Goal: Task Accomplishment & Management: Complete application form

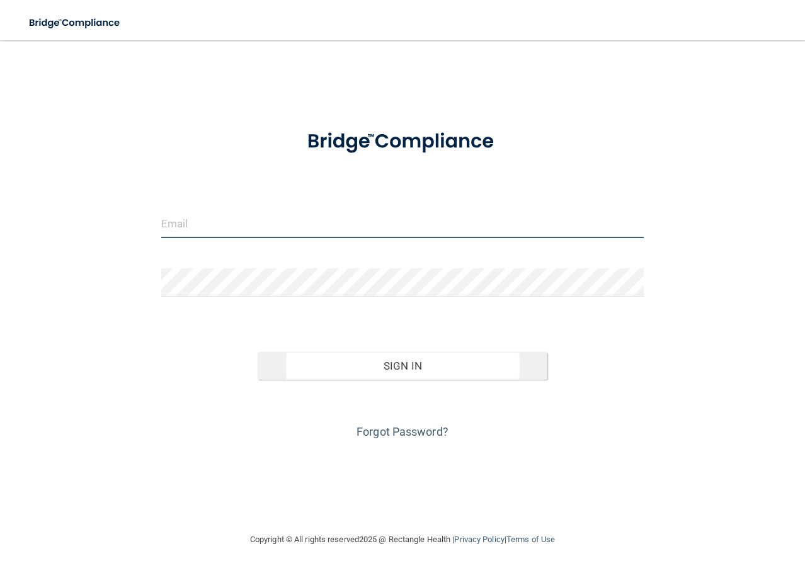
type input "[EMAIL_ADDRESS][DOMAIN_NAME]"
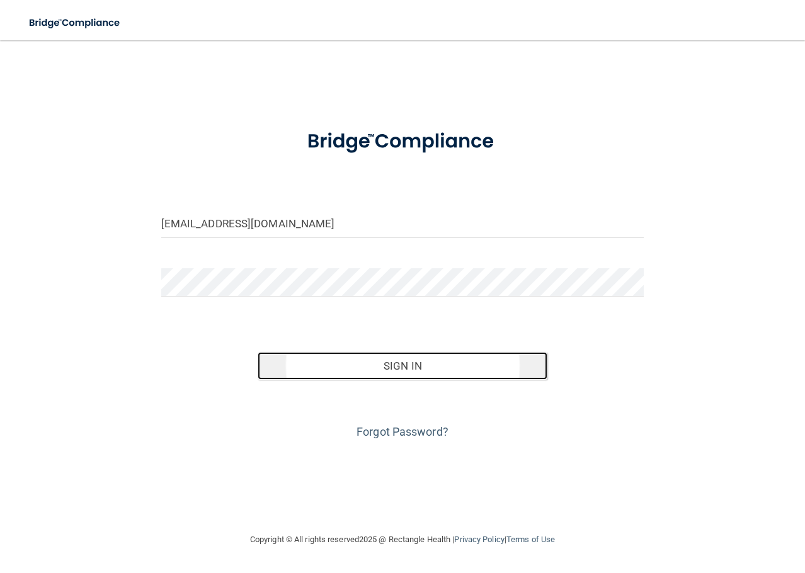
click at [406, 362] on button "Sign In" at bounding box center [403, 366] width 290 height 28
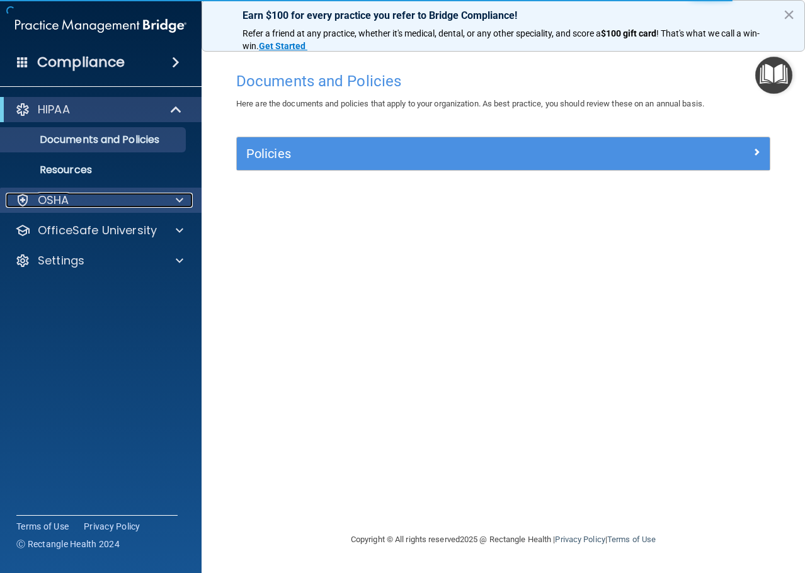
click at [178, 204] on span at bounding box center [180, 200] width 8 height 15
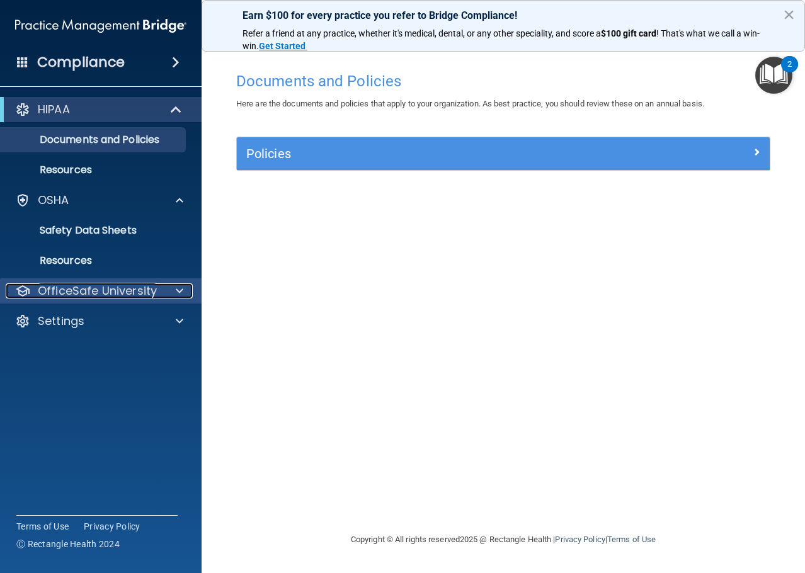
click at [168, 296] on div at bounding box center [178, 291] width 32 height 15
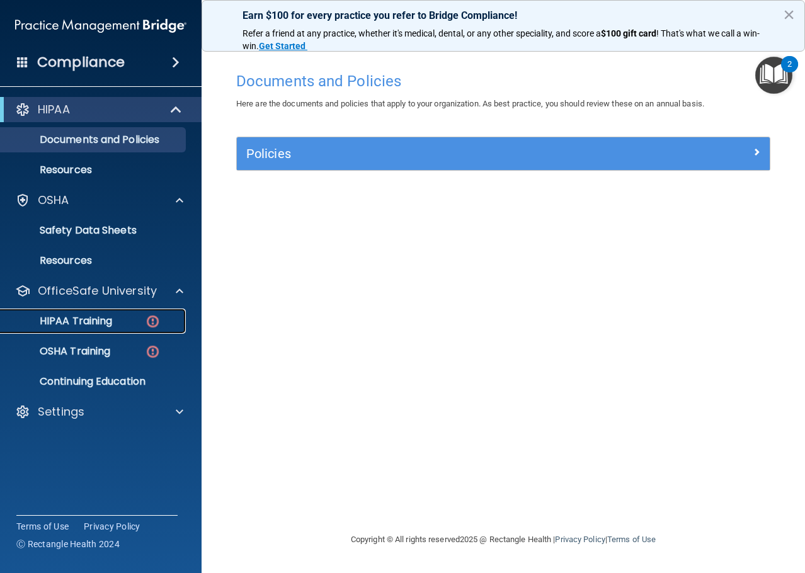
click at [150, 323] on img at bounding box center [153, 322] width 16 height 16
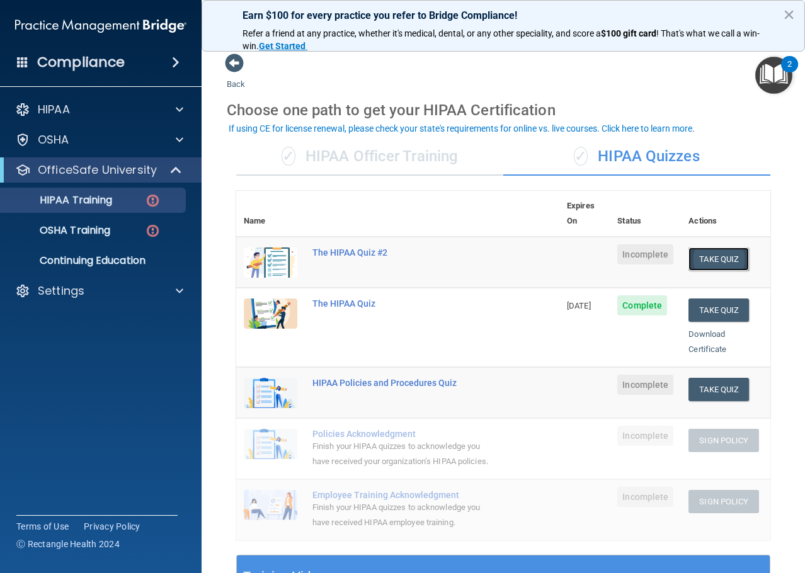
click at [718, 249] on button "Take Quiz" at bounding box center [719, 259] width 60 height 23
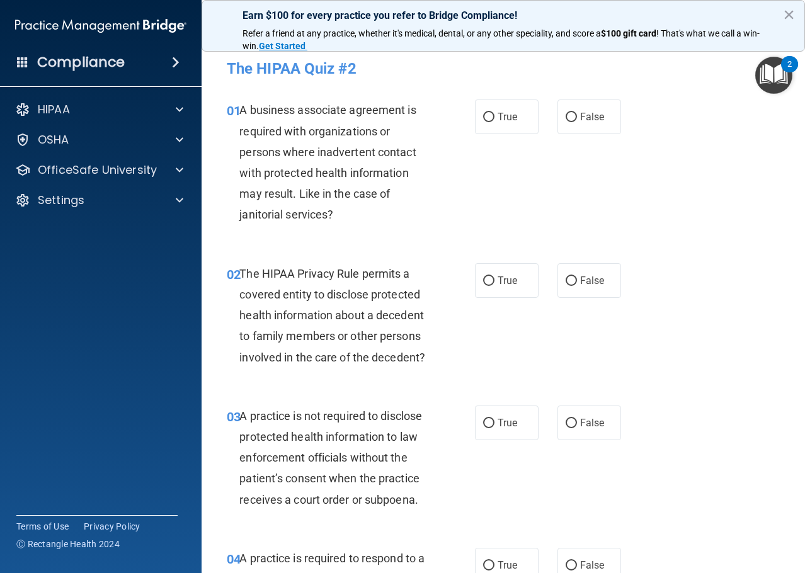
click at [776, 70] on img "Open Resource Center, 2 new notifications" at bounding box center [773, 75] width 37 height 37
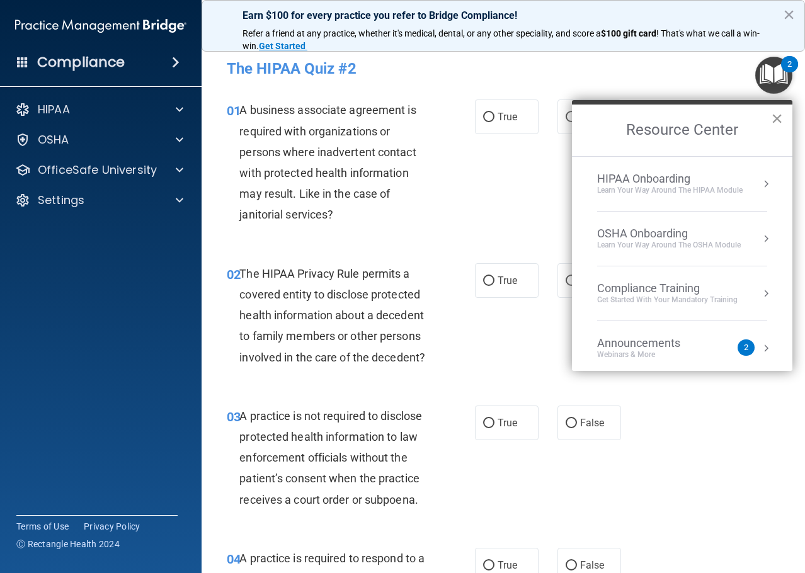
click at [772, 117] on button "×" at bounding box center [777, 118] width 12 height 20
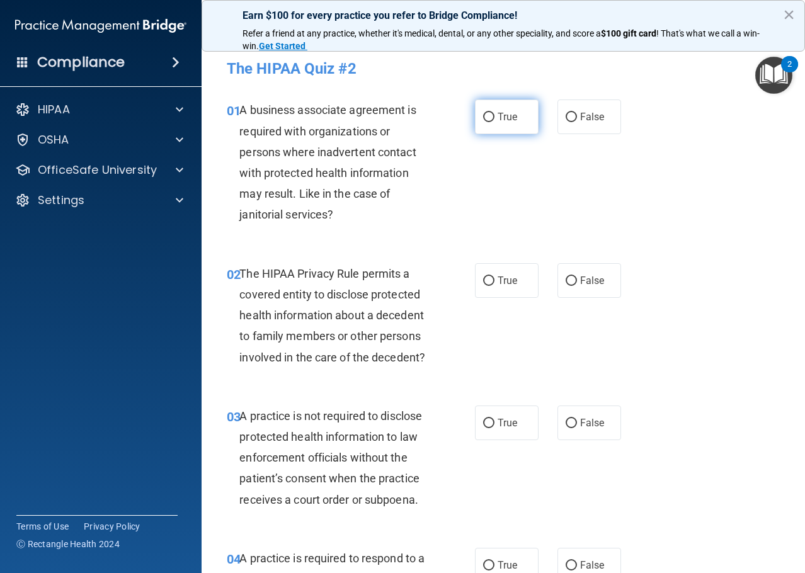
click at [503, 117] on span "True" at bounding box center [508, 117] width 20 height 12
click at [495, 117] on input "True" at bounding box center [488, 117] width 11 height 9
radio input "true"
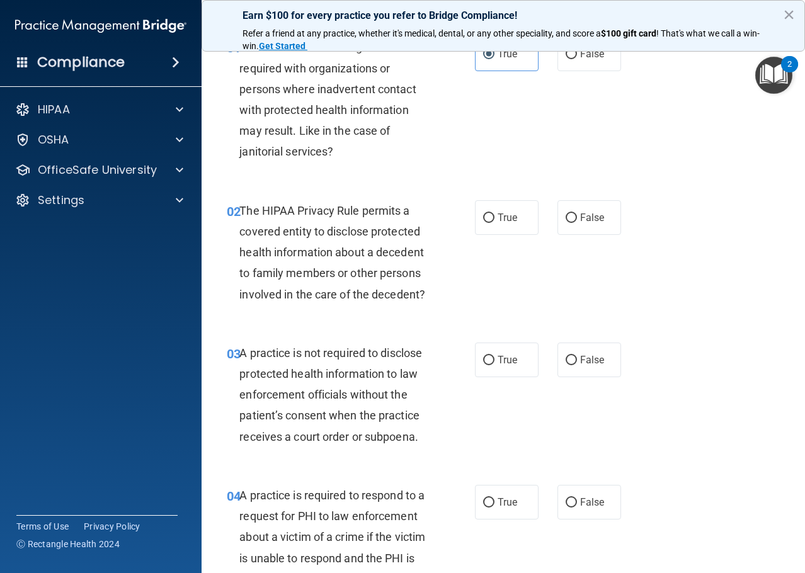
scroll to position [126, 0]
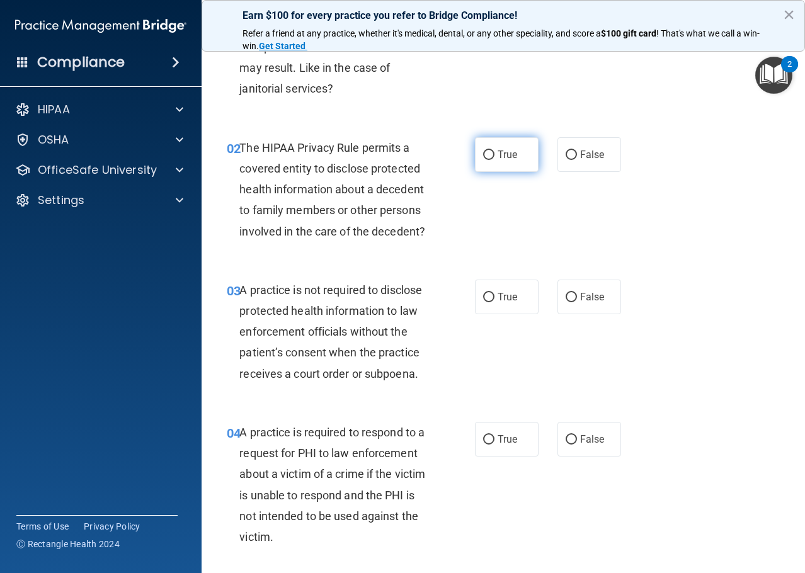
click at [508, 152] on span "True" at bounding box center [508, 155] width 20 height 12
click at [495, 152] on input "True" at bounding box center [488, 155] width 11 height 9
radio input "true"
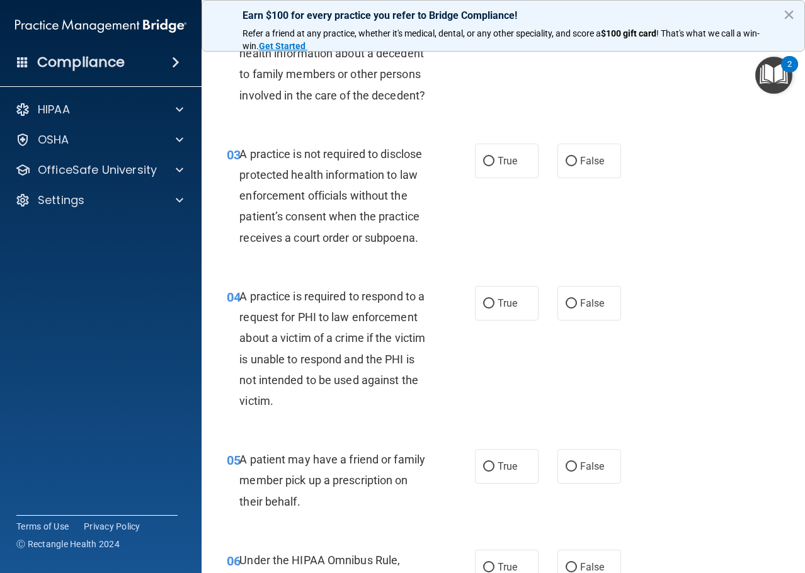
scroll to position [315, 0]
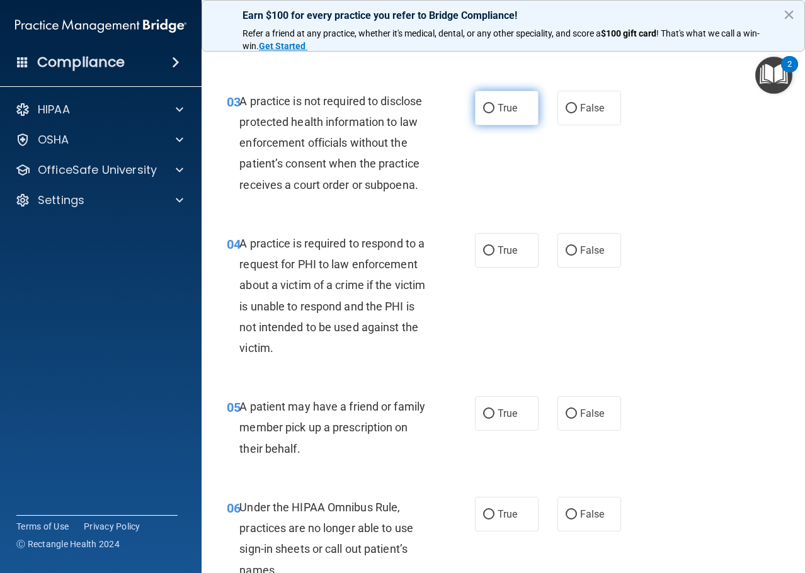
click at [478, 113] on label "True" at bounding box center [507, 108] width 64 height 35
click at [483, 113] on input "True" at bounding box center [488, 108] width 11 height 9
radio input "true"
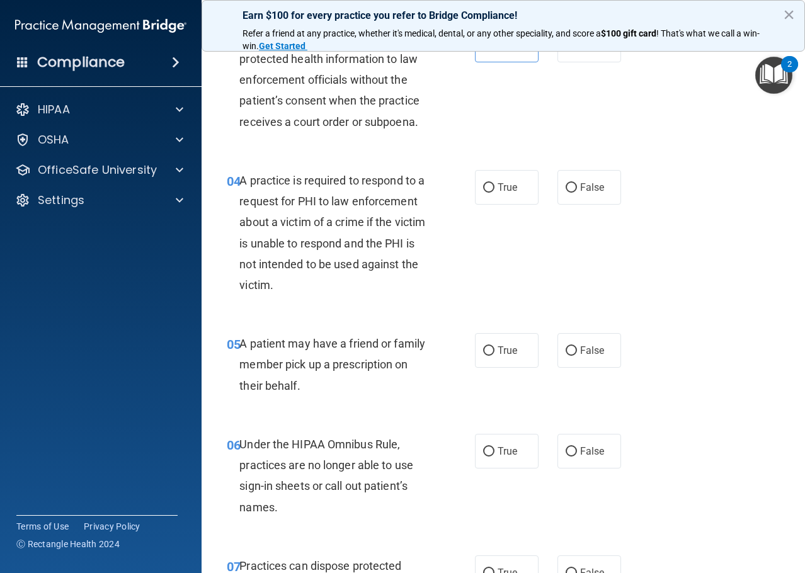
scroll to position [441, 0]
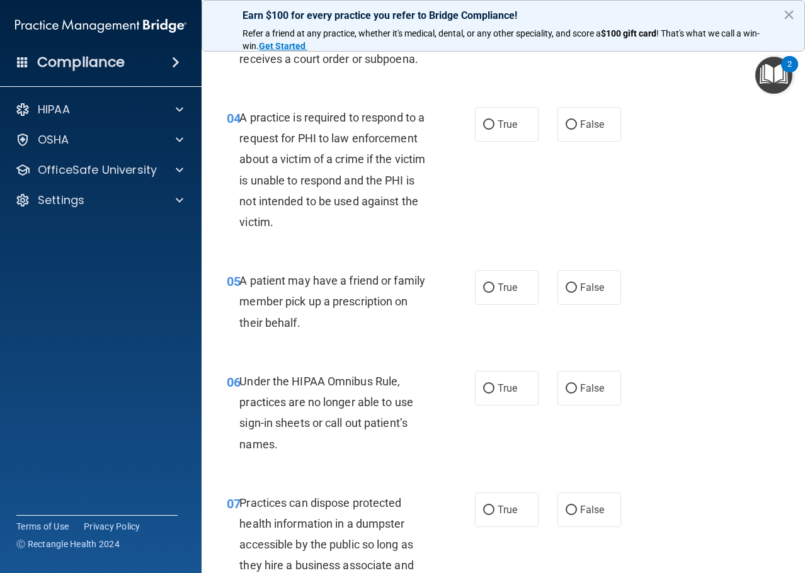
drag, startPoint x: 494, startPoint y: 130, endPoint x: 463, endPoint y: 139, distance: 32.1
click at [493, 130] on label "True" at bounding box center [507, 124] width 64 height 35
click at [493, 130] on input "True" at bounding box center [488, 124] width 11 height 9
radio input "true"
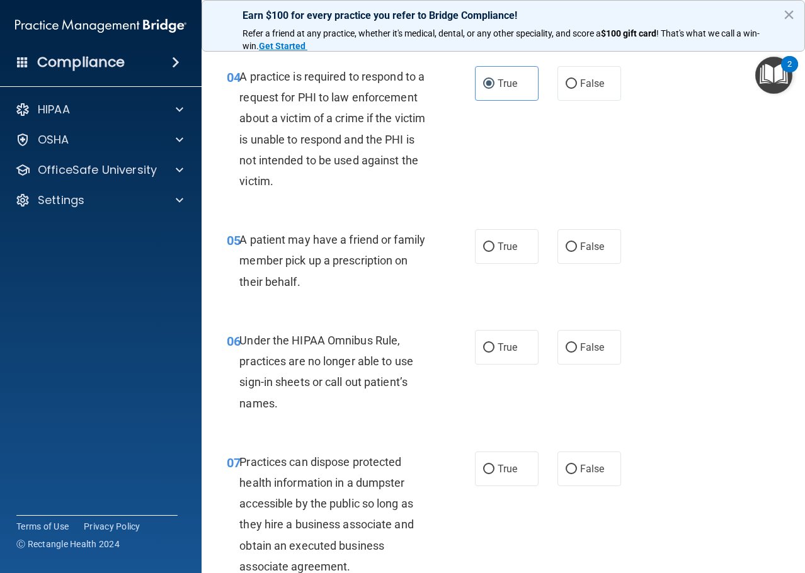
scroll to position [504, 0]
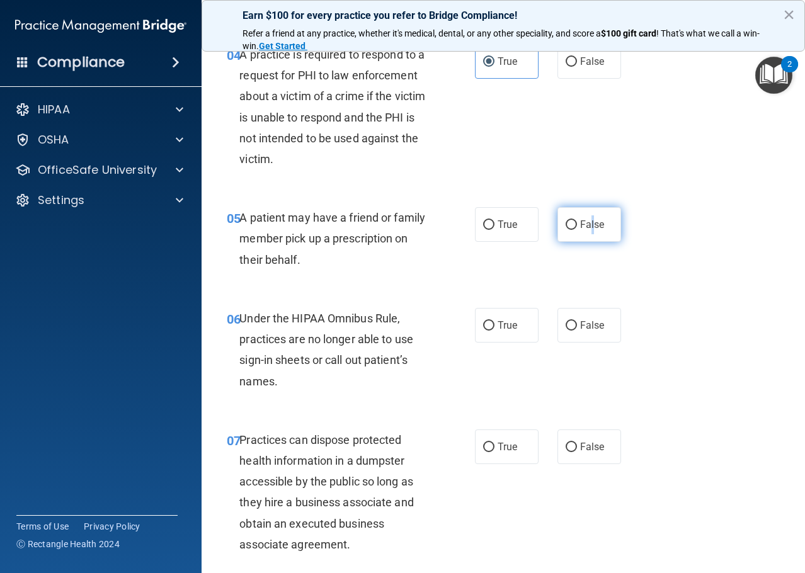
click at [587, 233] on label "False" at bounding box center [590, 224] width 64 height 35
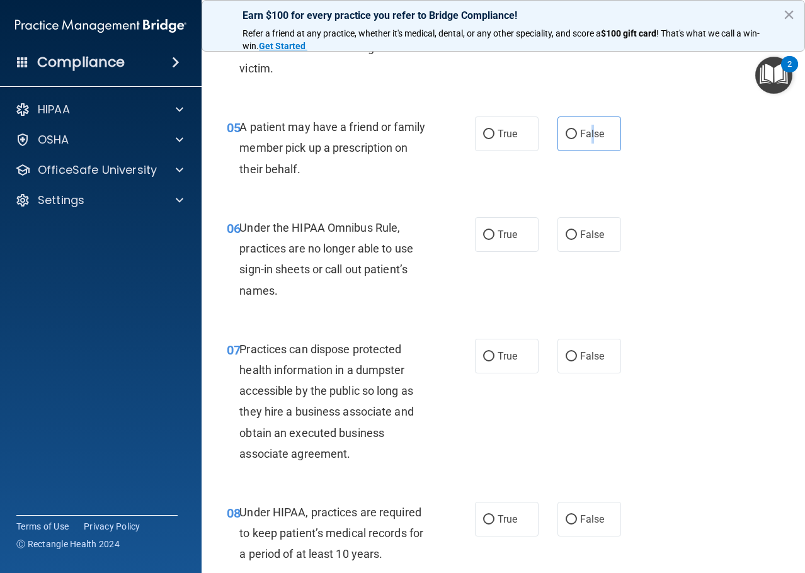
scroll to position [630, 0]
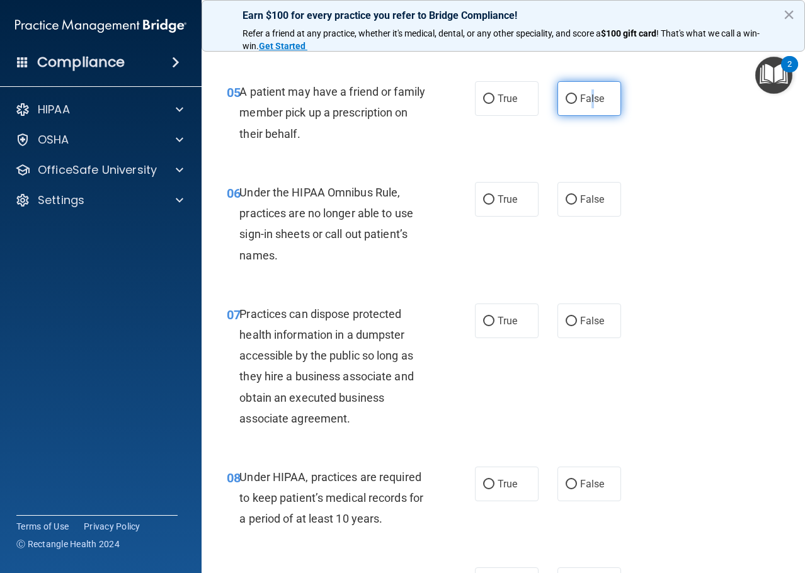
click at [566, 95] on input "False" at bounding box center [571, 99] width 11 height 9
radio input "true"
click at [402, 176] on div "06 Under the HIPAA Omnibus Rule, practices are no longer able to use sign-in sh…" at bounding box center [503, 227] width 572 height 122
click at [483, 200] on input "True" at bounding box center [488, 199] width 11 height 9
radio input "true"
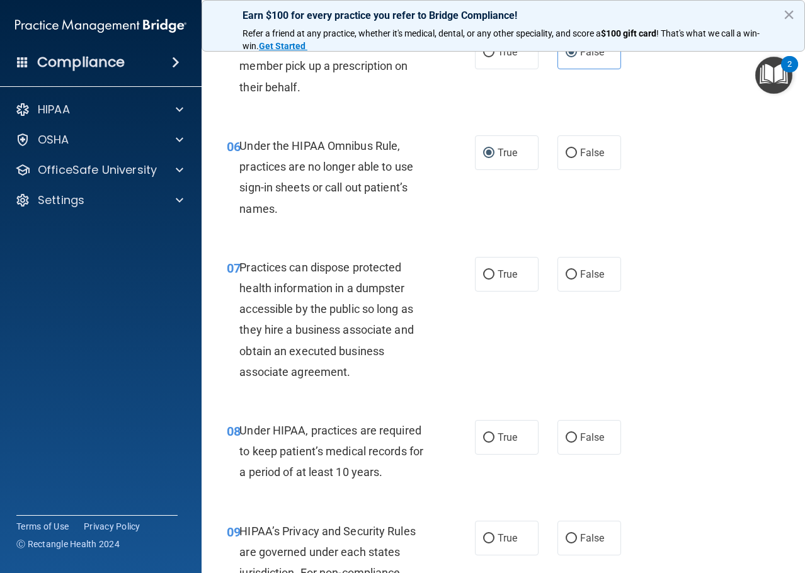
scroll to position [756, 0]
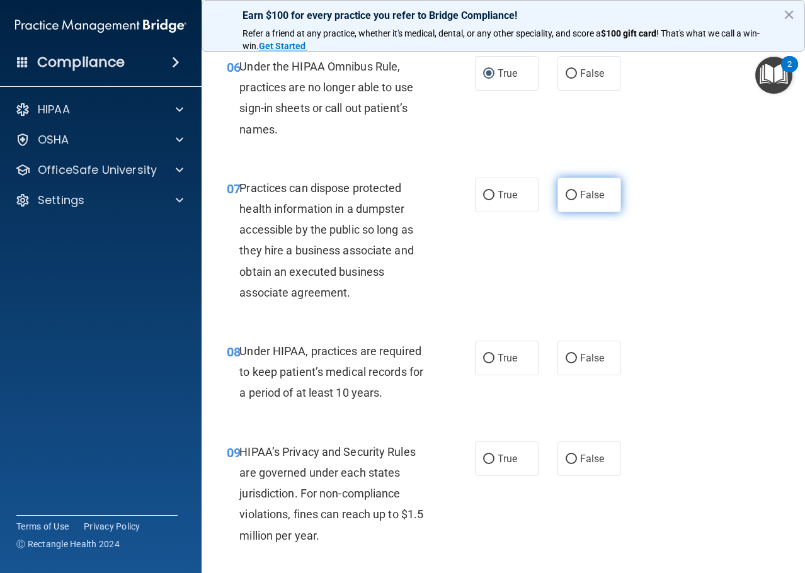
click at [572, 192] on label "False" at bounding box center [590, 195] width 64 height 35
click at [572, 192] on input "False" at bounding box center [571, 195] width 11 height 9
radio input "true"
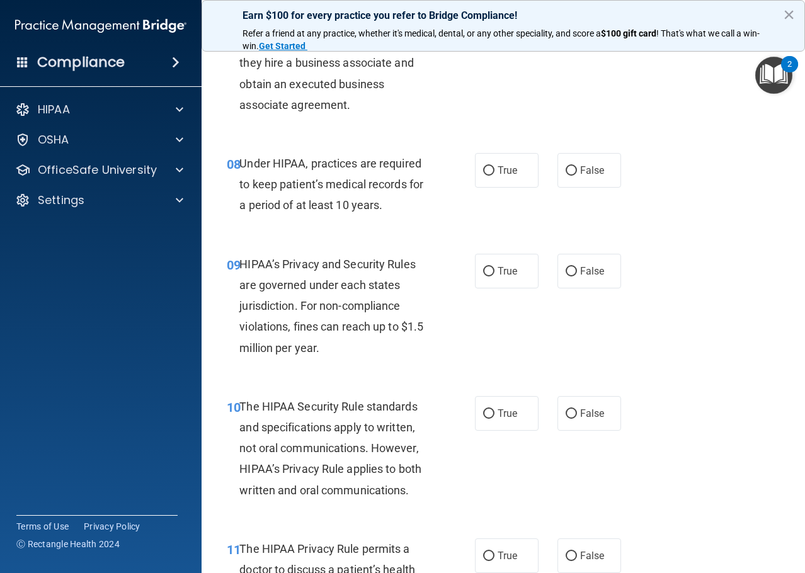
scroll to position [945, 0]
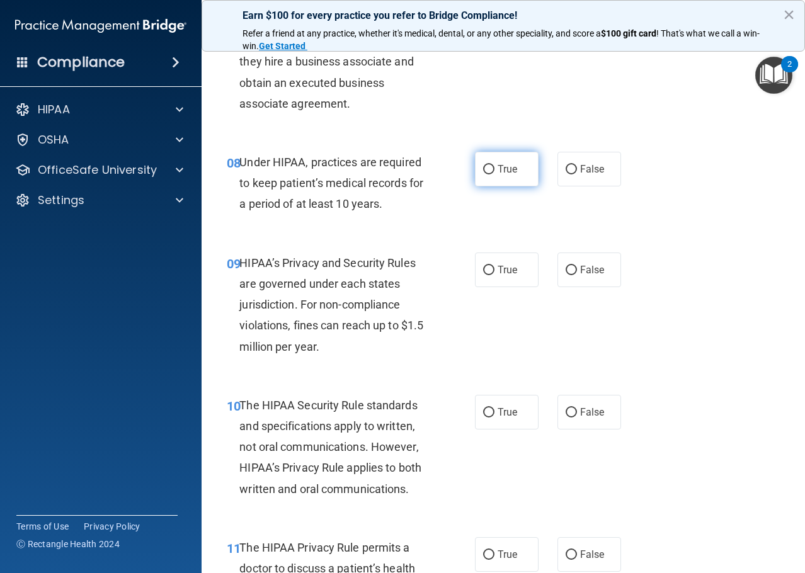
click at [490, 180] on label "True" at bounding box center [507, 169] width 64 height 35
click at [490, 175] on input "True" at bounding box center [488, 169] width 11 height 9
radio input "true"
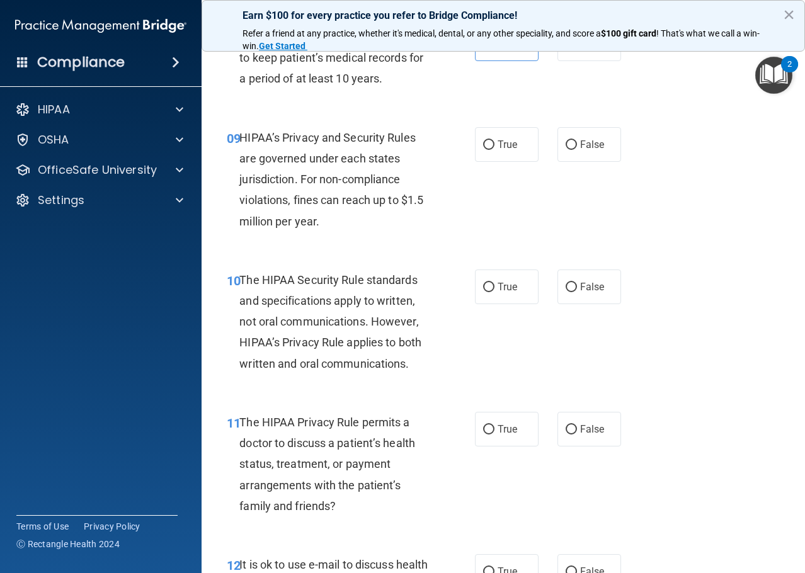
scroll to position [1071, 0]
click at [507, 159] on label "True" at bounding box center [507, 144] width 64 height 35
click at [495, 149] on input "True" at bounding box center [488, 144] width 11 height 9
radio input "true"
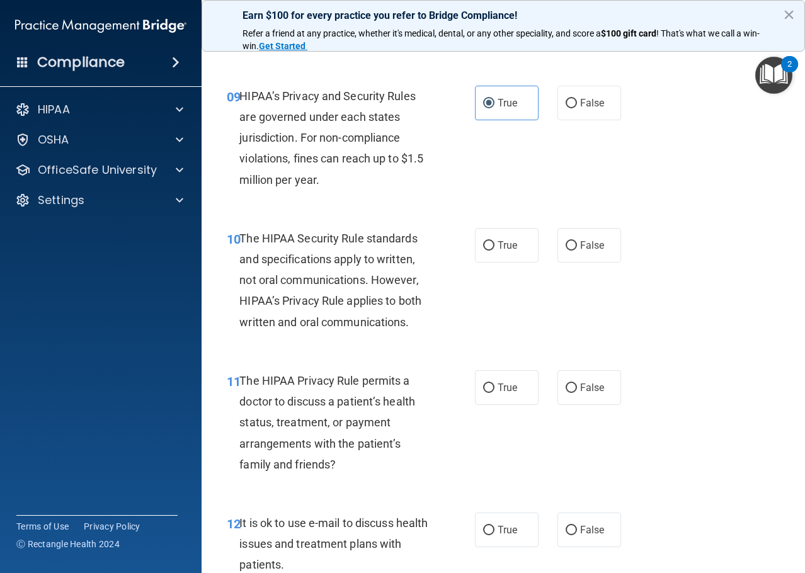
scroll to position [1134, 0]
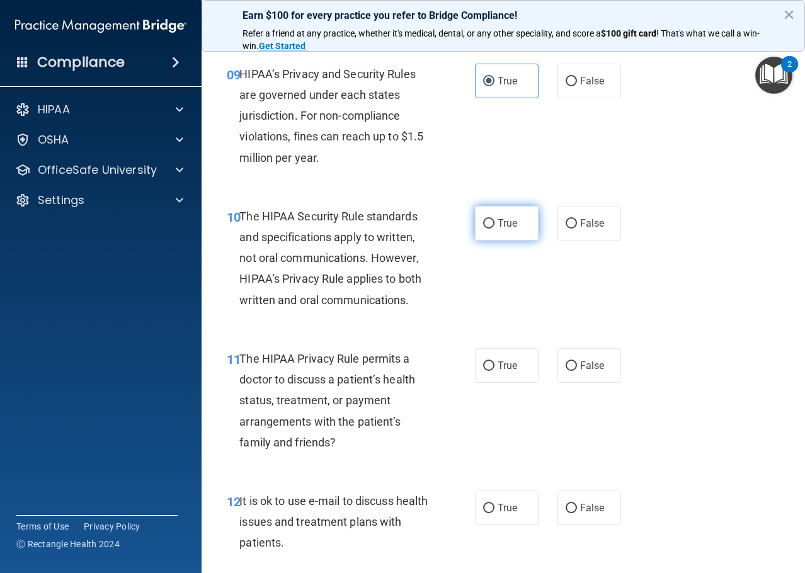
click at [485, 215] on label "True" at bounding box center [507, 223] width 64 height 35
click at [485, 219] on input "True" at bounding box center [488, 223] width 11 height 9
radio input "true"
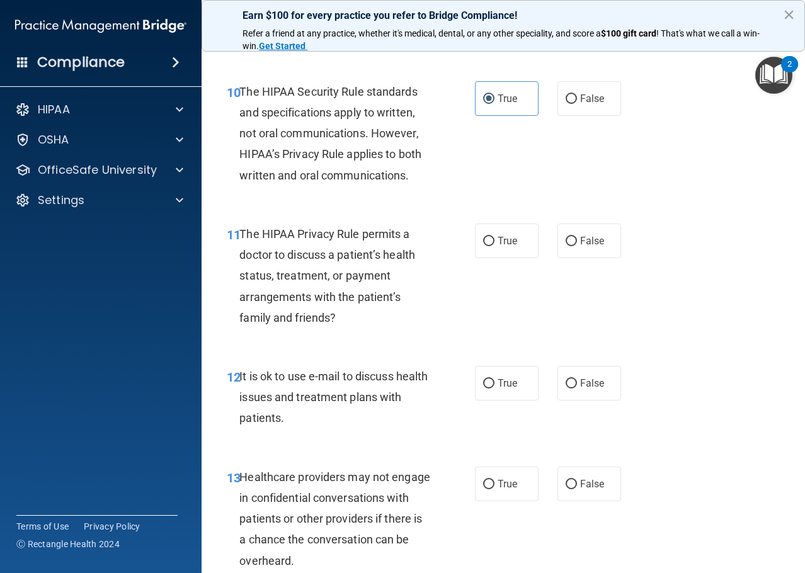
scroll to position [1260, 0]
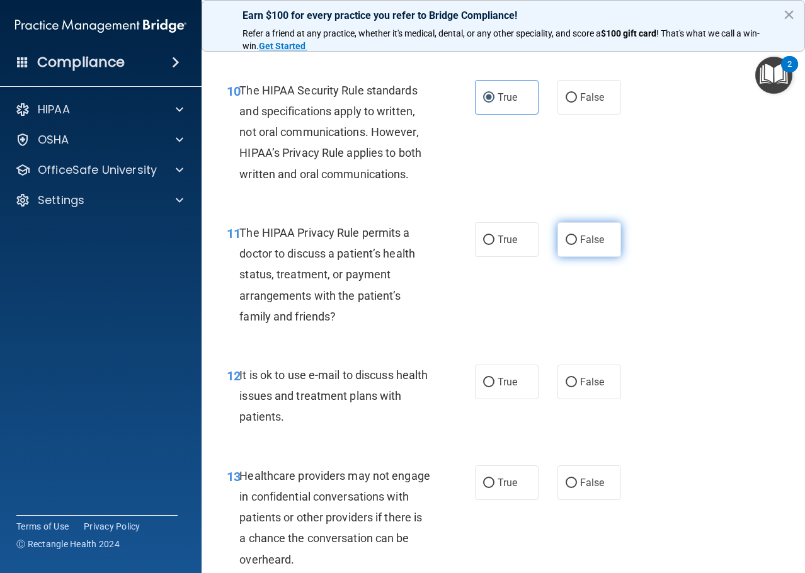
click at [598, 245] on label "False" at bounding box center [590, 239] width 64 height 35
click at [577, 245] on input "False" at bounding box center [571, 240] width 11 height 9
radio input "true"
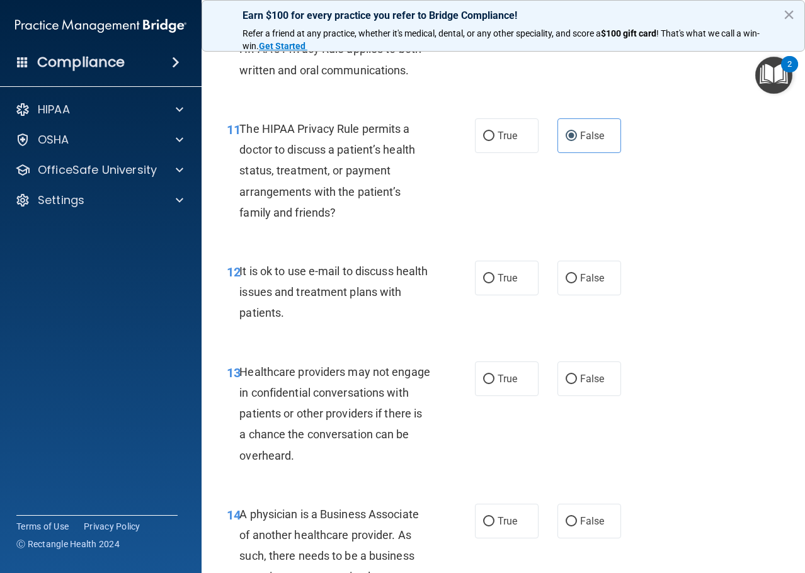
scroll to position [1386, 0]
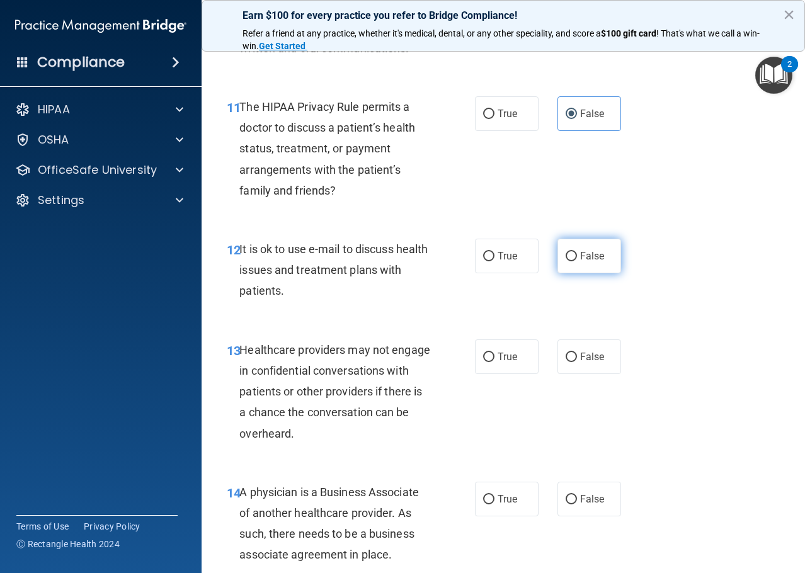
click at [585, 262] on label "False" at bounding box center [590, 256] width 64 height 35
click at [577, 261] on input "False" at bounding box center [571, 256] width 11 height 9
radio input "true"
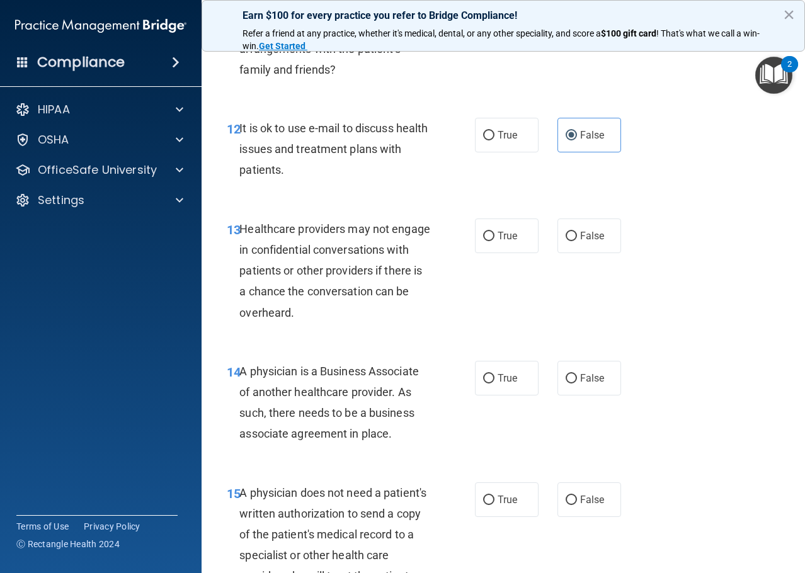
scroll to position [1512, 0]
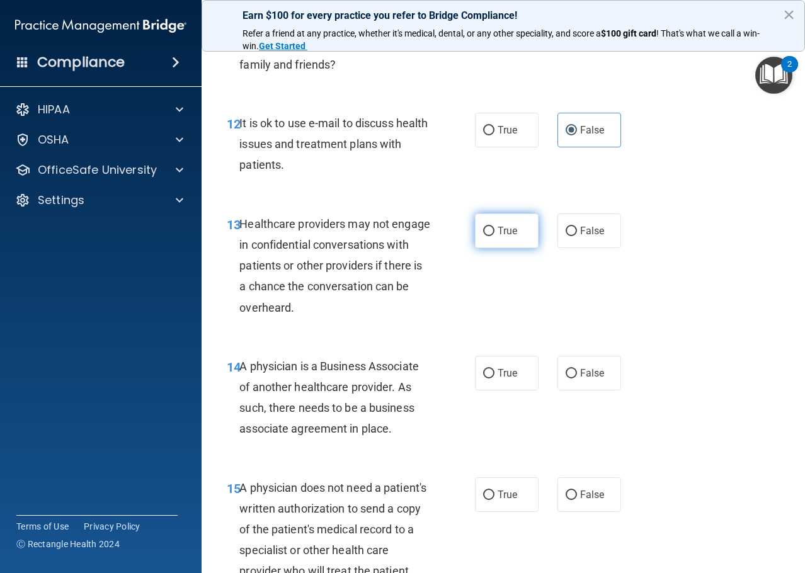
click at [500, 229] on span "True" at bounding box center [508, 231] width 20 height 12
click at [495, 229] on input "True" at bounding box center [488, 231] width 11 height 9
radio input "true"
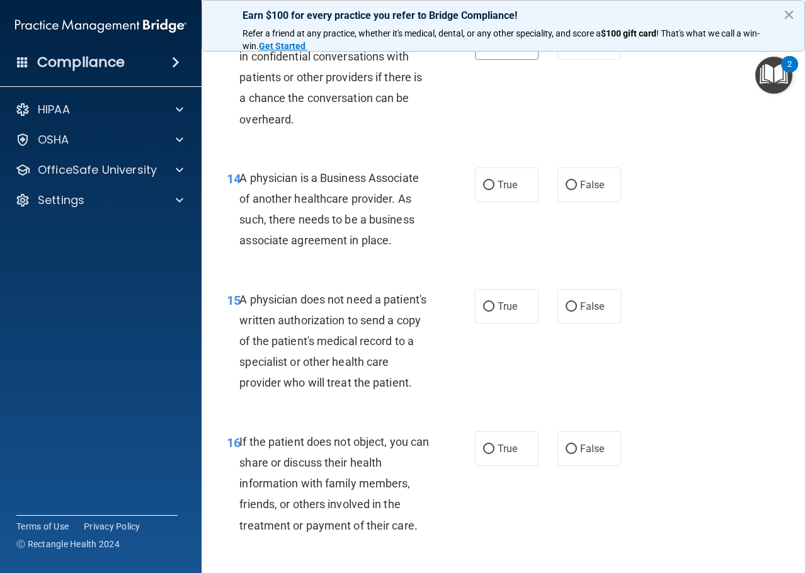
scroll to position [1701, 0]
click at [602, 186] on label "False" at bounding box center [590, 184] width 64 height 35
click at [577, 186] on input "False" at bounding box center [571, 184] width 11 height 9
radio input "true"
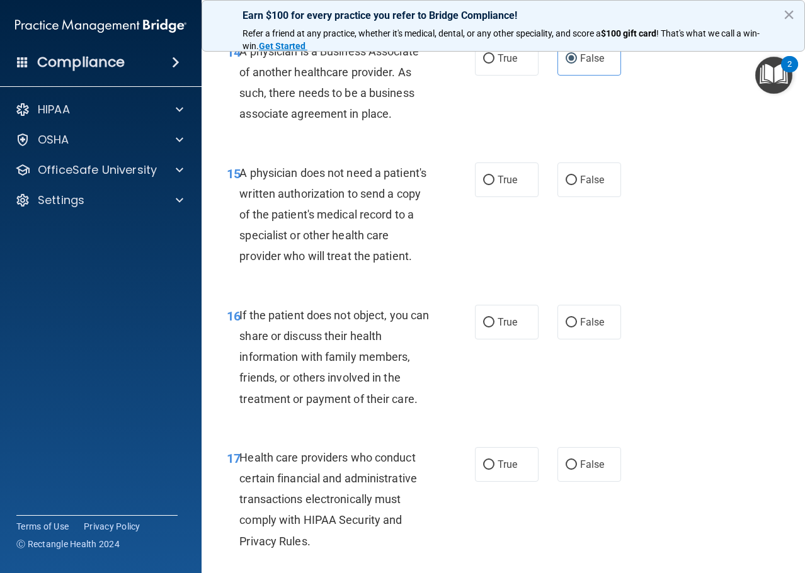
scroll to position [1890, 0]
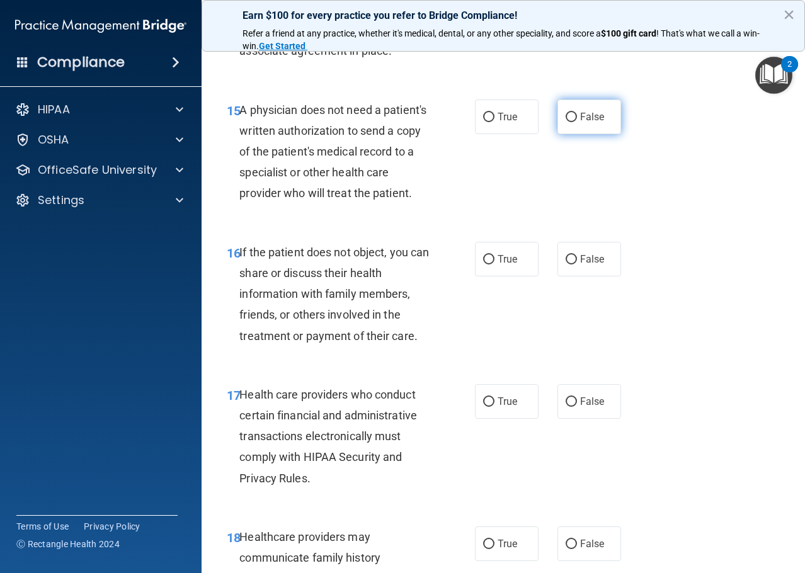
click at [580, 118] on span "False" at bounding box center [592, 117] width 25 height 12
click at [577, 118] on input "False" at bounding box center [571, 117] width 11 height 9
radio input "true"
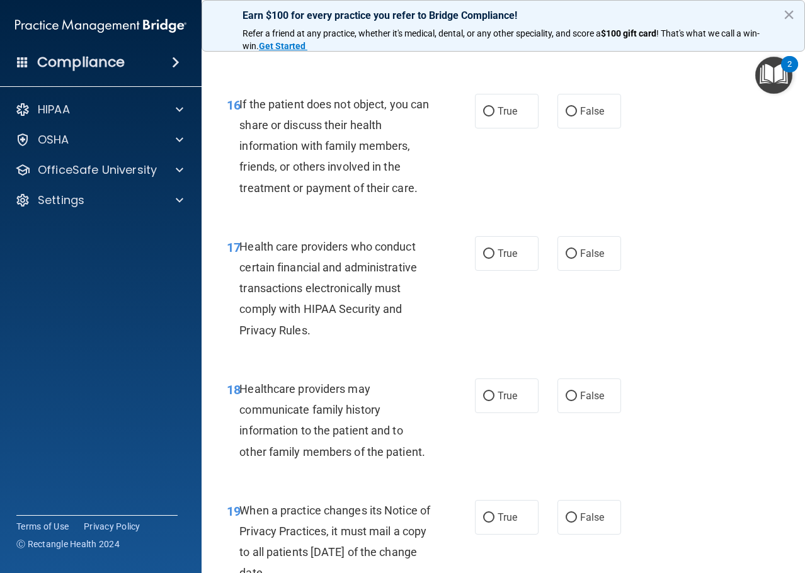
scroll to position [2016, 0]
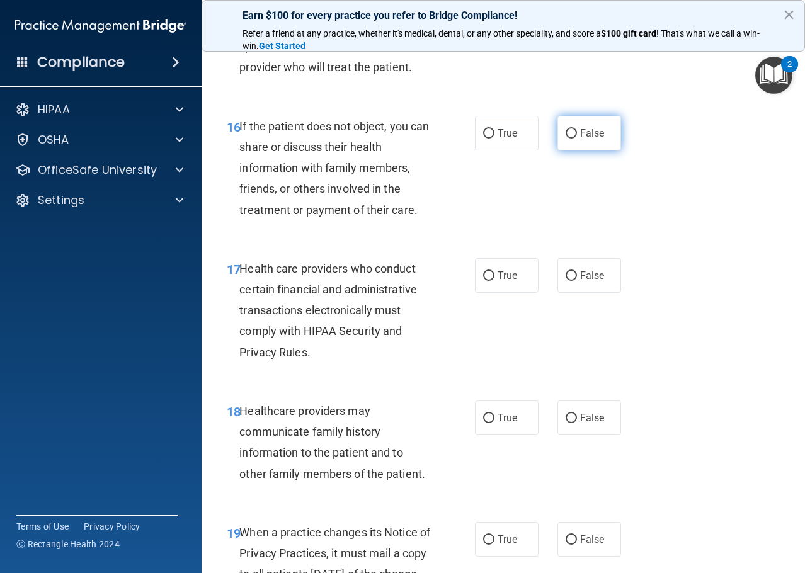
click at [580, 139] on span "False" at bounding box center [592, 133] width 25 height 12
click at [577, 139] on input "False" at bounding box center [571, 133] width 11 height 9
radio input "true"
click at [483, 139] on input "True" at bounding box center [488, 133] width 11 height 9
radio input "true"
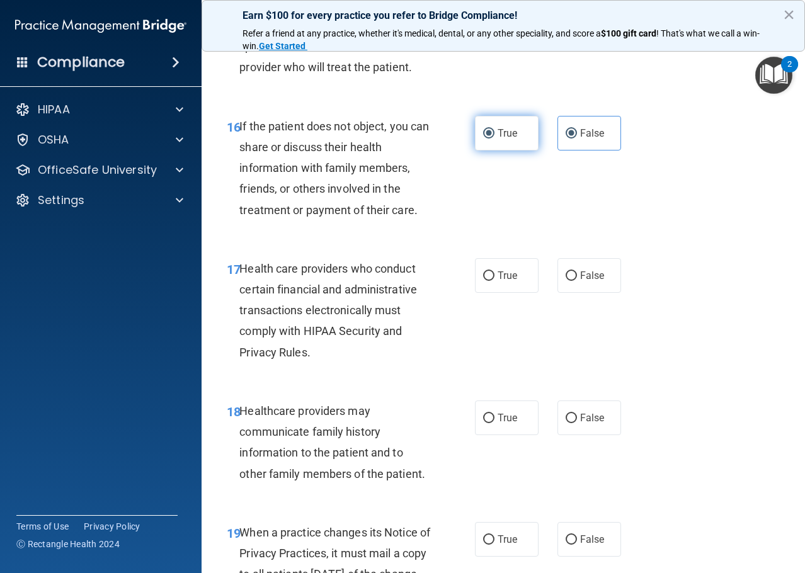
radio input "false"
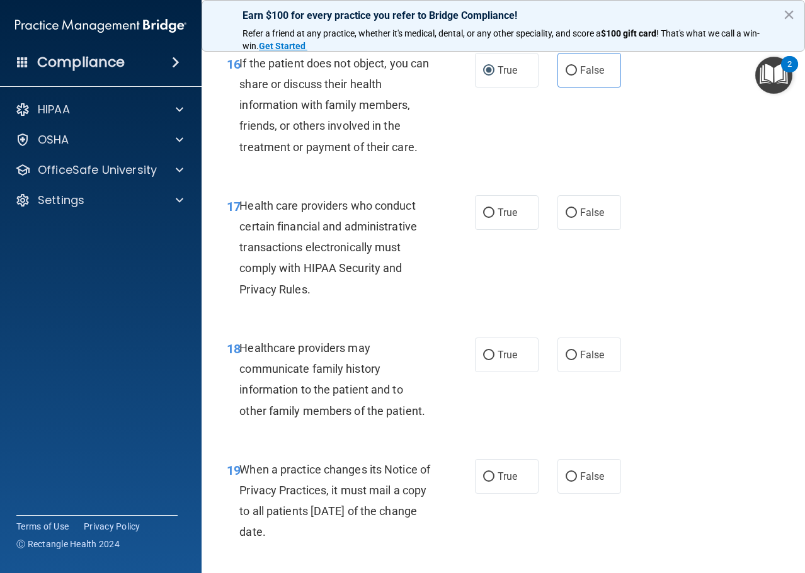
scroll to position [2142, 0]
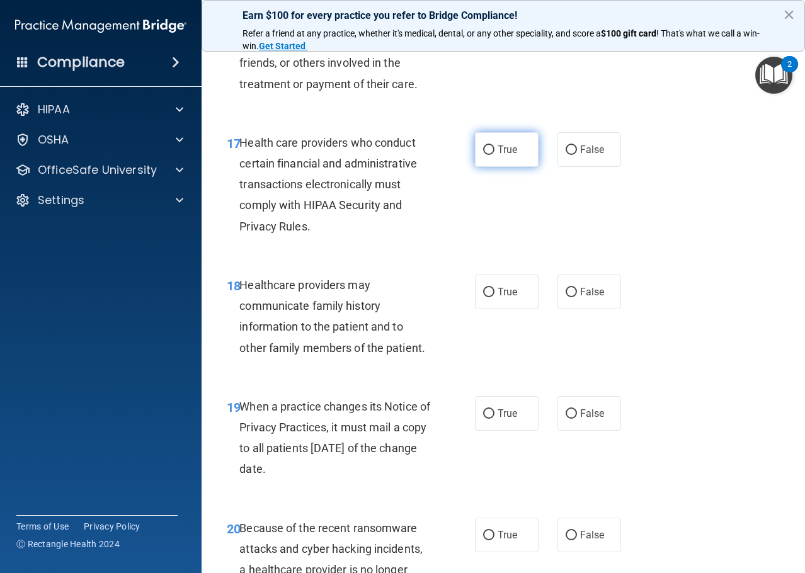
click at [483, 155] on input "True" at bounding box center [488, 150] width 11 height 9
radio input "true"
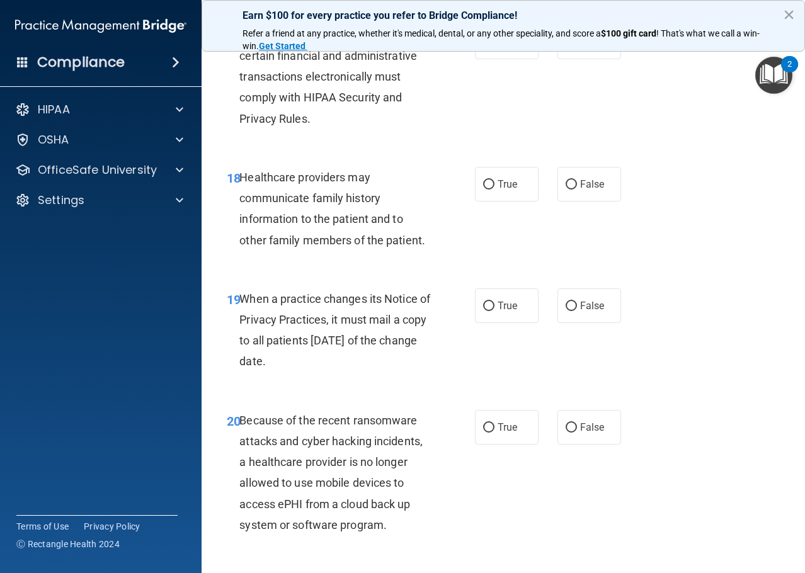
scroll to position [2268, 0]
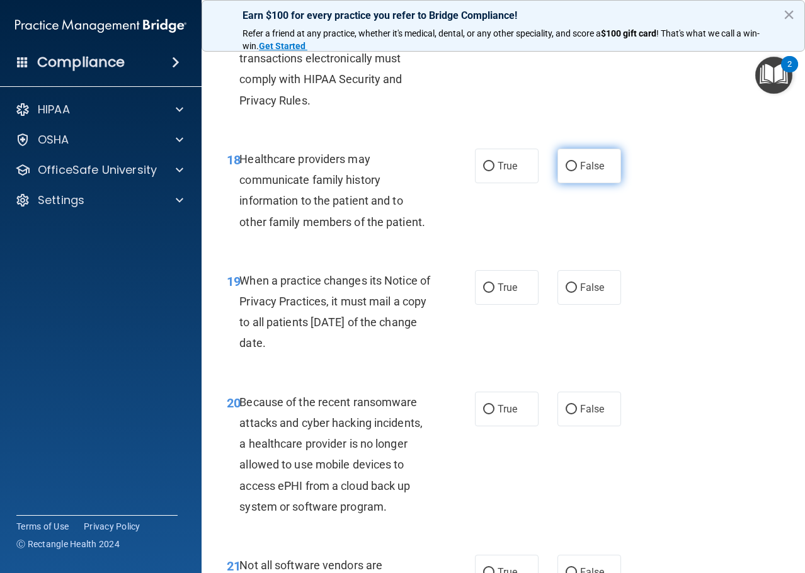
drag, startPoint x: 580, startPoint y: 187, endPoint x: 567, endPoint y: 186, distance: 12.6
click at [580, 172] on span "False" at bounding box center [592, 166] width 25 height 12
click at [577, 171] on input "False" at bounding box center [571, 166] width 11 height 9
radio input "true"
click at [498, 294] on span "True" at bounding box center [508, 288] width 20 height 12
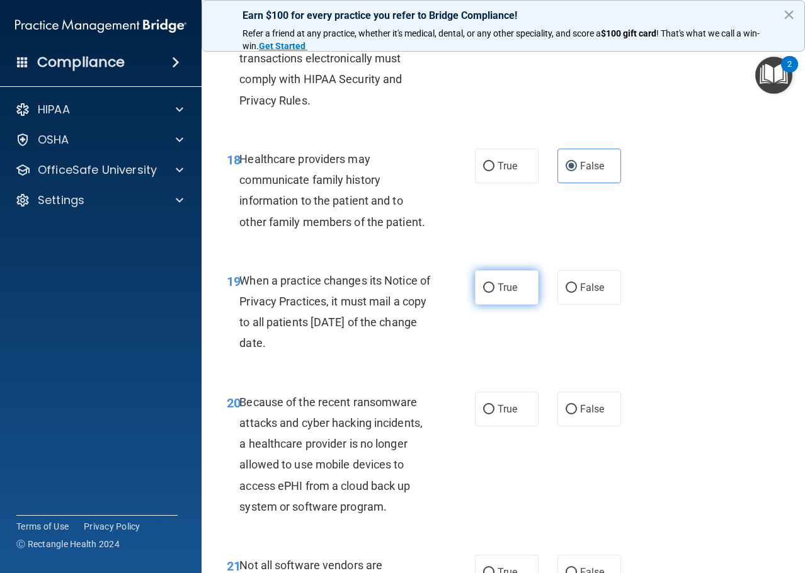
click at [495, 293] on input "True" at bounding box center [488, 288] width 11 height 9
radio input "true"
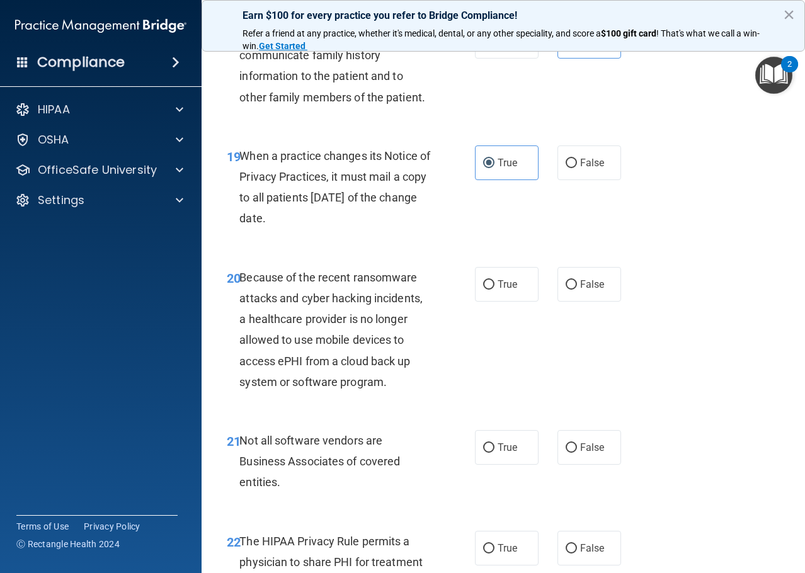
scroll to position [2394, 0]
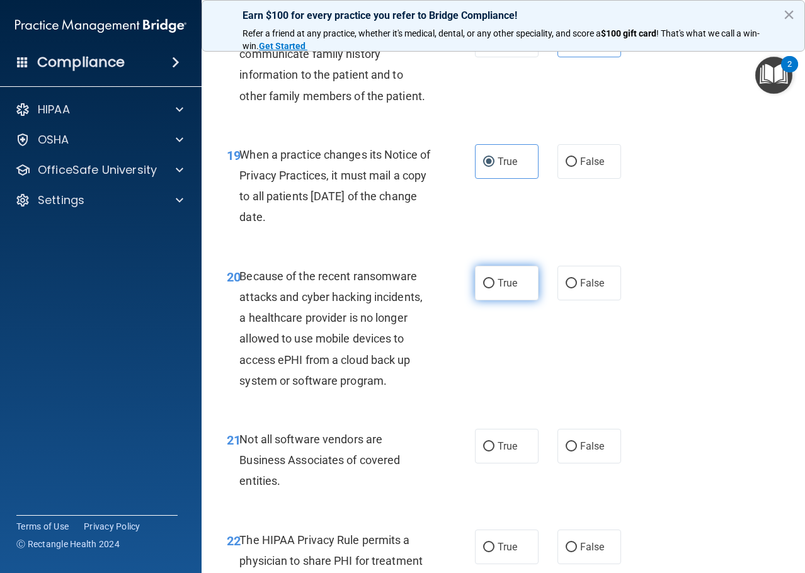
click at [486, 301] on label "True" at bounding box center [507, 283] width 64 height 35
click at [486, 289] on input "True" at bounding box center [488, 283] width 11 height 9
radio input "true"
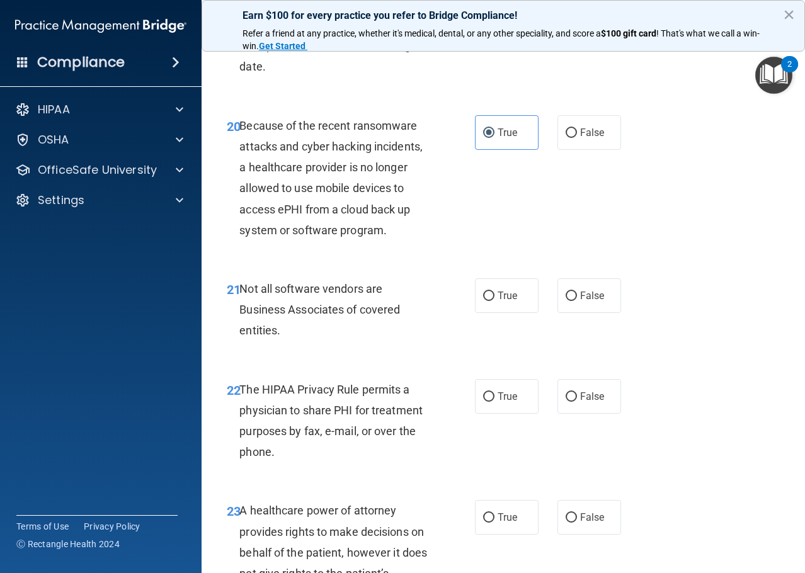
scroll to position [2646, 0]
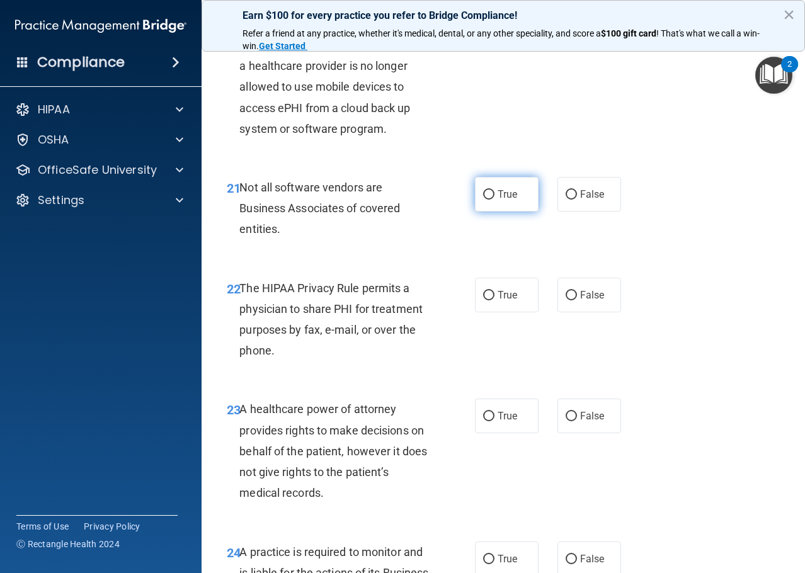
click at [532, 212] on label "True" at bounding box center [507, 194] width 64 height 35
click at [495, 200] on input "True" at bounding box center [488, 194] width 11 height 9
radio input "true"
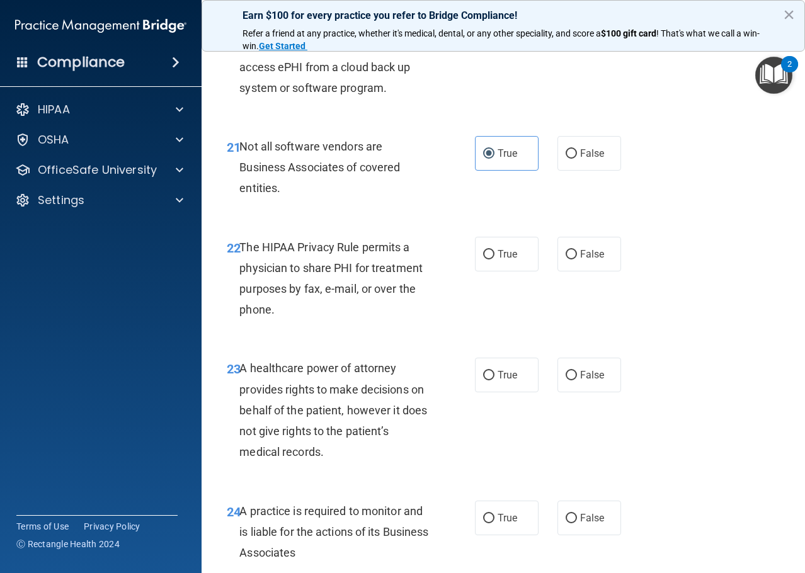
scroll to position [2709, 0]
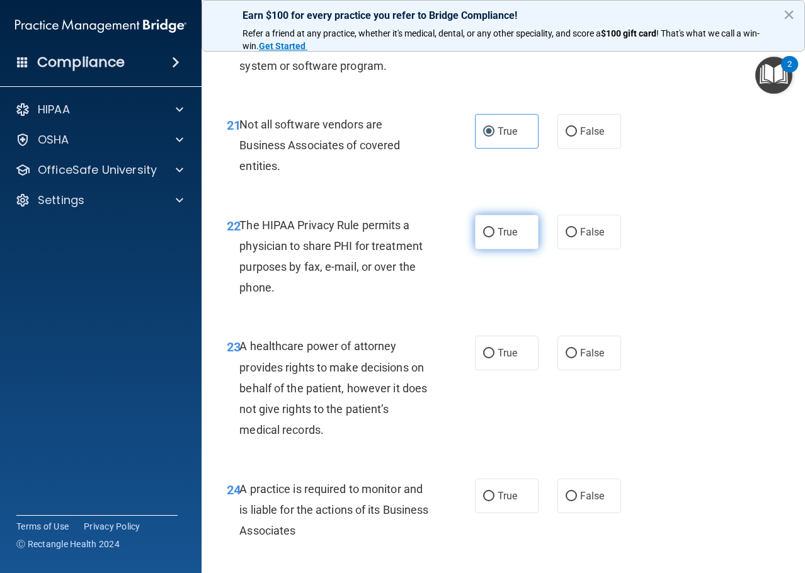
click at [483, 238] on input "True" at bounding box center [488, 232] width 11 height 9
radio input "true"
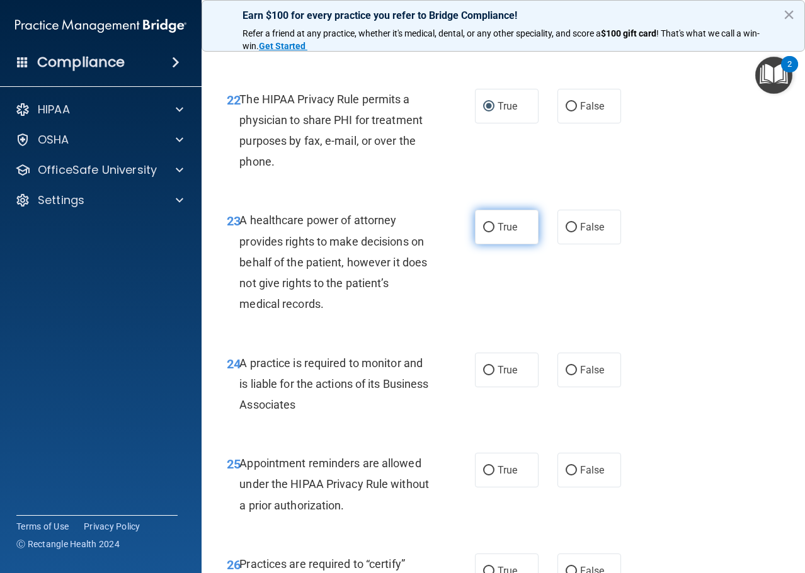
click at [475, 244] on label "True" at bounding box center [507, 227] width 64 height 35
click at [483, 233] on input "True" at bounding box center [488, 227] width 11 height 9
radio input "true"
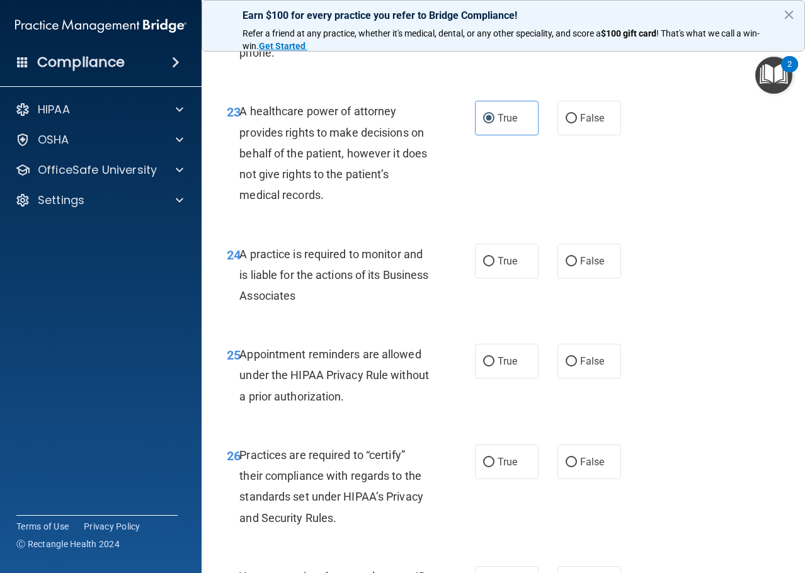
scroll to position [2961, 0]
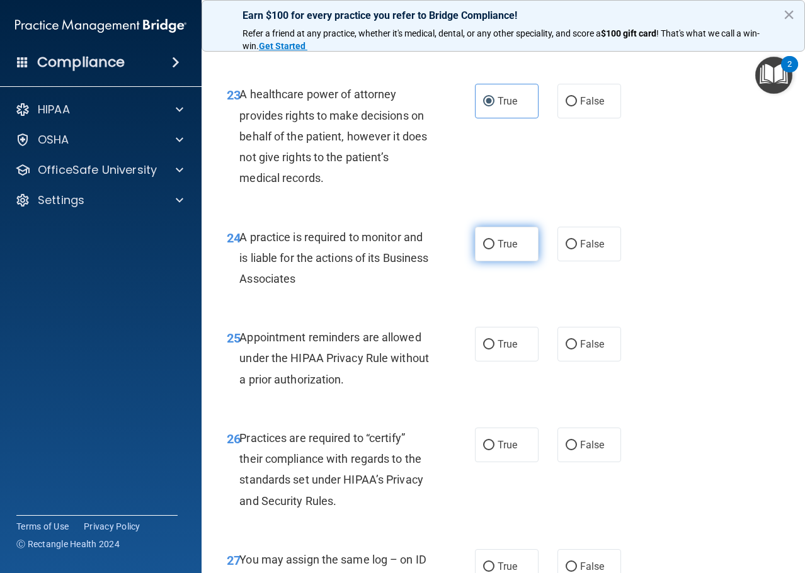
click at [498, 250] on span "True" at bounding box center [508, 244] width 20 height 12
click at [495, 250] on input "True" at bounding box center [488, 244] width 11 height 9
radio input "true"
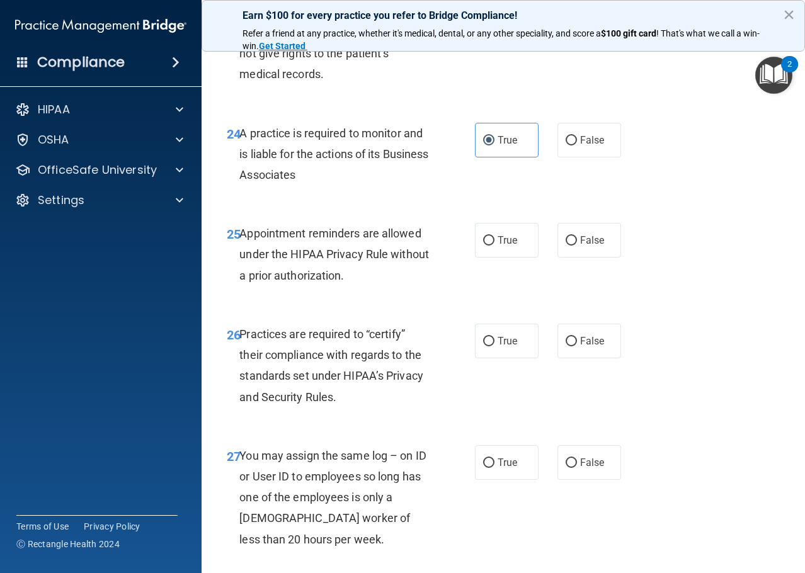
scroll to position [3088, 0]
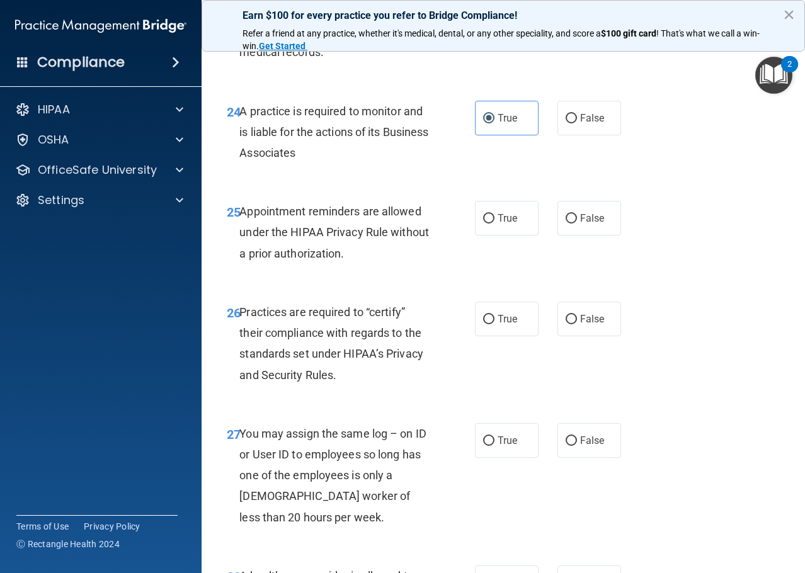
click at [626, 251] on div "25 Appointment reminders are allowed under the HIPAA Privacy Rule without a pri…" at bounding box center [503, 235] width 572 height 101
click at [585, 224] on span "False" at bounding box center [592, 218] width 25 height 12
click at [577, 224] on input "False" at bounding box center [571, 218] width 11 height 9
radio input "true"
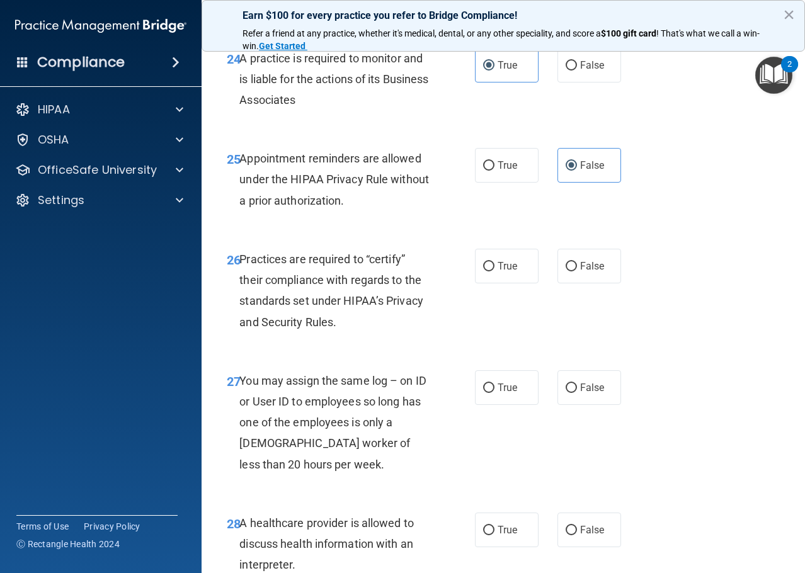
scroll to position [3214, 0]
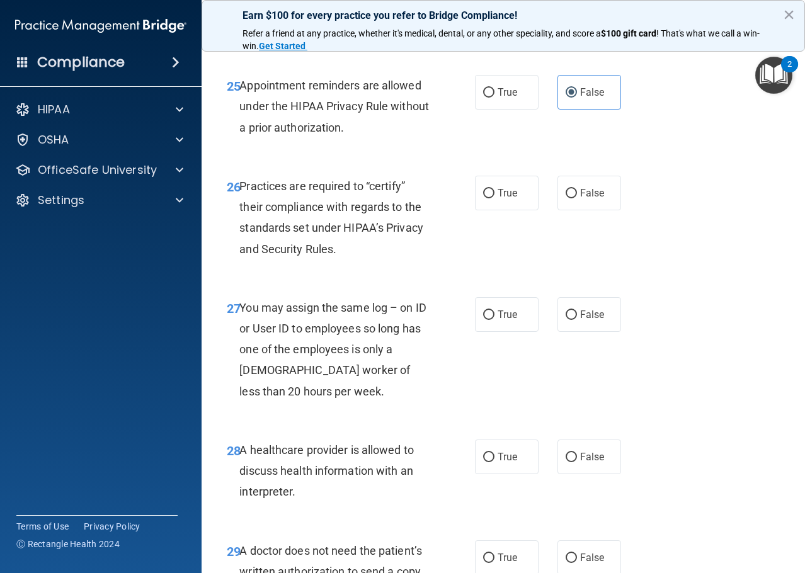
drag, startPoint x: 408, startPoint y: 260, endPoint x: 378, endPoint y: 280, distance: 36.4
click at [378, 266] on div "26 Practices are required to “certify” their compliance with regards to the sta…" at bounding box center [351, 221] width 286 height 90
click at [489, 208] on label "True" at bounding box center [507, 193] width 64 height 35
click at [489, 198] on input "True" at bounding box center [488, 193] width 11 height 9
radio input "true"
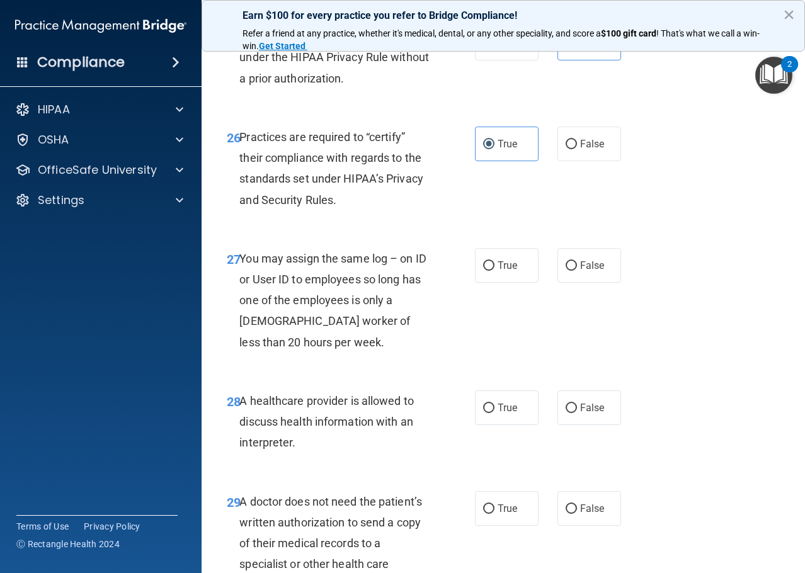
scroll to position [3340, 0]
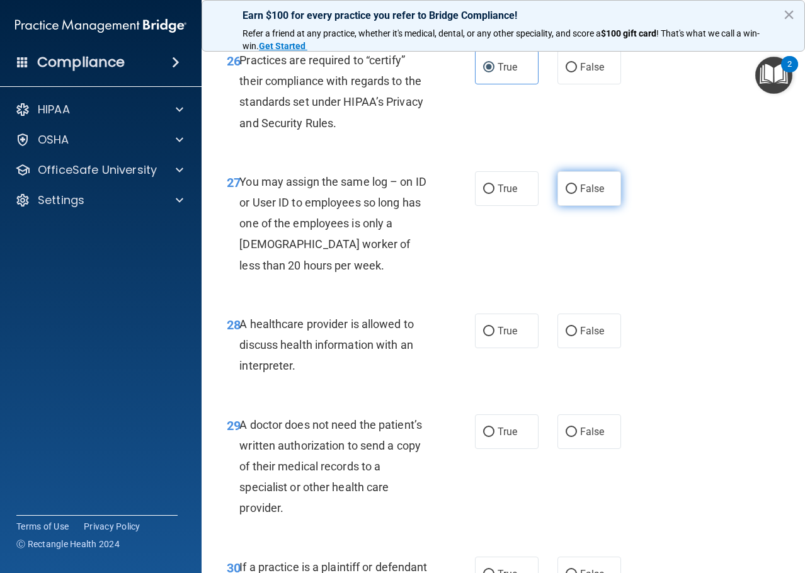
click at [573, 206] on label "False" at bounding box center [590, 188] width 64 height 35
click at [573, 194] on input "False" at bounding box center [571, 189] width 11 height 9
radio input "true"
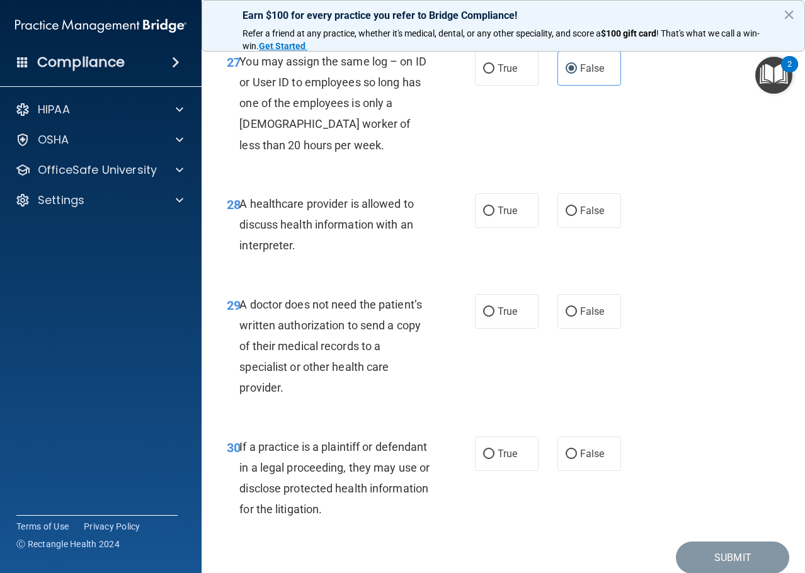
scroll to position [3466, 0]
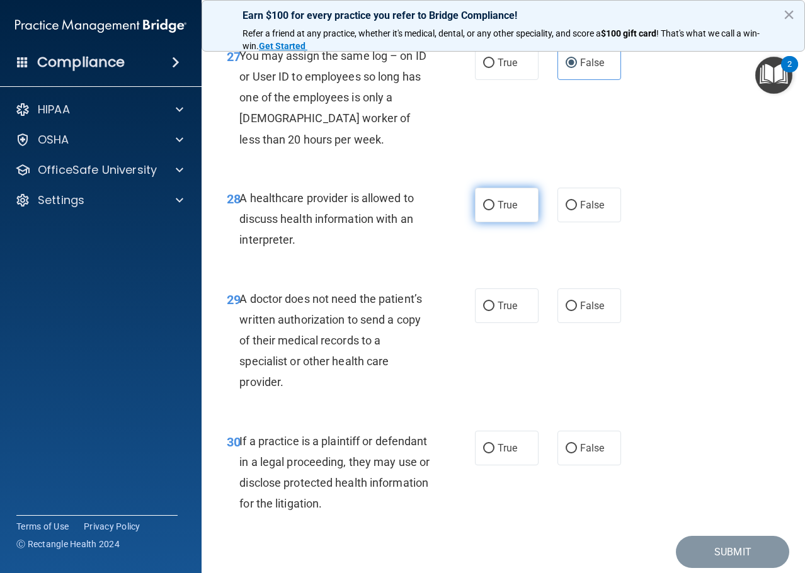
click at [511, 211] on span "True" at bounding box center [508, 205] width 20 height 12
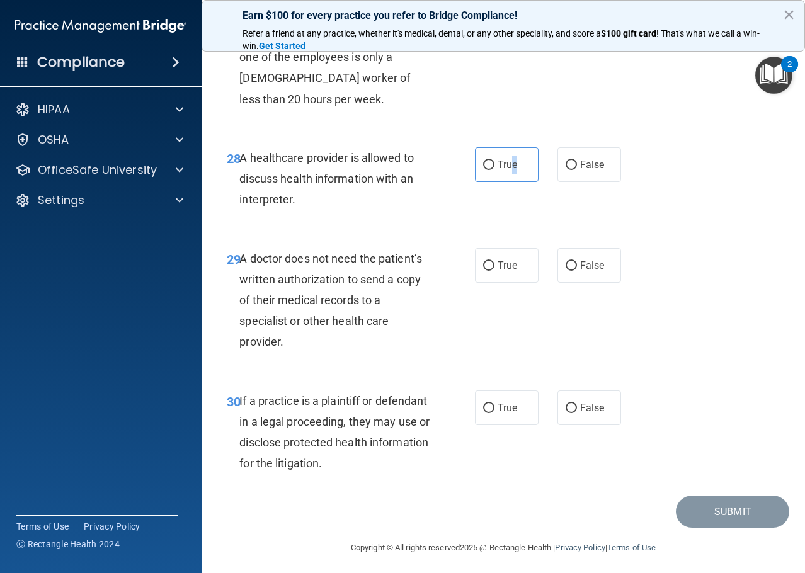
scroll to position [3529, 0]
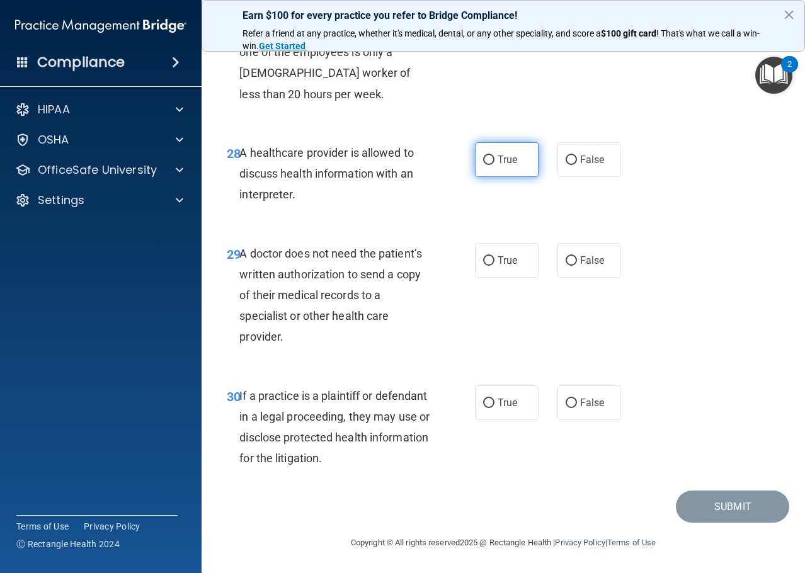
click at [506, 164] on span "True" at bounding box center [508, 160] width 20 height 12
drag, startPoint x: 491, startPoint y: 159, endPoint x: 478, endPoint y: 166, distance: 14.7
click at [479, 166] on label "True" at bounding box center [507, 159] width 64 height 35
click at [485, 164] on input "True" at bounding box center [488, 160] width 11 height 9
radio input "true"
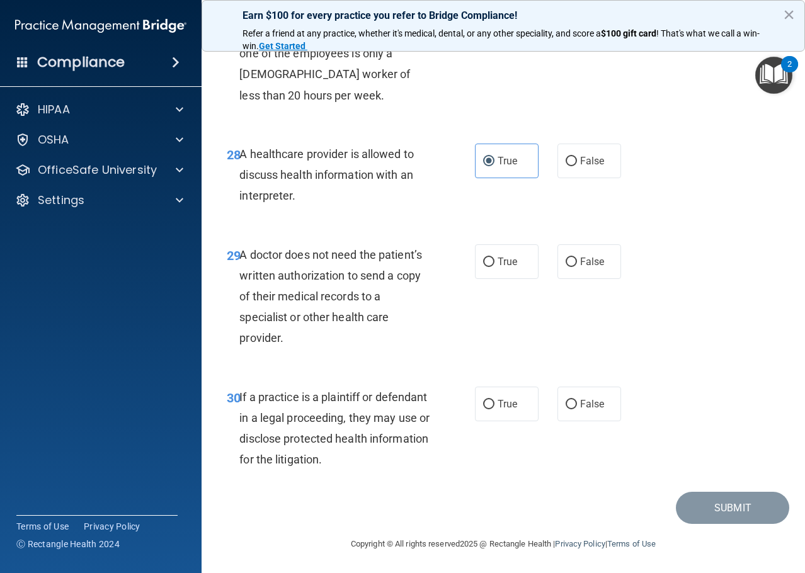
scroll to position [3532, 0]
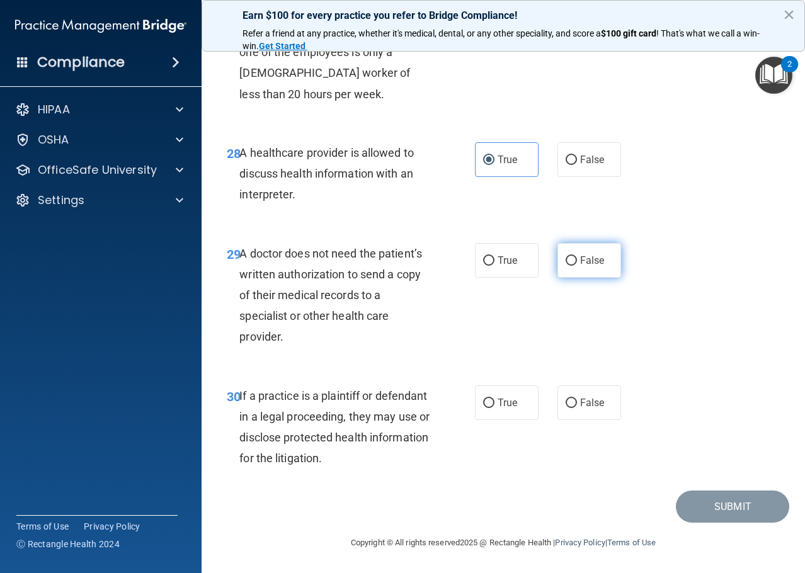
click at [580, 264] on span "False" at bounding box center [592, 261] width 25 height 12
click at [576, 264] on input "False" at bounding box center [571, 260] width 11 height 9
radio input "true"
drag, startPoint x: 290, startPoint y: 420, endPoint x: 244, endPoint y: 395, distance: 53.0
click at [244, 395] on span "If a practice is a plaintiff or defendant in a legal proceeding, they may use o…" at bounding box center [334, 427] width 190 height 76
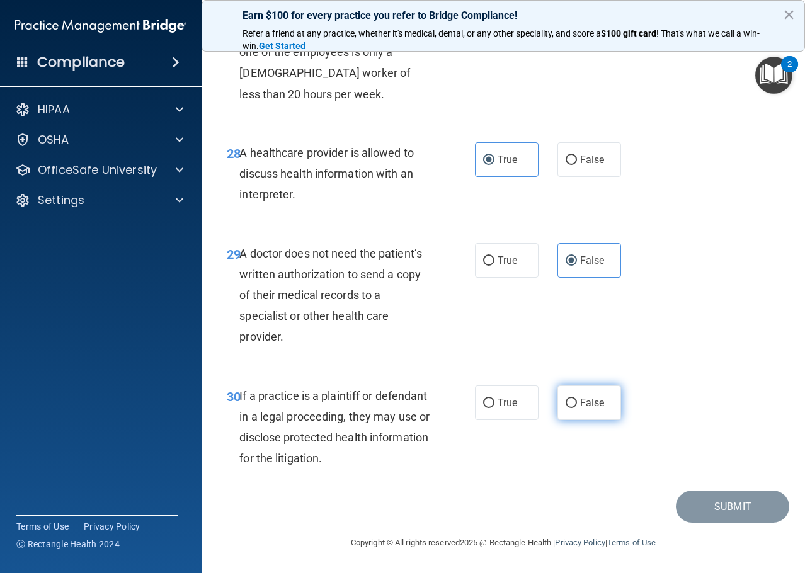
click at [583, 399] on span "False" at bounding box center [592, 403] width 25 height 12
click at [577, 399] on input "False" at bounding box center [571, 403] width 11 height 9
radio input "true"
click at [682, 505] on button "Submit" at bounding box center [732, 507] width 113 height 32
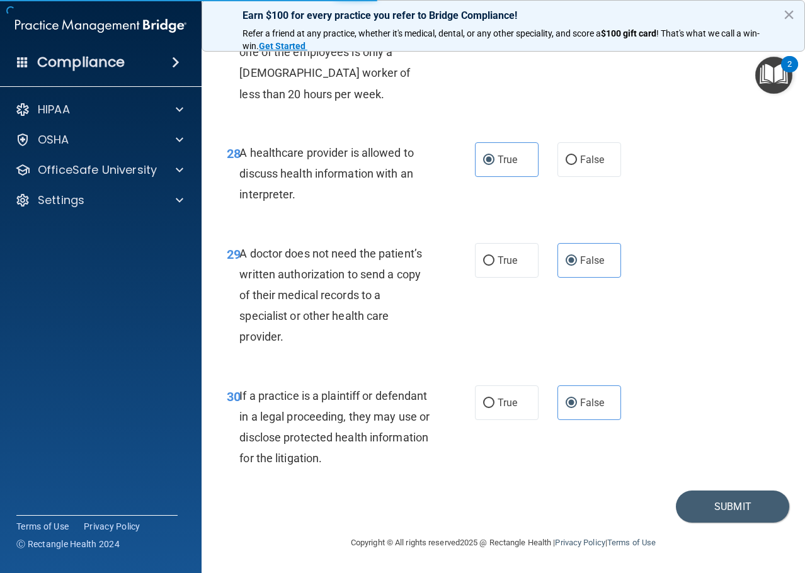
drag, startPoint x: 449, startPoint y: 376, endPoint x: 421, endPoint y: 377, distance: 27.8
drag, startPoint x: 421, startPoint y: 377, endPoint x: 391, endPoint y: 372, distance: 30.7
click at [392, 374] on div "30 If a practice is a plaintiff or defendant in a legal proceeding, they may us…" at bounding box center [503, 431] width 572 height 122
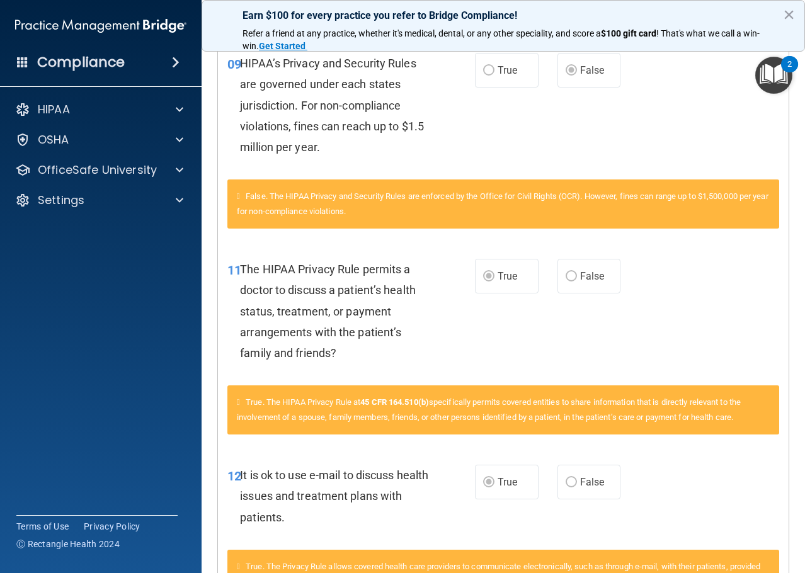
scroll to position [1283, 0]
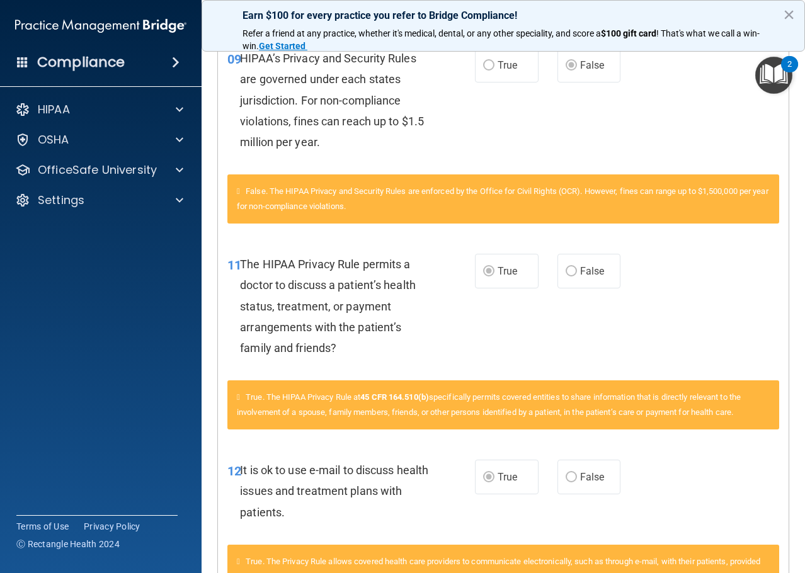
drag, startPoint x: 795, startPoint y: 246, endPoint x: 791, endPoint y: 279, distance: 33.0
click at [791, 279] on main "Calculating your score.... You did not pass the " The HIPAA Quiz #2 ". 40 out o…" at bounding box center [504, 306] width 604 height 533
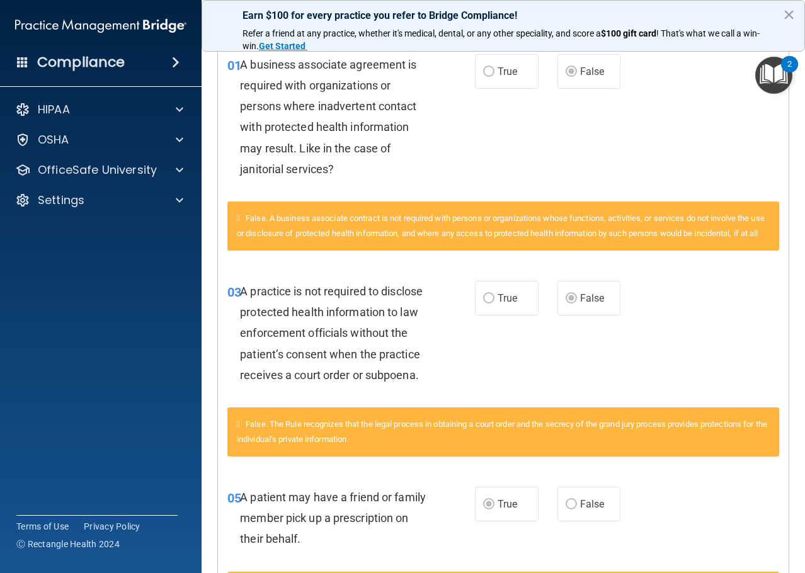
scroll to position [0, 0]
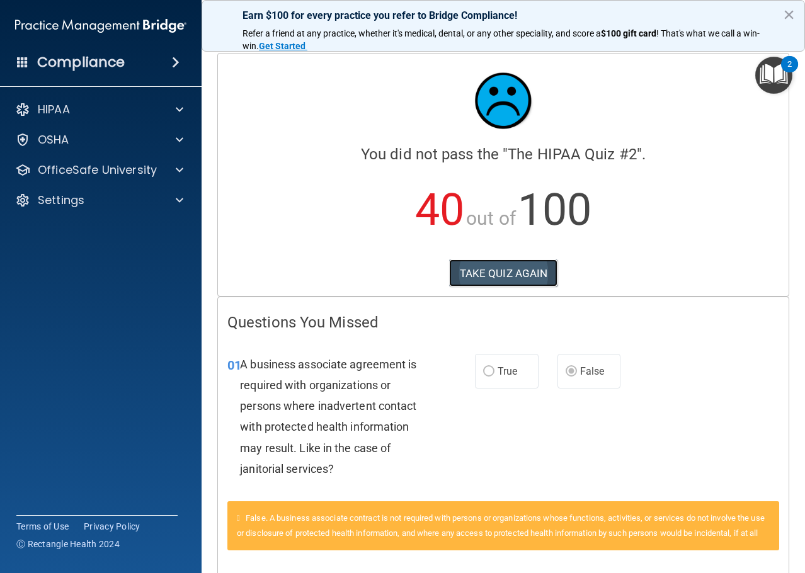
click at [472, 266] on button "TAKE QUIZ AGAIN" at bounding box center [503, 274] width 109 height 28
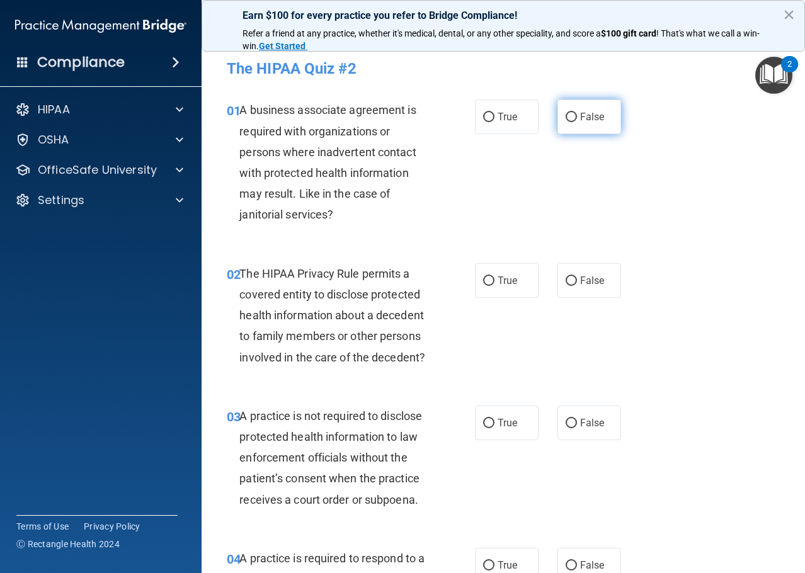
click at [566, 113] on input "False" at bounding box center [571, 117] width 11 height 9
radio input "true"
click at [486, 280] on input "True" at bounding box center [488, 281] width 11 height 9
radio input "true"
click at [566, 421] on input "False" at bounding box center [571, 423] width 11 height 9
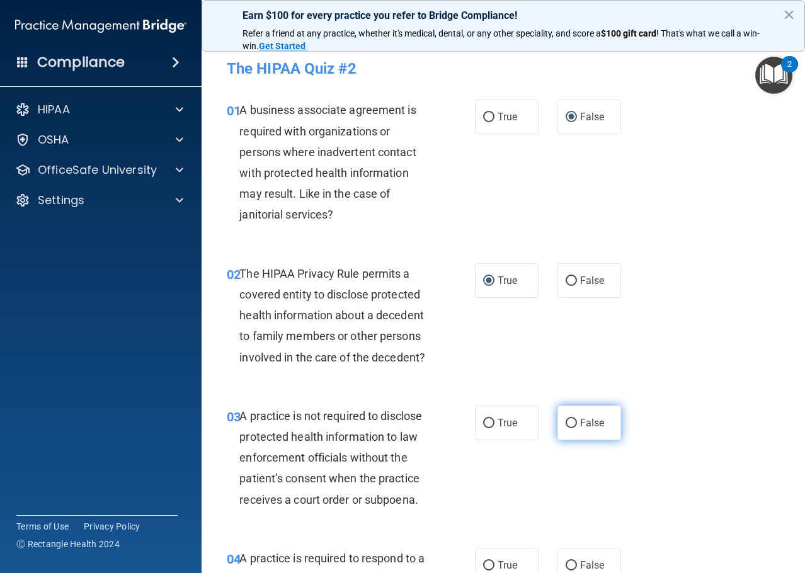
radio input "true"
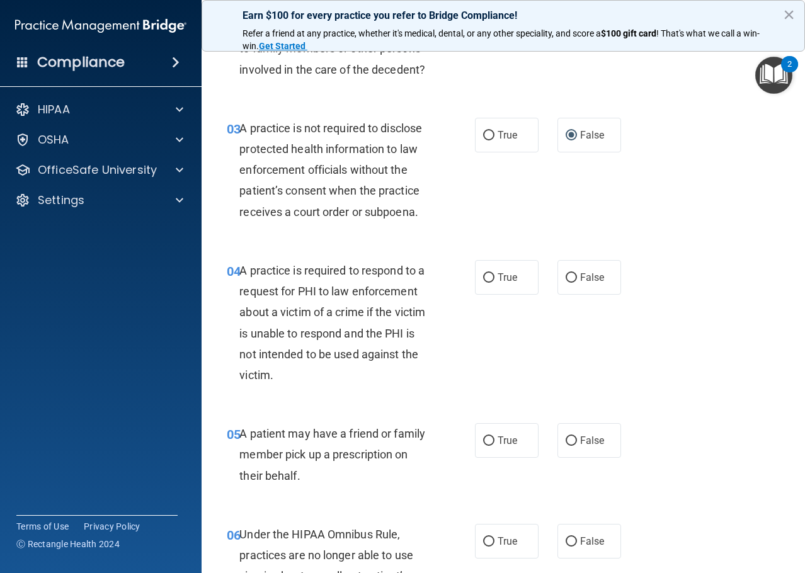
scroll to position [315, 0]
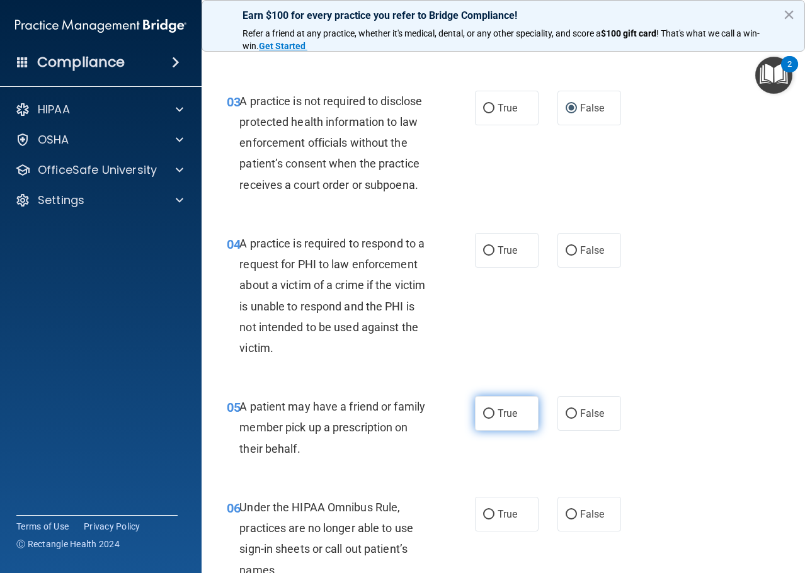
click at [484, 407] on label "True" at bounding box center [507, 413] width 64 height 35
click at [484, 410] on input "True" at bounding box center [488, 414] width 11 height 9
radio input "true"
click at [501, 253] on span "True" at bounding box center [508, 250] width 20 height 12
click at [495, 253] on input "True" at bounding box center [488, 250] width 11 height 9
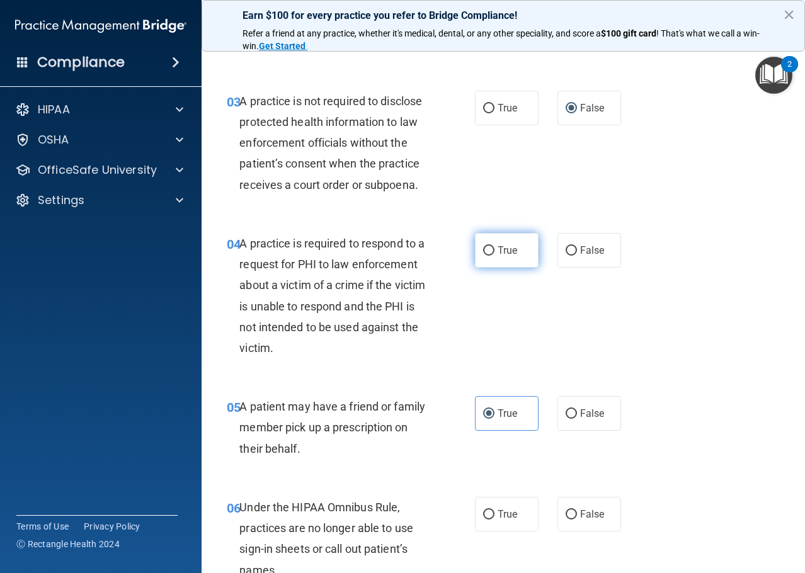
radio input "true"
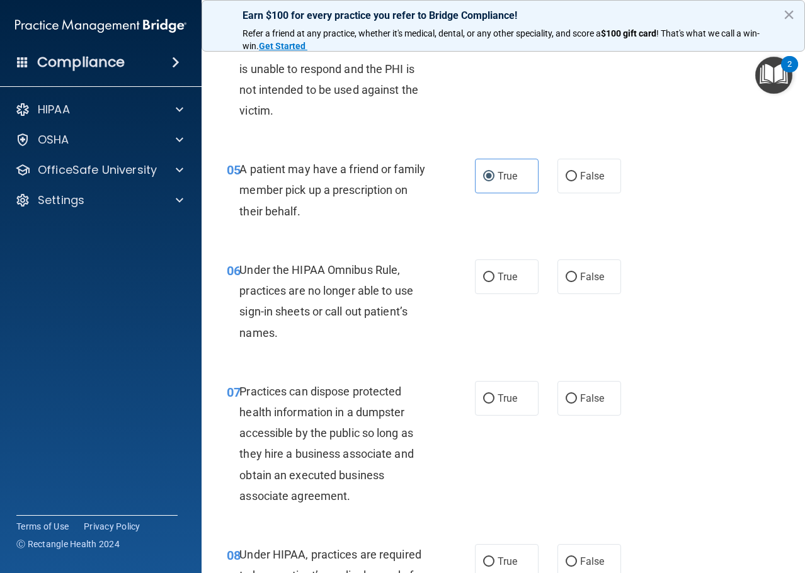
scroll to position [567, 0]
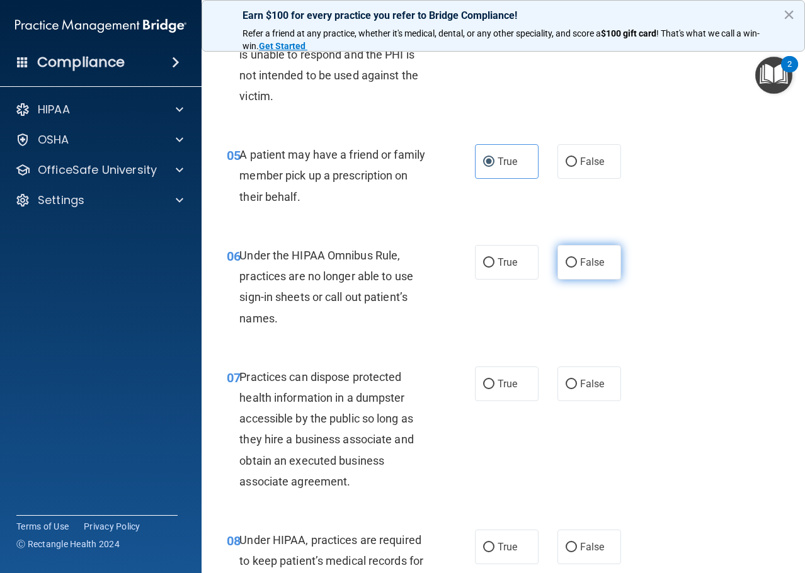
click at [589, 263] on span "False" at bounding box center [592, 262] width 25 height 12
click at [577, 263] on input "False" at bounding box center [571, 262] width 11 height 9
radio input "true"
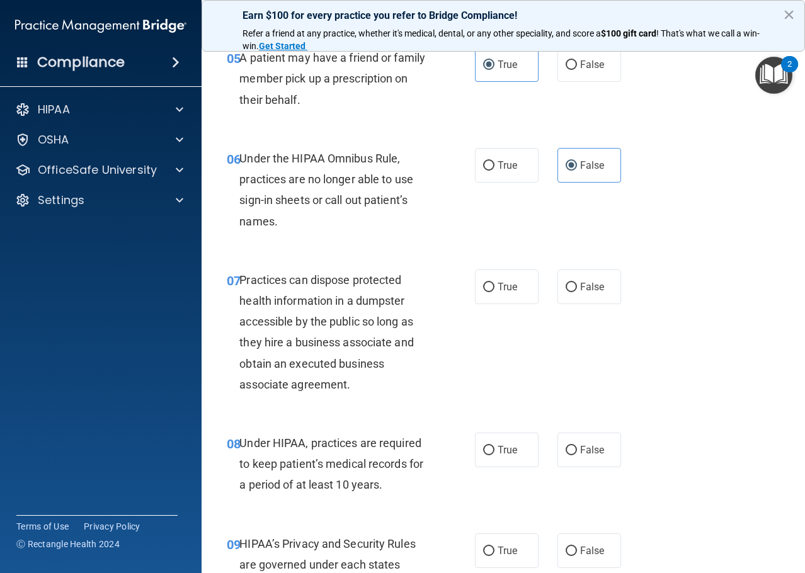
scroll to position [693, 0]
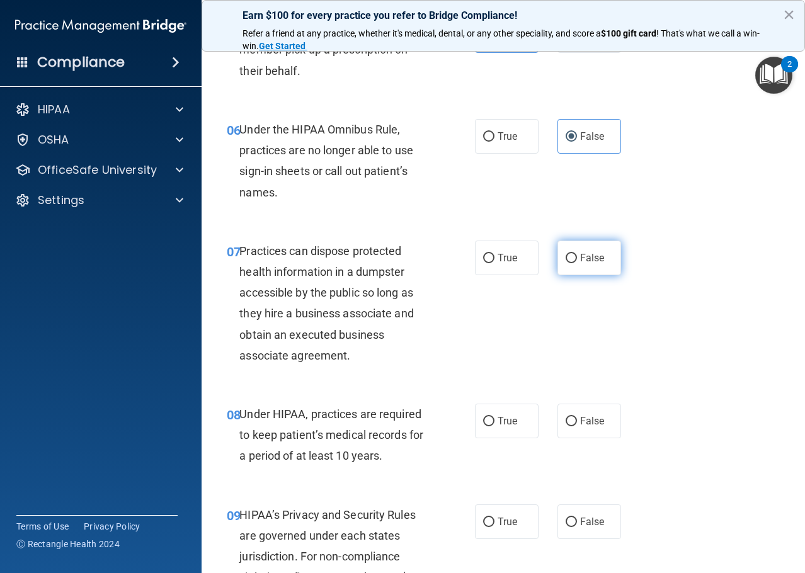
click at [560, 267] on label "False" at bounding box center [590, 258] width 64 height 35
click at [566, 263] on input "False" at bounding box center [571, 258] width 11 height 9
radio input "true"
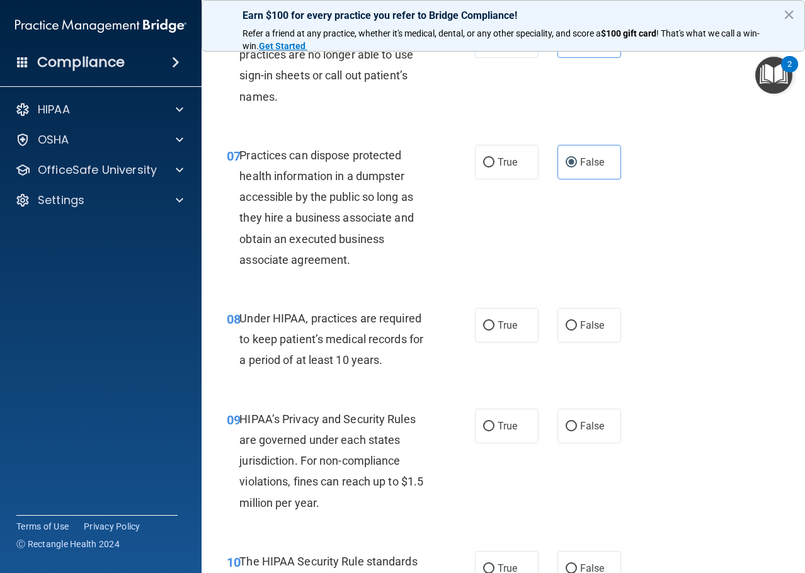
scroll to position [819, 0]
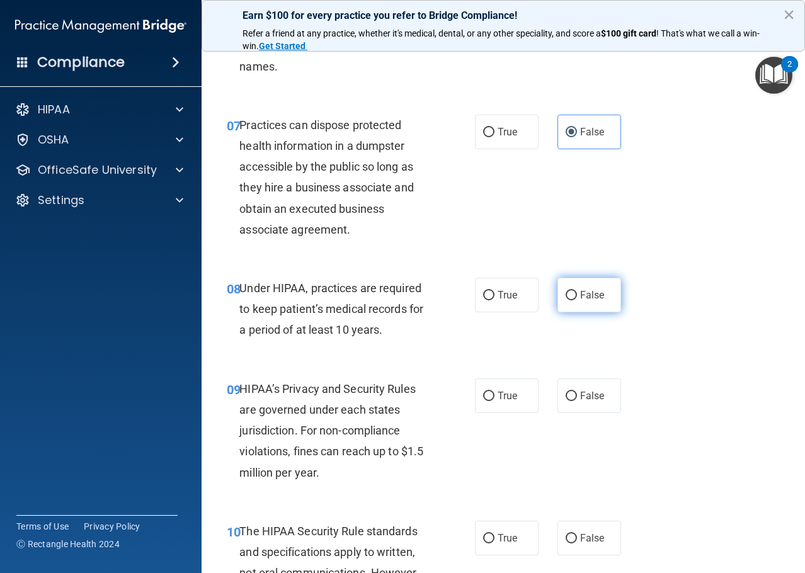
click at [589, 290] on span "False" at bounding box center [592, 295] width 25 height 12
click at [577, 291] on input "False" at bounding box center [571, 295] width 11 height 9
radio input "true"
click at [570, 397] on input "False" at bounding box center [571, 396] width 11 height 9
radio input "true"
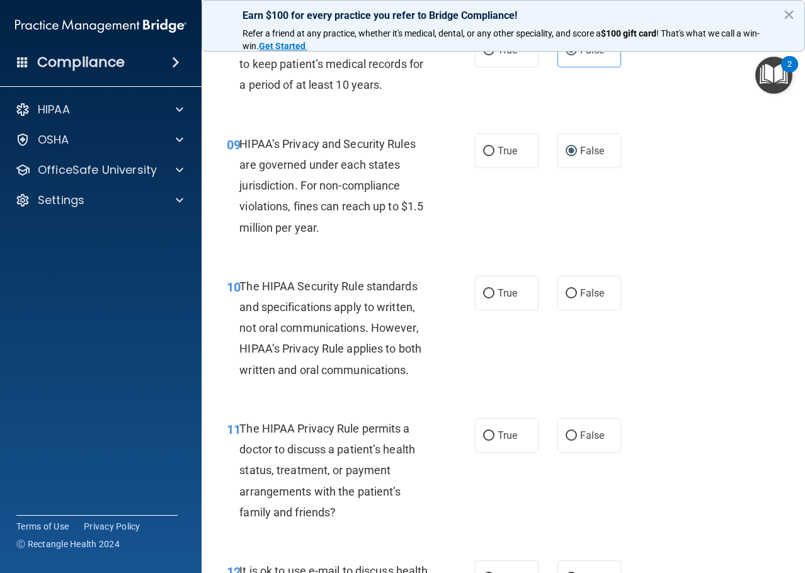
scroll to position [1071, 0]
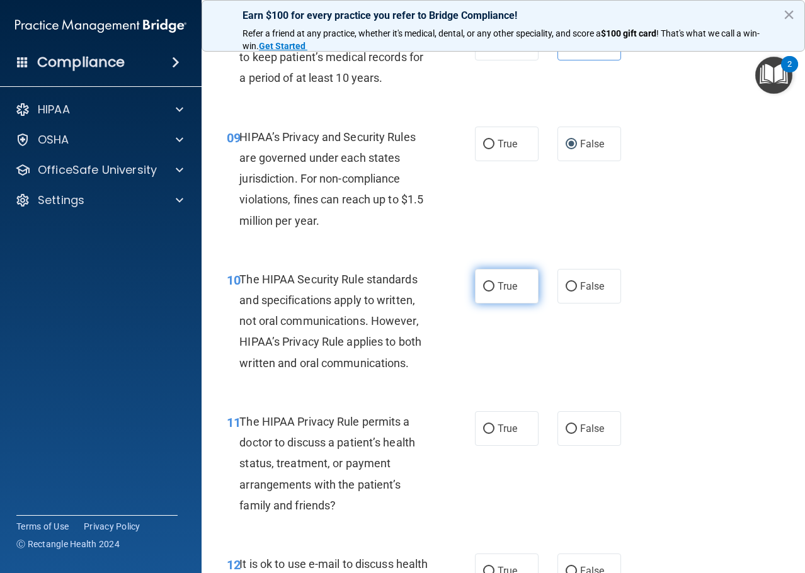
click at [490, 282] on label "True" at bounding box center [507, 286] width 64 height 35
click at [490, 282] on input "True" at bounding box center [488, 286] width 11 height 9
radio input "true"
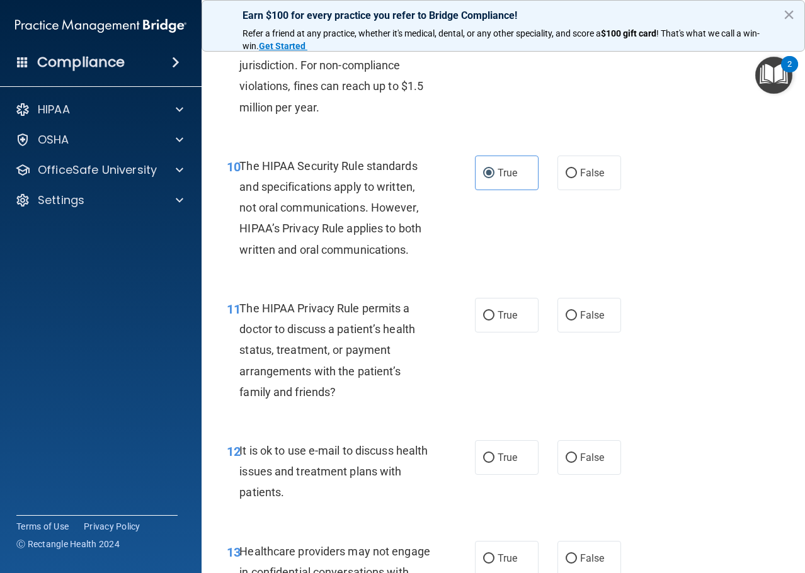
scroll to position [1197, 0]
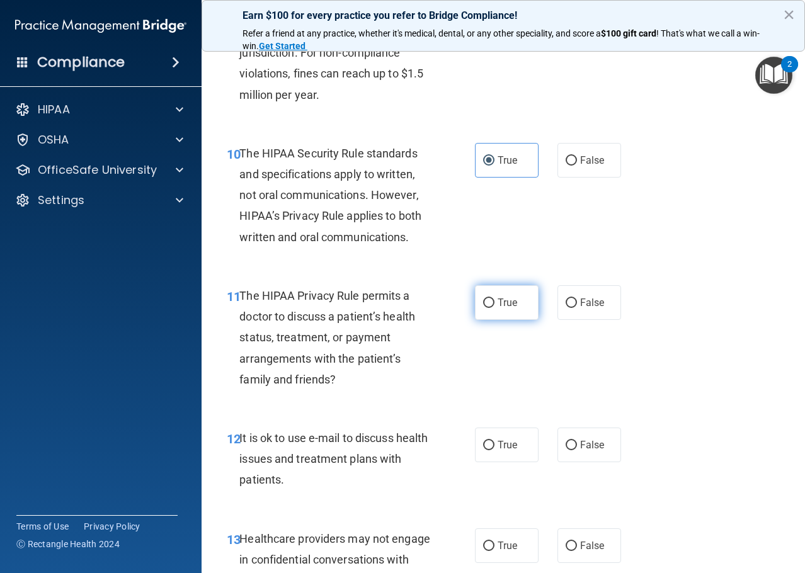
click at [511, 311] on label "True" at bounding box center [507, 302] width 64 height 35
click at [495, 308] on input "True" at bounding box center [488, 303] width 11 height 9
radio input "true"
click at [498, 445] on span "True" at bounding box center [508, 445] width 20 height 12
click at [495, 445] on input "True" at bounding box center [488, 445] width 11 height 9
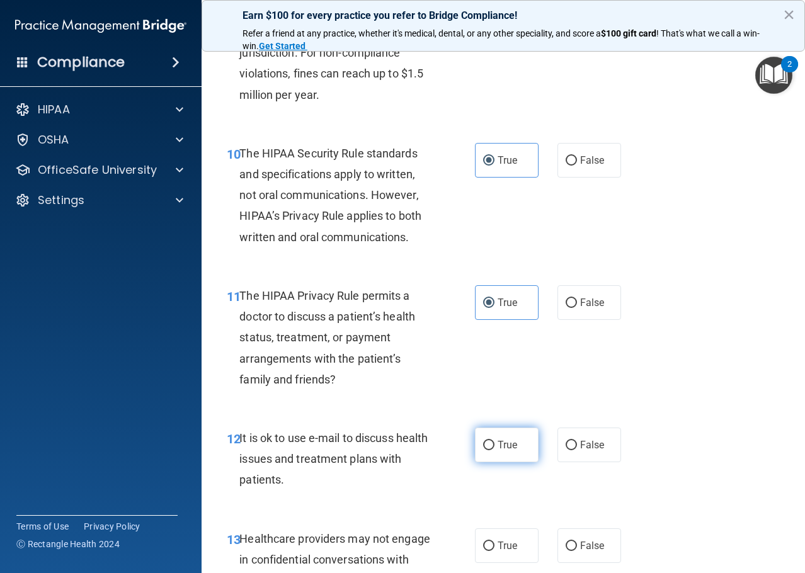
radio input "true"
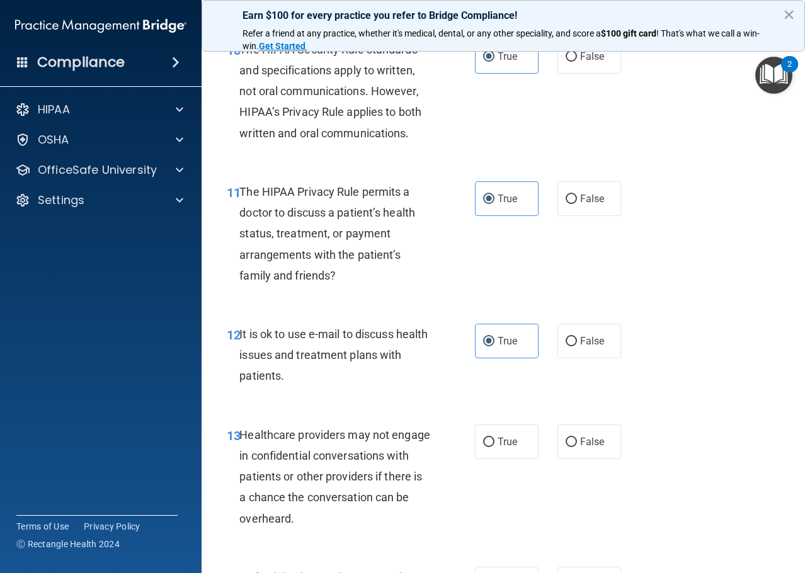
scroll to position [1323, 0]
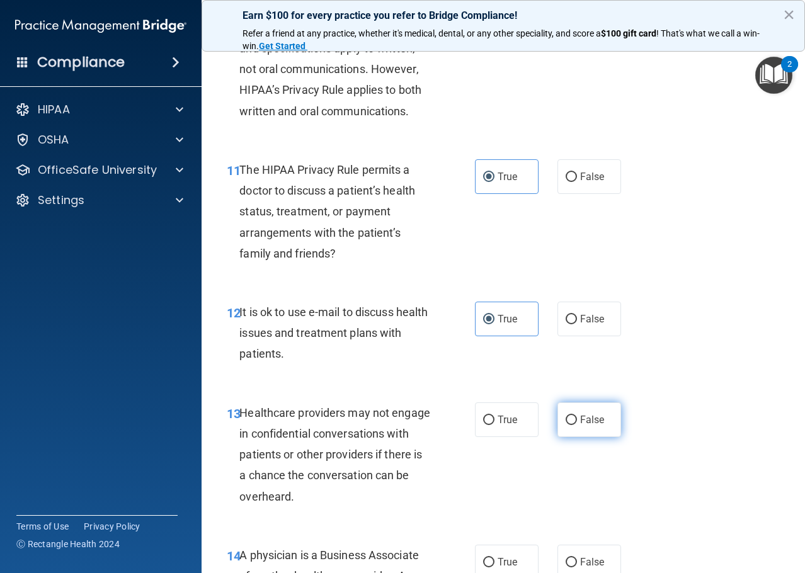
click at [586, 425] on span "False" at bounding box center [592, 420] width 25 height 12
click at [577, 425] on input "False" at bounding box center [571, 420] width 11 height 9
radio input "true"
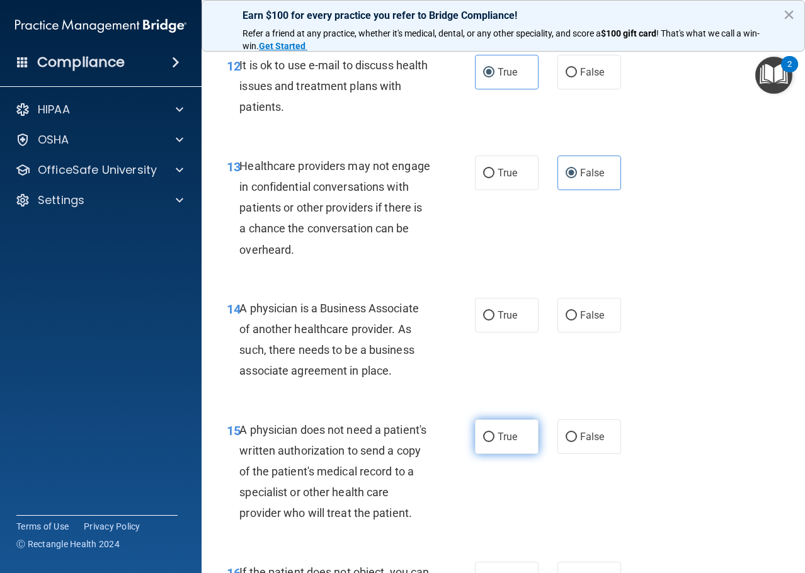
scroll to position [1575, 0]
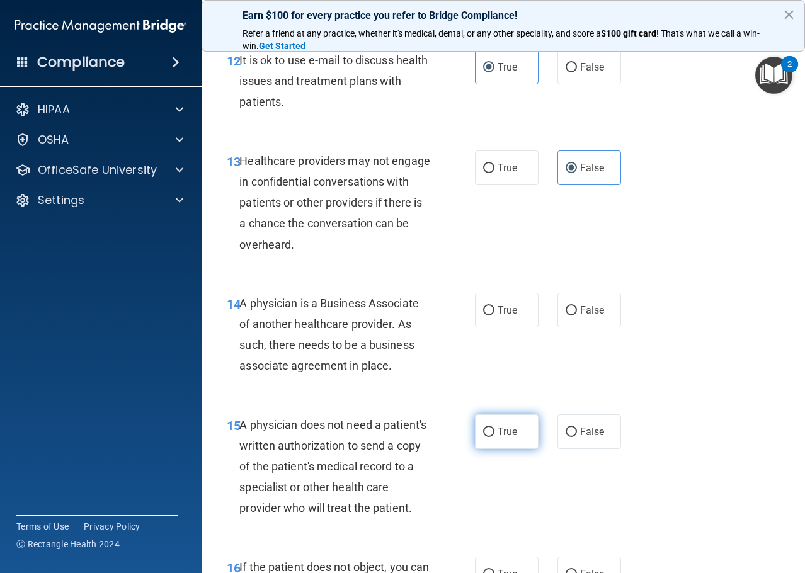
click at [491, 427] on label "True" at bounding box center [507, 432] width 64 height 35
click at [491, 428] on input "True" at bounding box center [488, 432] width 11 height 9
radio input "true"
click at [592, 309] on span "False" at bounding box center [592, 310] width 25 height 12
click at [577, 309] on input "False" at bounding box center [571, 310] width 11 height 9
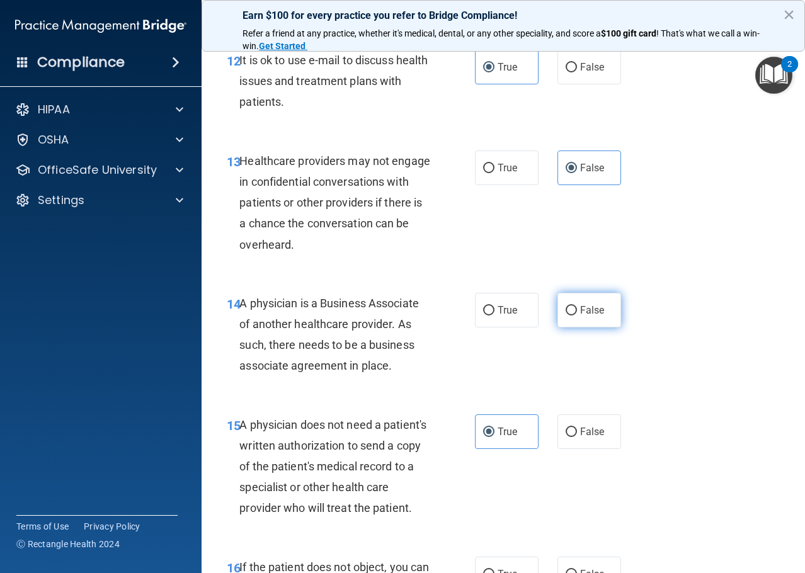
radio input "true"
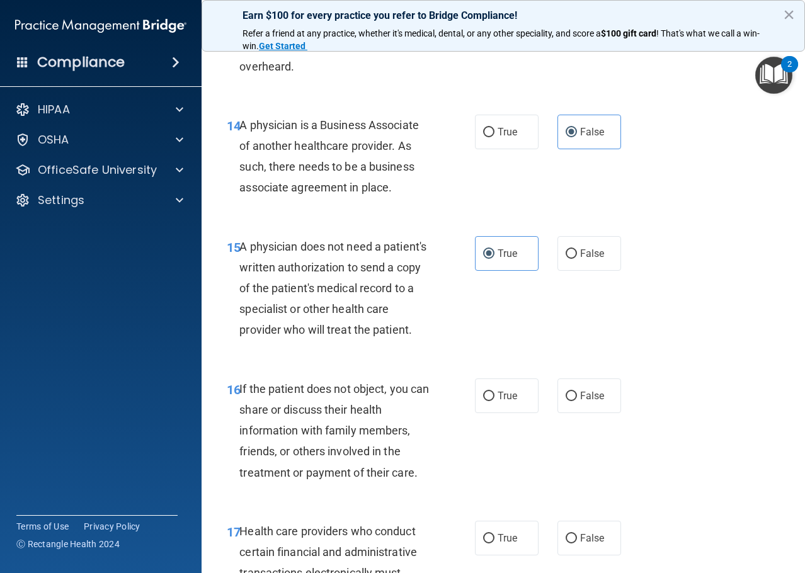
scroll to position [1764, 0]
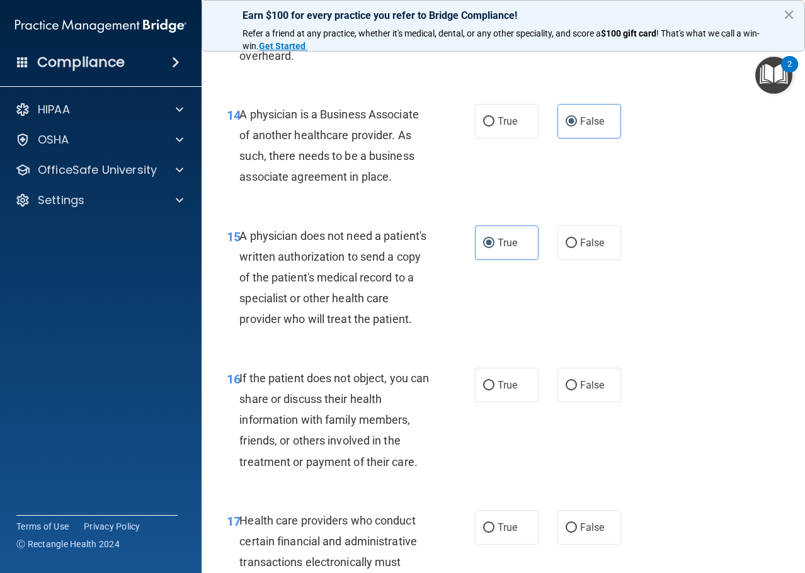
drag, startPoint x: 403, startPoint y: 398, endPoint x: 338, endPoint y: 385, distance: 66.2
click at [337, 386] on div "16 If the patient does not object, you can share or discuss their health inform…" at bounding box center [503, 423] width 572 height 142
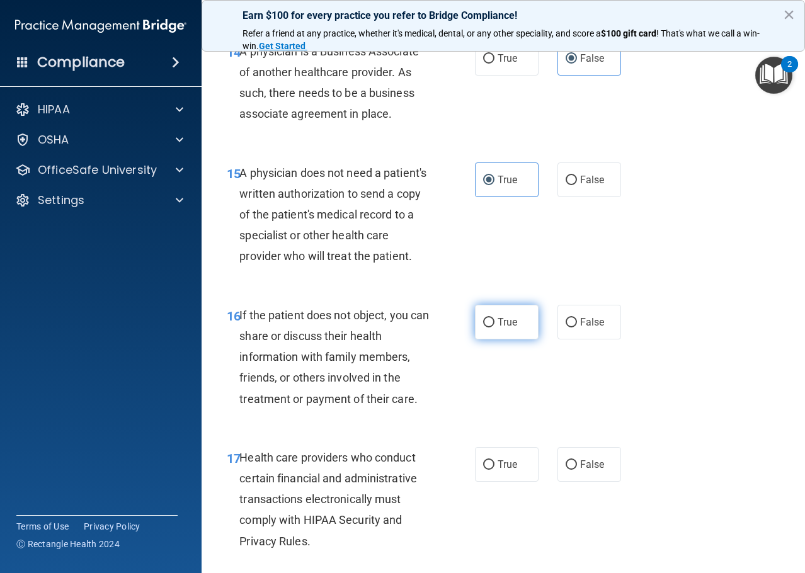
drag, startPoint x: 480, startPoint y: 340, endPoint x: 471, endPoint y: 341, distance: 8.8
click at [483, 328] on input "True" at bounding box center [488, 322] width 11 height 9
radio input "true"
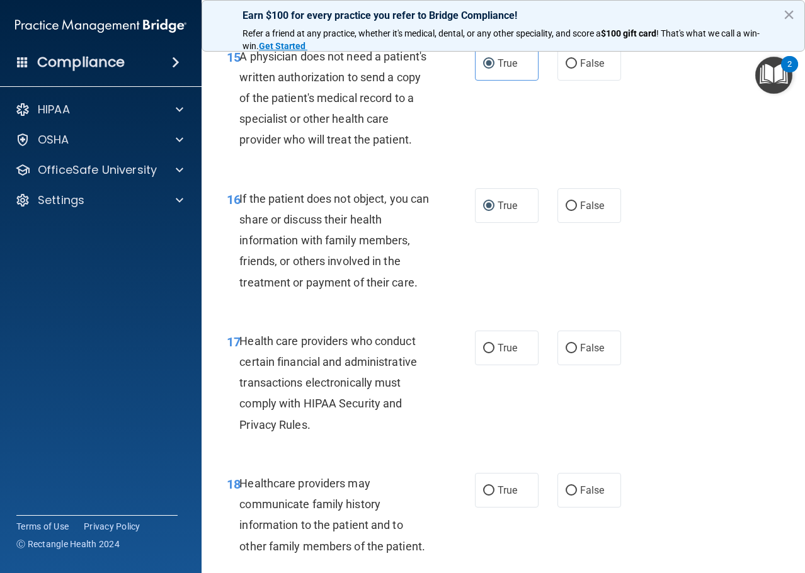
scroll to position [1953, 0]
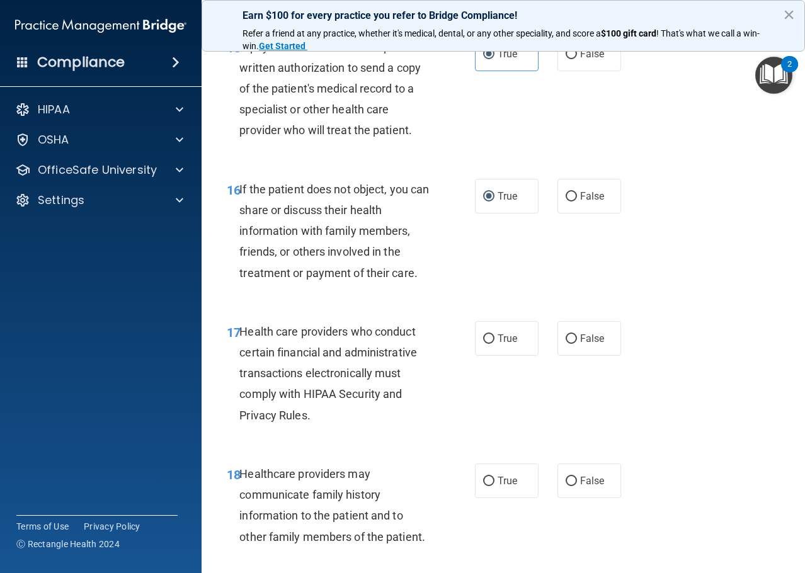
click at [501, 342] on div "17 Health care providers who conduct certain financial and administrative trans…" at bounding box center [503, 377] width 572 height 142
click at [492, 356] on label "True" at bounding box center [507, 338] width 64 height 35
click at [492, 344] on input "True" at bounding box center [488, 339] width 11 height 9
radio input "true"
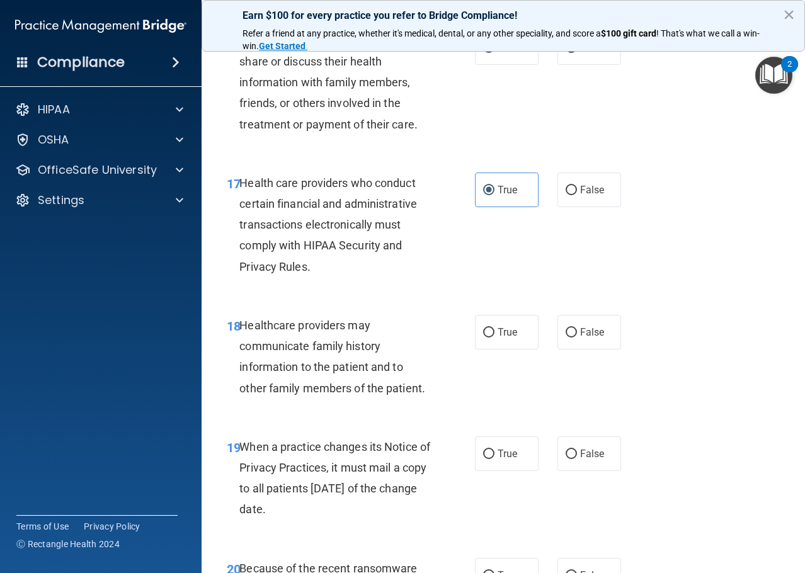
scroll to position [2142, 0]
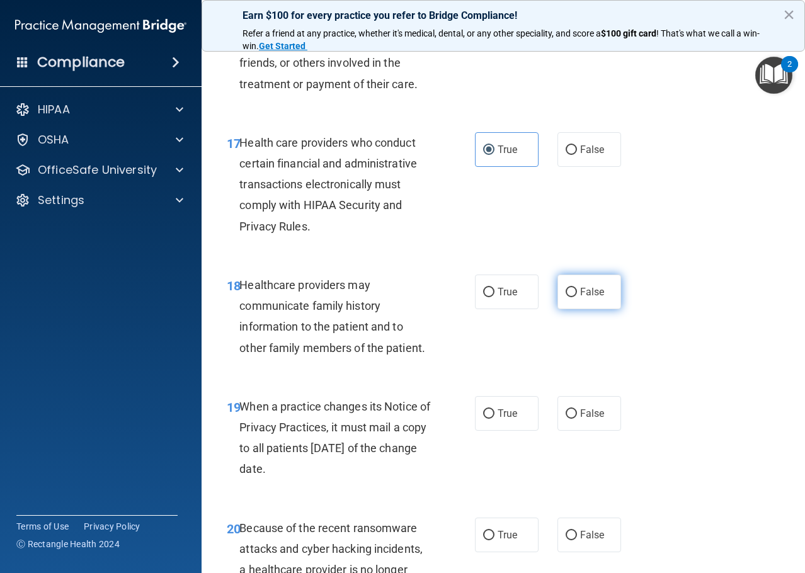
click at [566, 297] on input "False" at bounding box center [571, 292] width 11 height 9
radio input "true"
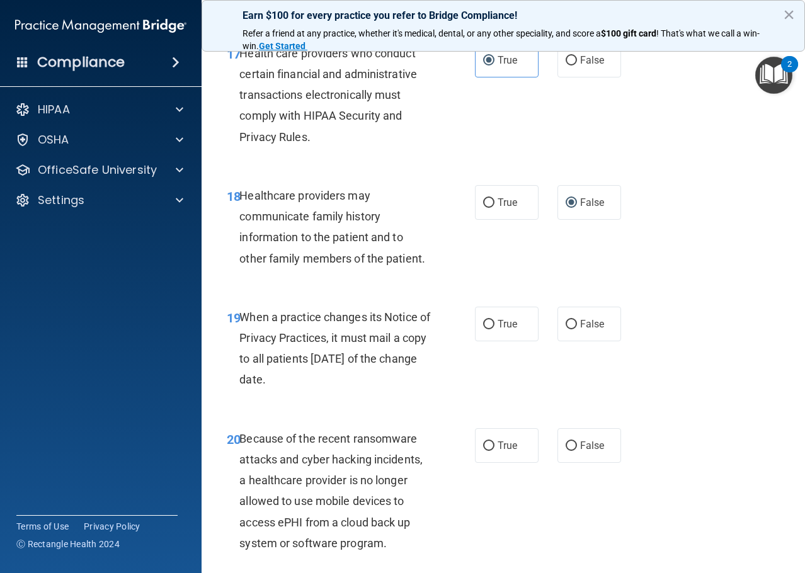
scroll to position [2268, 0]
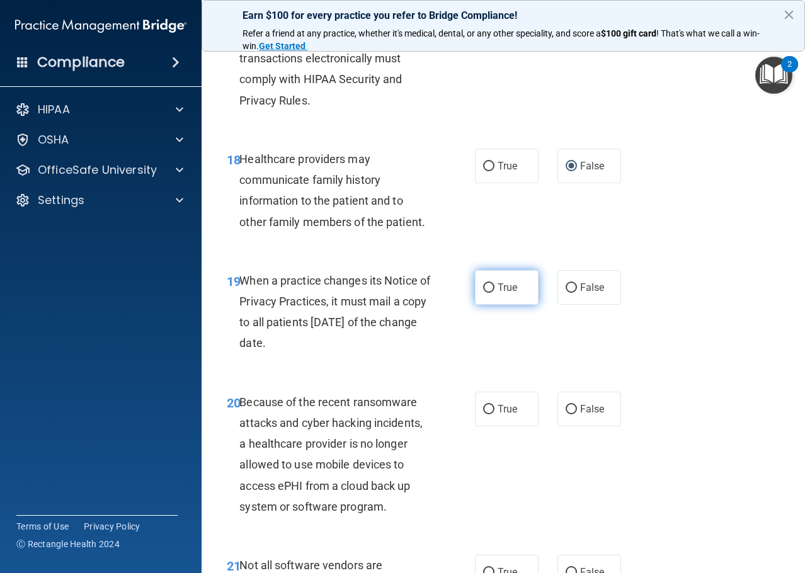
click at [522, 305] on label "True" at bounding box center [507, 287] width 64 height 35
click at [495, 293] on input "True" at bounding box center [488, 288] width 11 height 9
radio input "true"
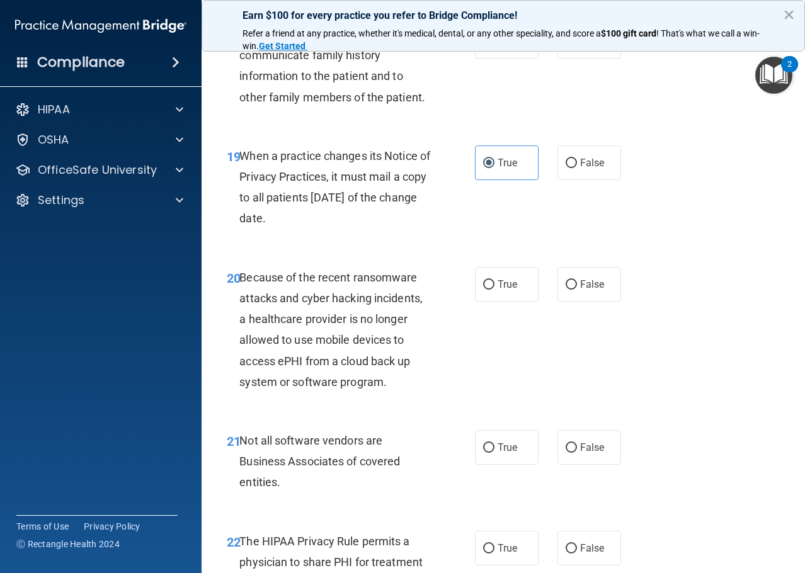
scroll to position [2394, 0]
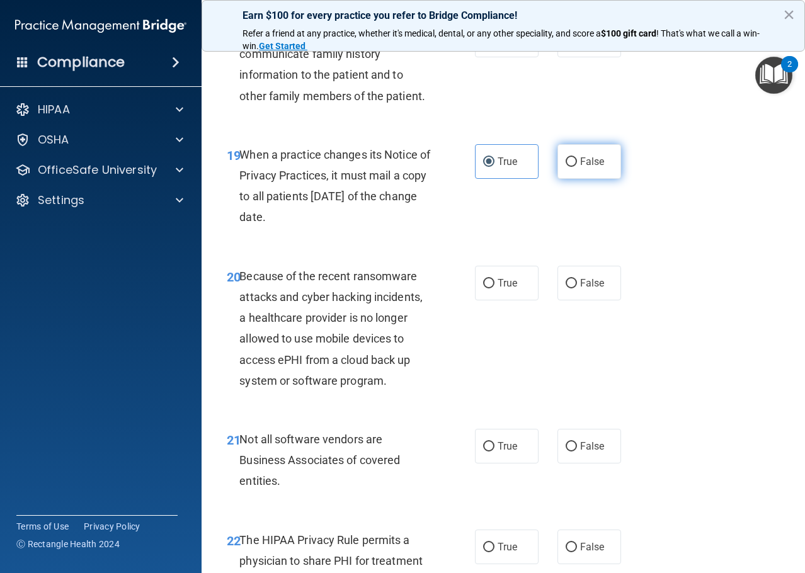
click at [583, 168] on span "False" at bounding box center [592, 162] width 25 height 12
click at [577, 167] on input "False" at bounding box center [571, 162] width 11 height 9
radio input "true"
radio input "false"
click at [580, 289] on span "False" at bounding box center [592, 283] width 25 height 12
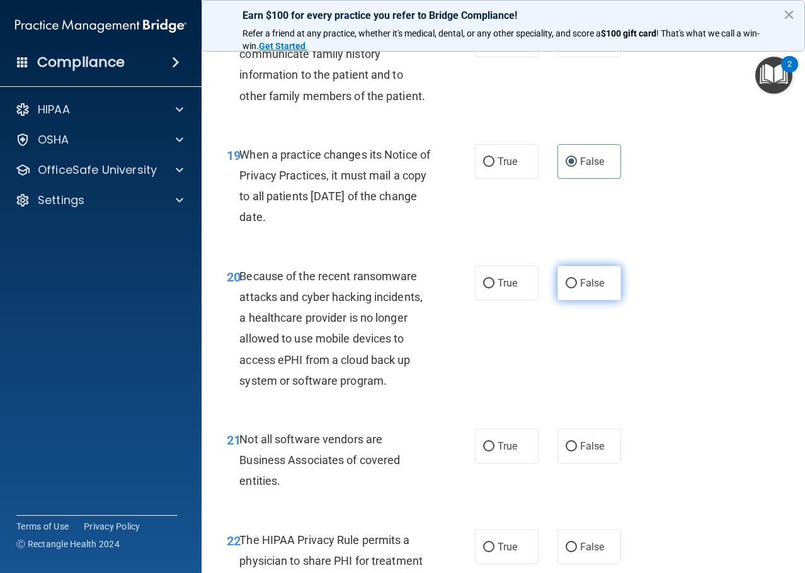
click at [577, 289] on input "False" at bounding box center [571, 283] width 11 height 9
radio input "true"
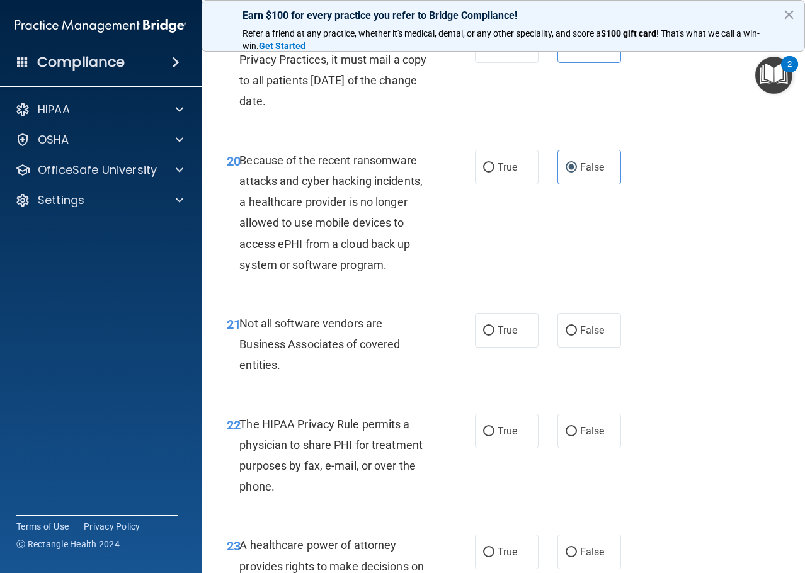
scroll to position [2583, 0]
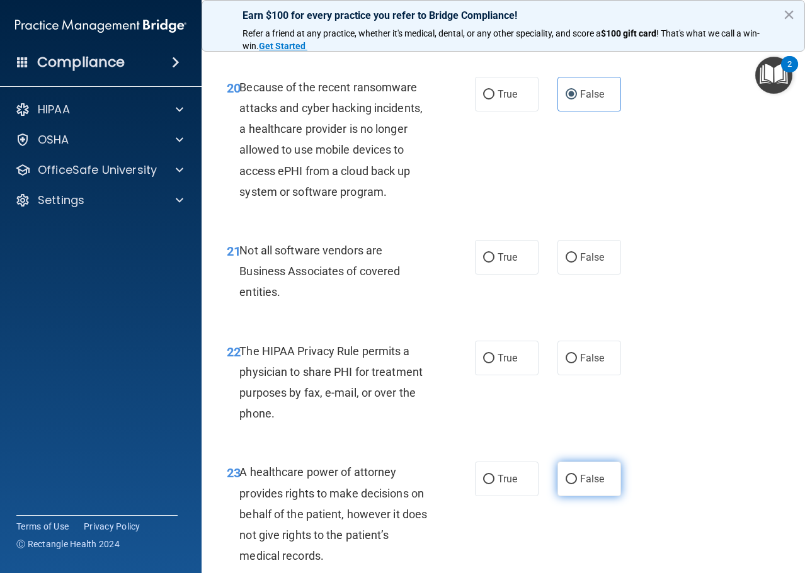
click at [574, 497] on label "False" at bounding box center [590, 479] width 64 height 35
click at [574, 485] on input "False" at bounding box center [571, 479] width 11 height 9
radio input "true"
click at [502, 263] on span "True" at bounding box center [508, 257] width 20 height 12
click at [495, 263] on input "True" at bounding box center [488, 257] width 11 height 9
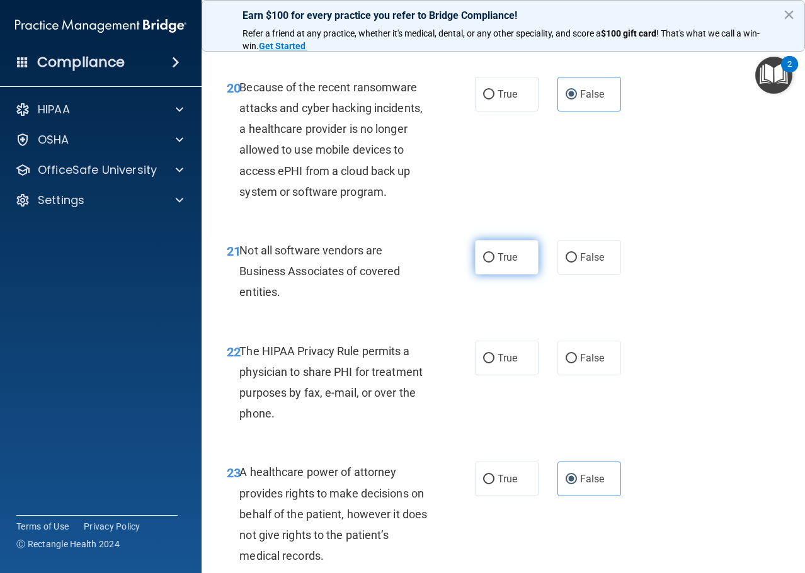
radio input "true"
click at [514, 376] on label "True" at bounding box center [507, 358] width 64 height 35
click at [495, 364] on input "True" at bounding box center [488, 358] width 11 height 9
radio input "true"
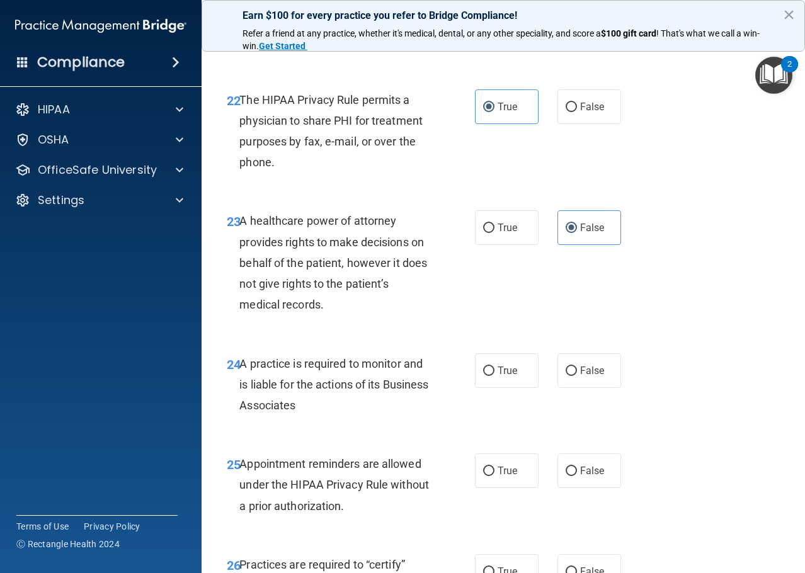
scroll to position [2835, 0]
click at [579, 388] on label "False" at bounding box center [590, 370] width 64 height 35
click at [577, 376] on input "False" at bounding box center [571, 370] width 11 height 9
radio input "true"
click at [498, 476] on span "True" at bounding box center [508, 470] width 20 height 12
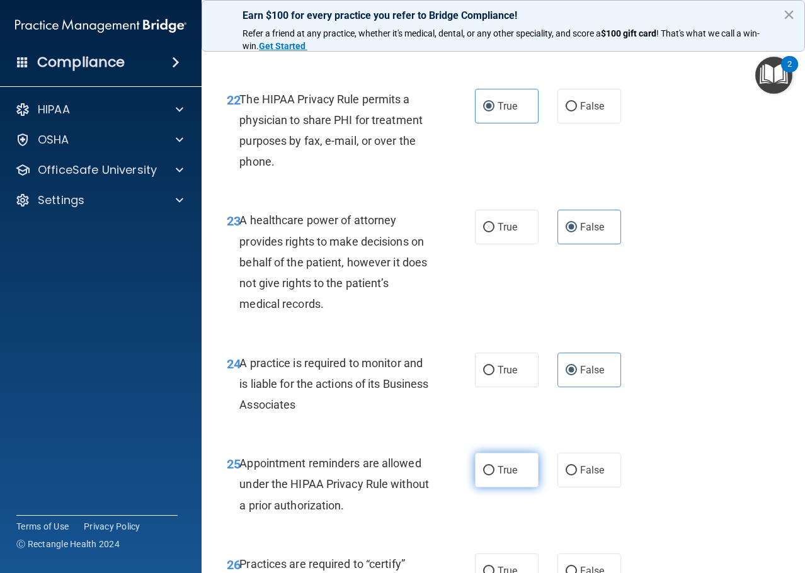
click at [495, 476] on input "True" at bounding box center [488, 470] width 11 height 9
radio input "true"
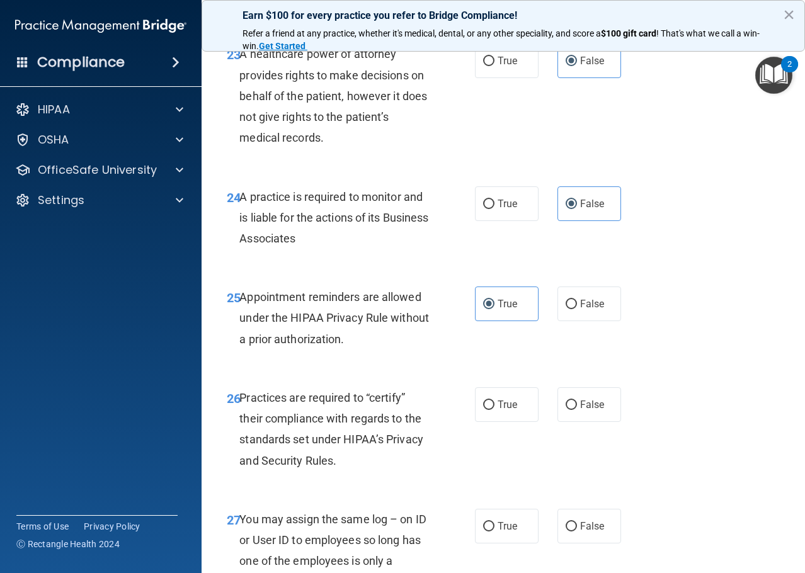
scroll to position [3025, 0]
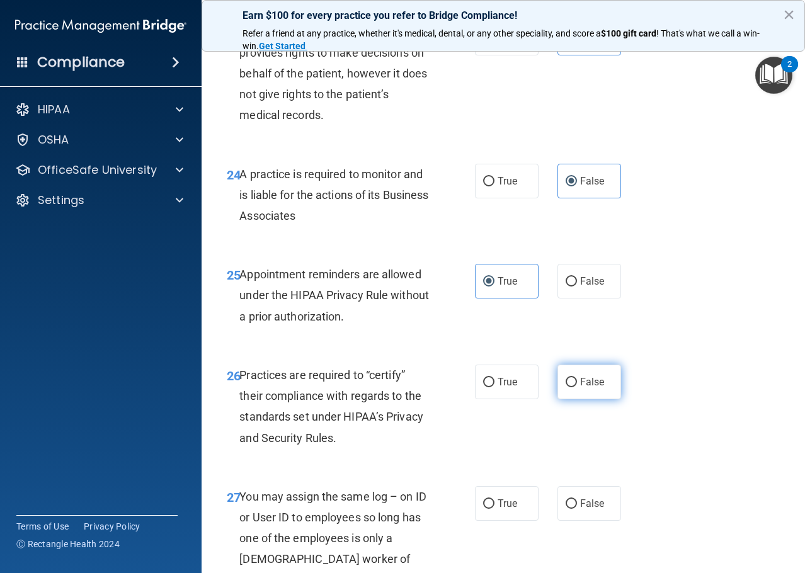
click at [575, 399] on label "False" at bounding box center [590, 382] width 64 height 35
click at [575, 388] on input "False" at bounding box center [571, 382] width 11 height 9
radio input "true"
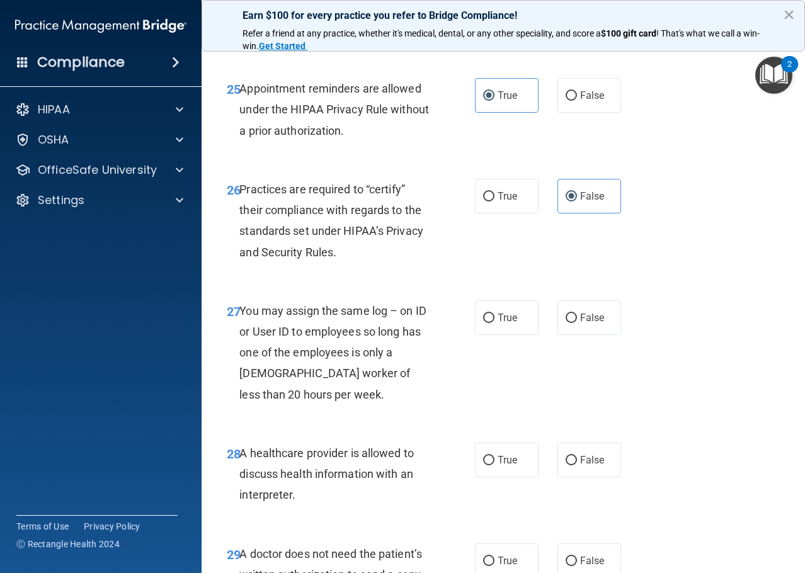
scroll to position [3214, 0]
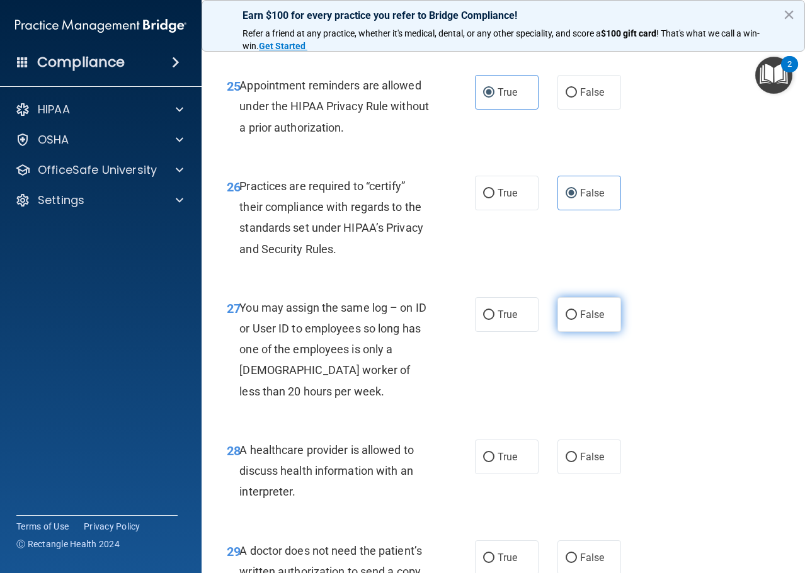
click at [609, 332] on label "False" at bounding box center [590, 314] width 64 height 35
click at [577, 320] on input "False" at bounding box center [571, 315] width 11 height 9
radio input "true"
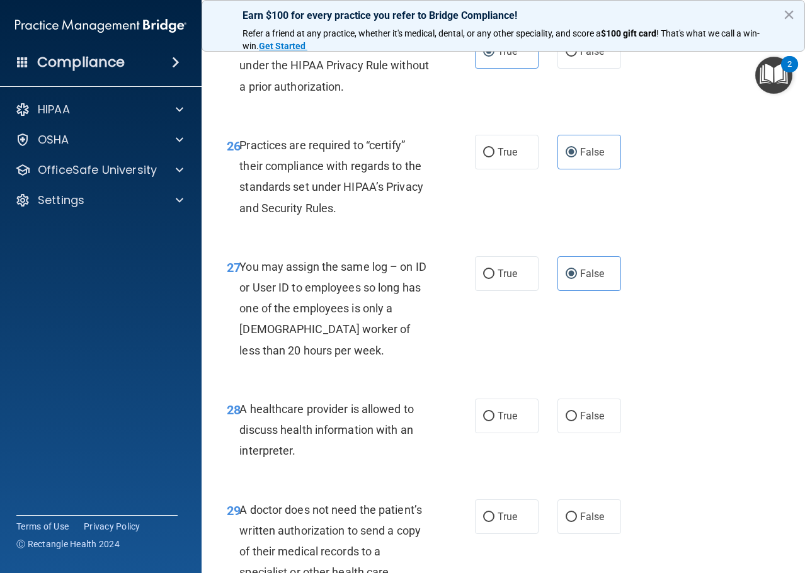
scroll to position [3277, 0]
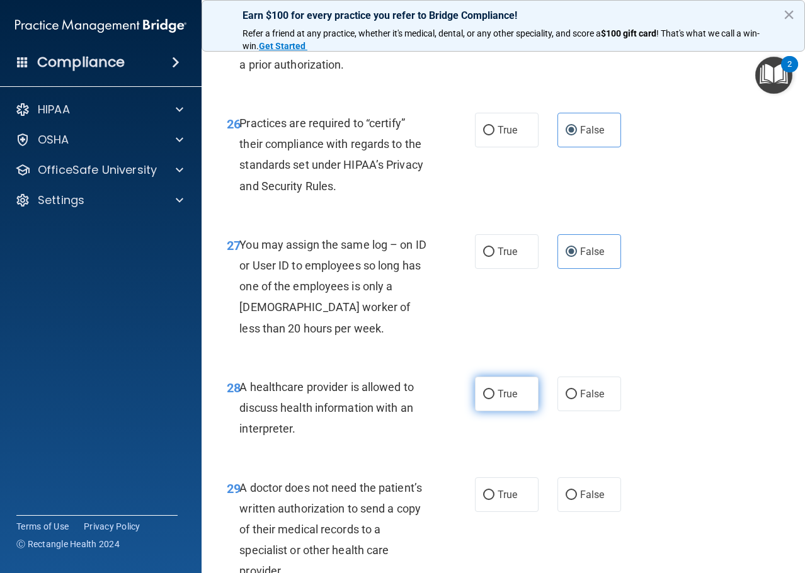
click at [504, 411] on label "True" at bounding box center [507, 394] width 64 height 35
click at [495, 399] on input "True" at bounding box center [488, 394] width 11 height 9
radio input "true"
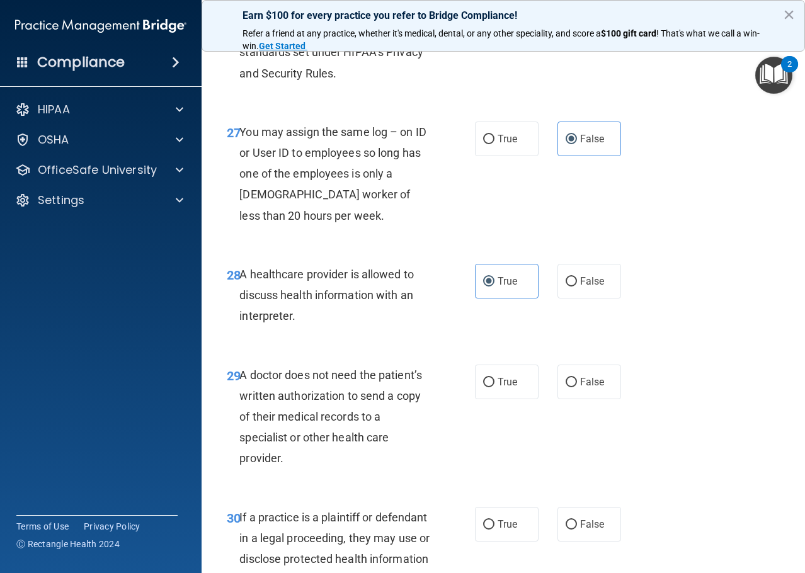
scroll to position [3403, 0]
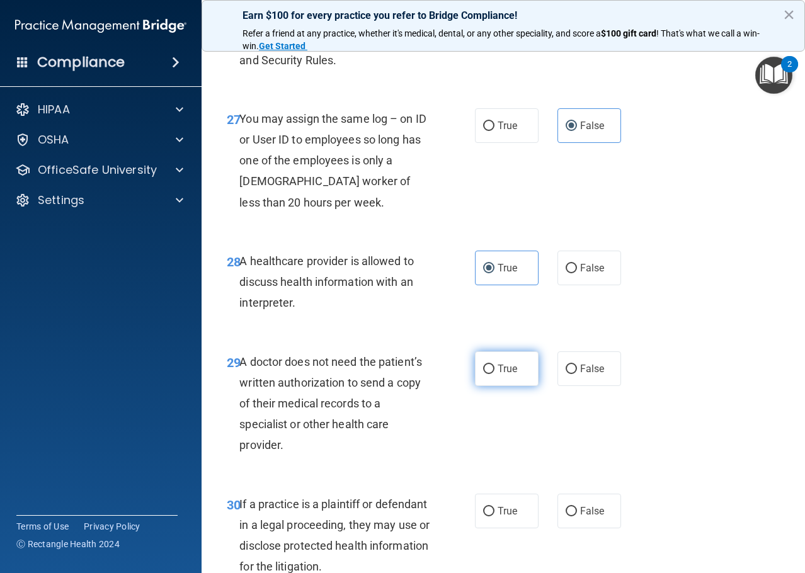
click at [514, 386] on label "True" at bounding box center [507, 369] width 64 height 35
click at [495, 374] on input "True" at bounding box center [488, 369] width 11 height 9
radio input "true"
click at [498, 517] on span "True" at bounding box center [508, 511] width 20 height 12
click at [495, 517] on input "True" at bounding box center [488, 511] width 11 height 9
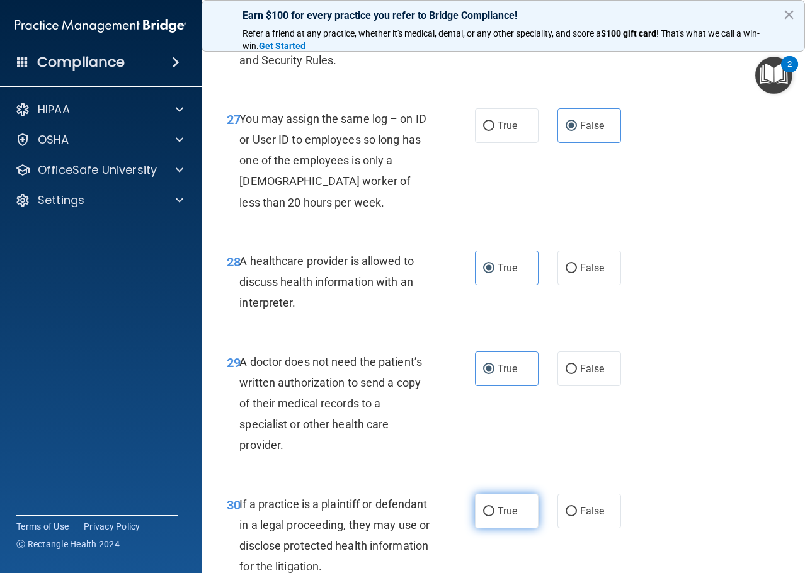
radio input "true"
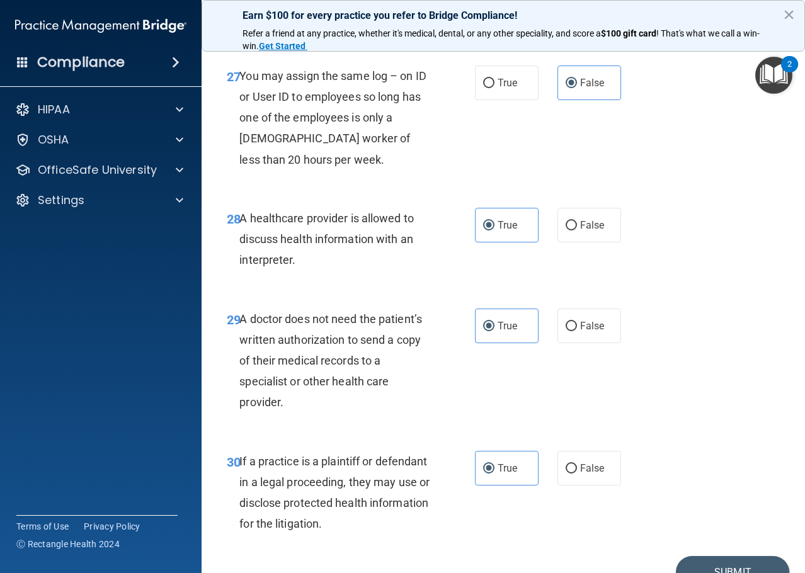
scroll to position [3529, 0]
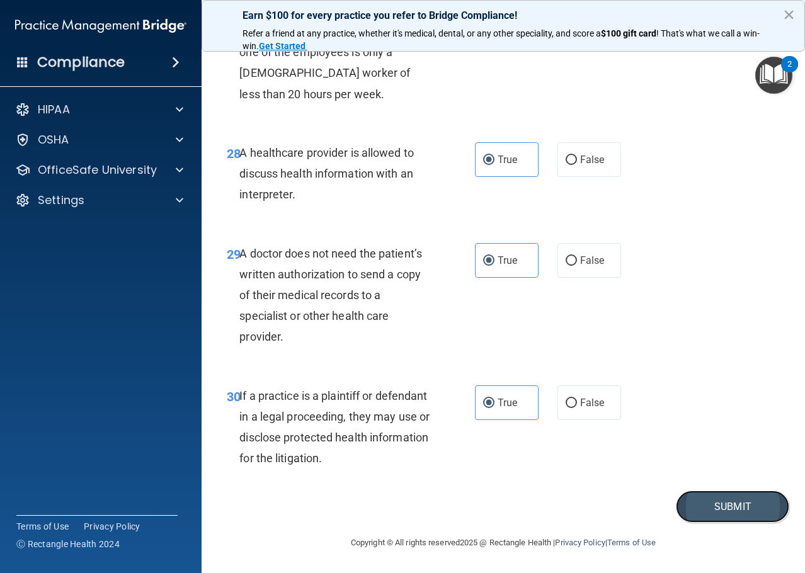
click at [694, 513] on button "Submit" at bounding box center [732, 507] width 113 height 32
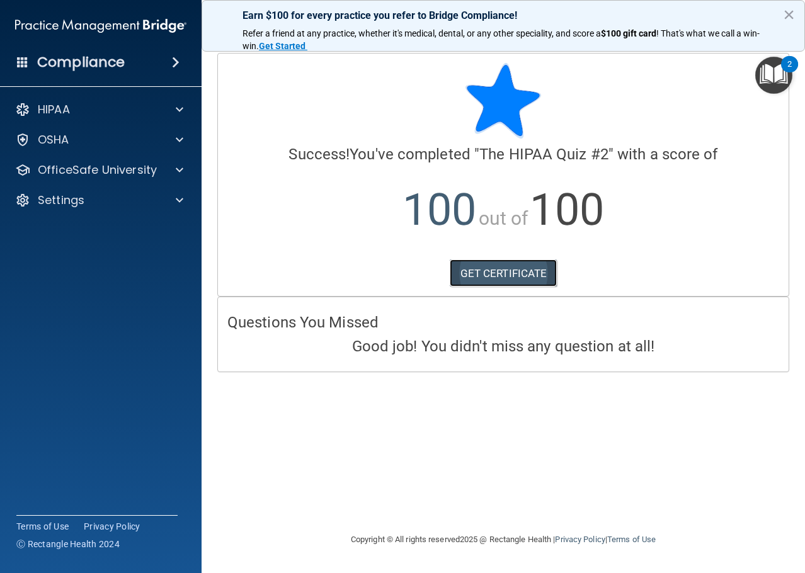
click at [493, 273] on link "GET CERTIFICATE" at bounding box center [504, 274] width 108 height 28
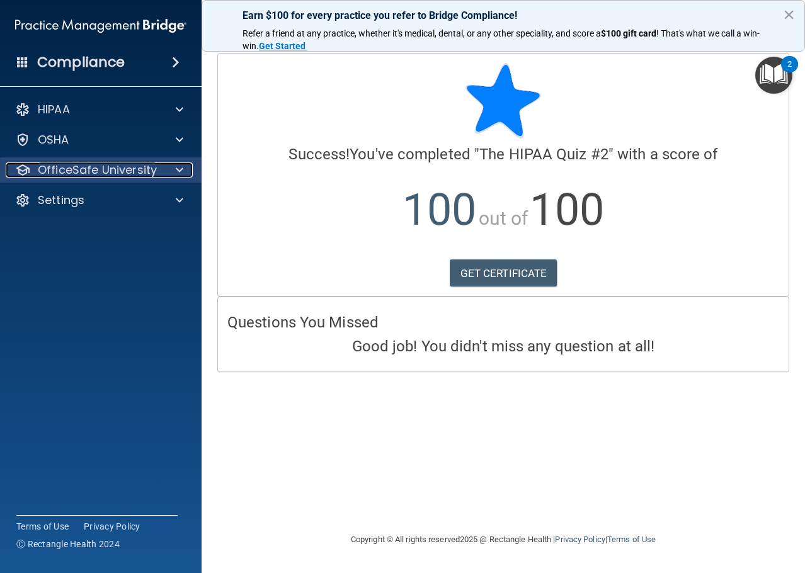
click at [181, 164] on span at bounding box center [180, 170] width 8 height 15
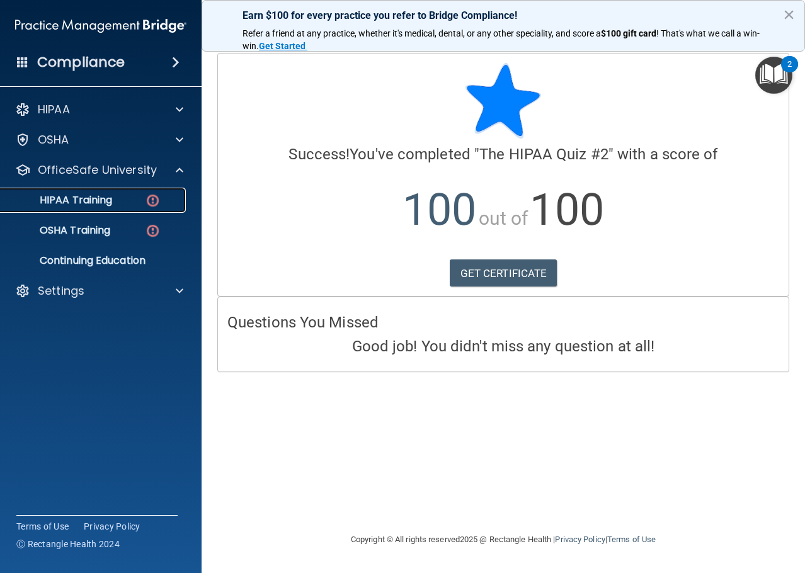
click at [109, 198] on p "HIPAA Training" at bounding box center [60, 200] width 104 height 13
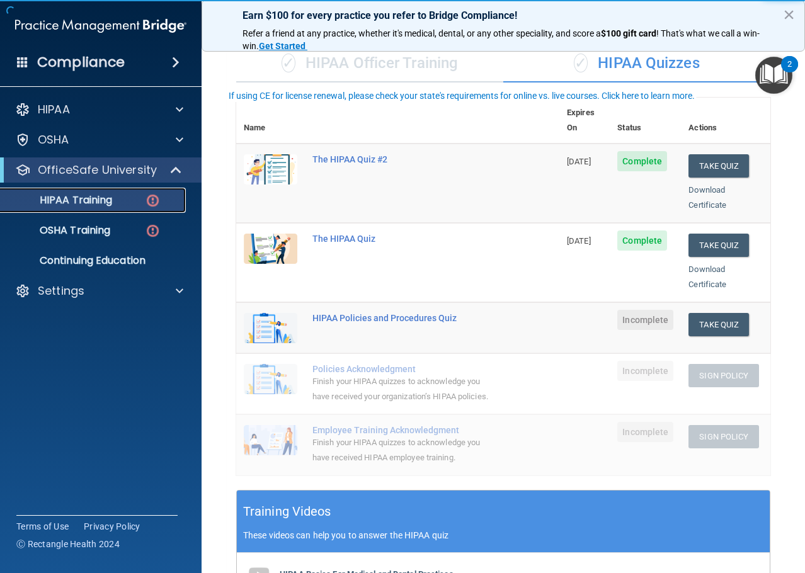
scroll to position [126, 0]
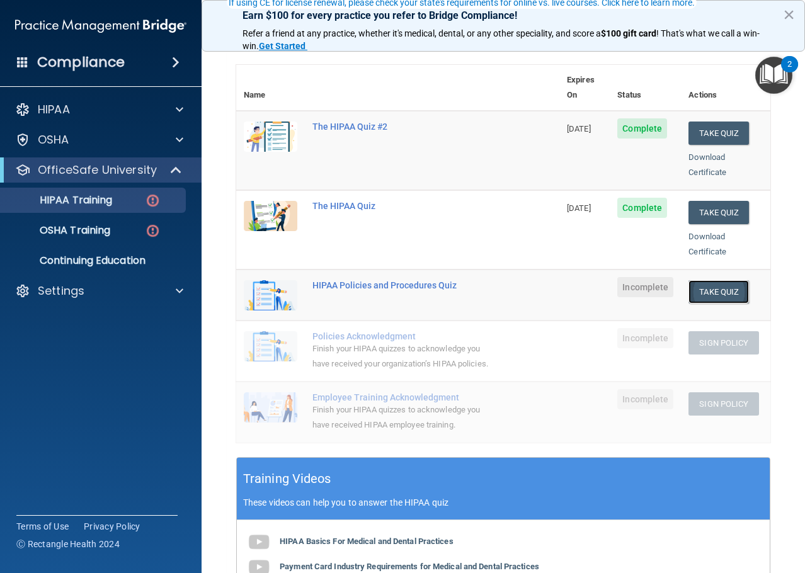
click at [703, 280] on button "Take Quiz" at bounding box center [719, 291] width 60 height 23
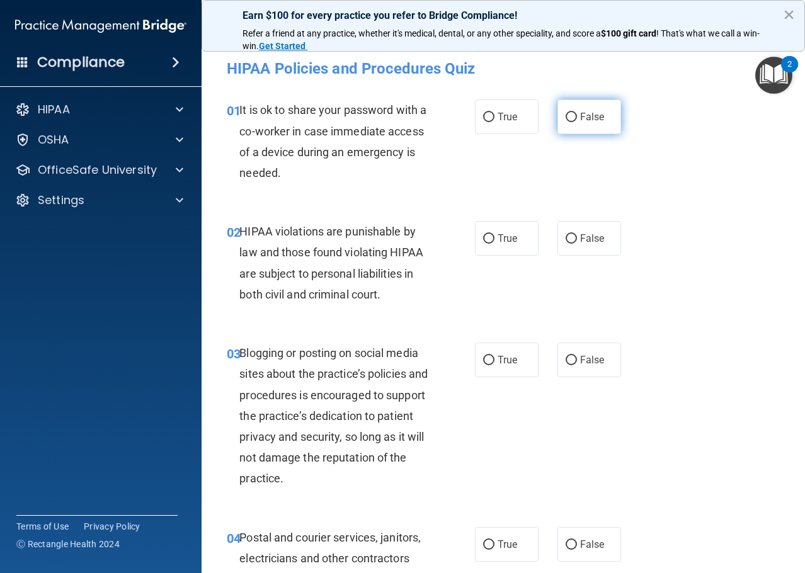
click at [580, 117] on span "False" at bounding box center [592, 117] width 25 height 12
click at [575, 117] on input "False" at bounding box center [571, 117] width 11 height 9
radio input "true"
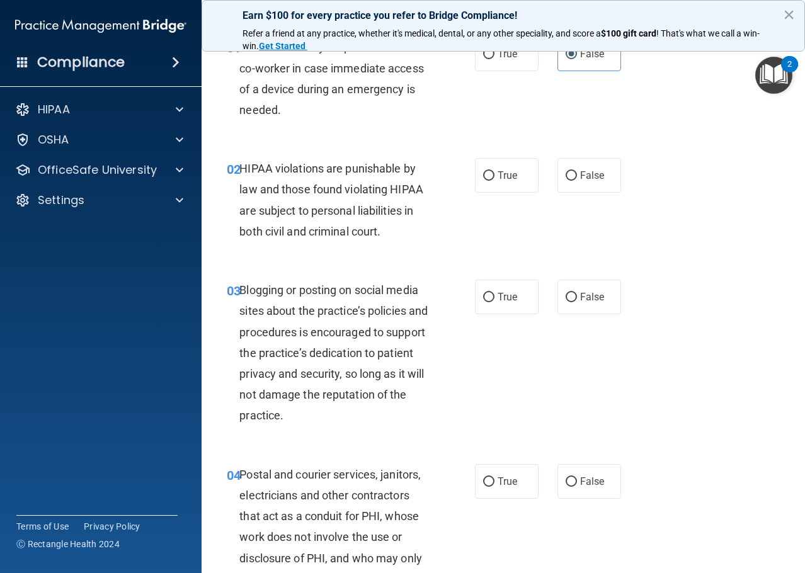
click at [454, 169] on div "02 HIPAA violations are punishable by law and those found violating HIPAA are s…" at bounding box center [351, 203] width 286 height 90
click at [483, 173] on input "True" at bounding box center [488, 175] width 11 height 9
radio input "true"
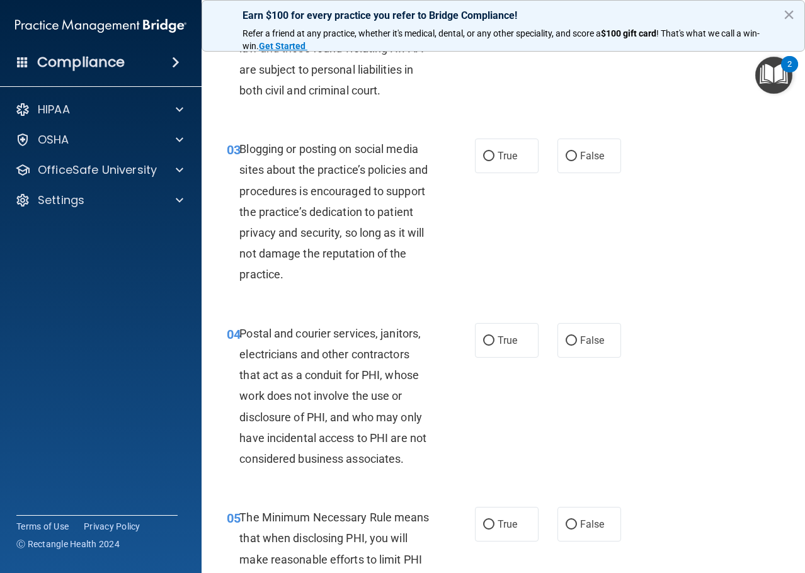
scroll to position [252, 0]
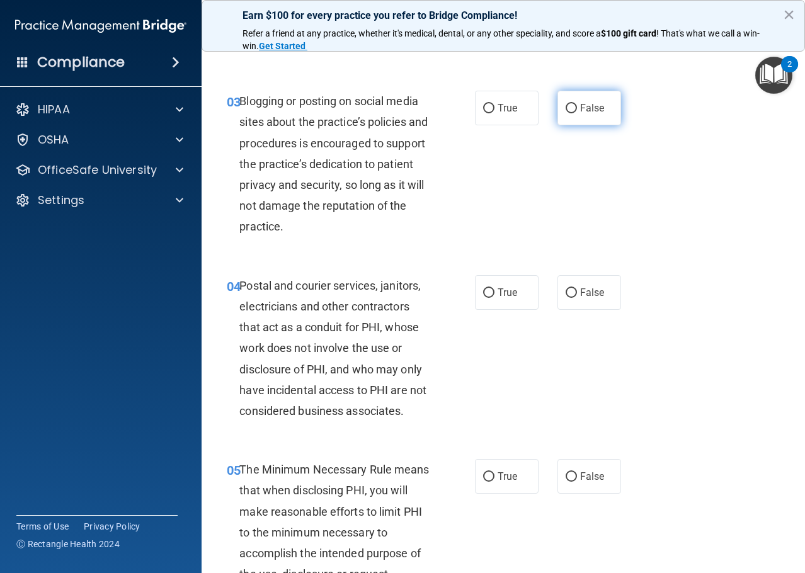
click at [587, 105] on span "False" at bounding box center [592, 108] width 25 height 12
click at [577, 105] on input "False" at bounding box center [571, 108] width 11 height 9
radio input "true"
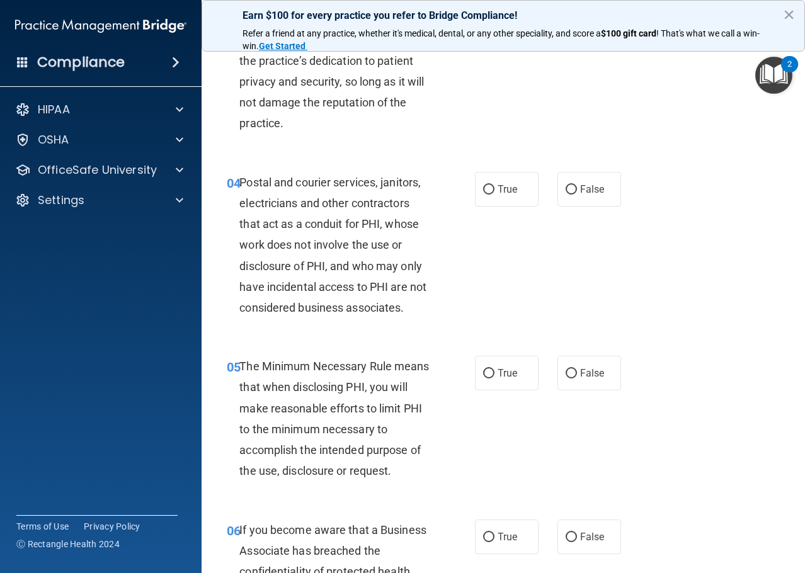
scroll to position [378, 0]
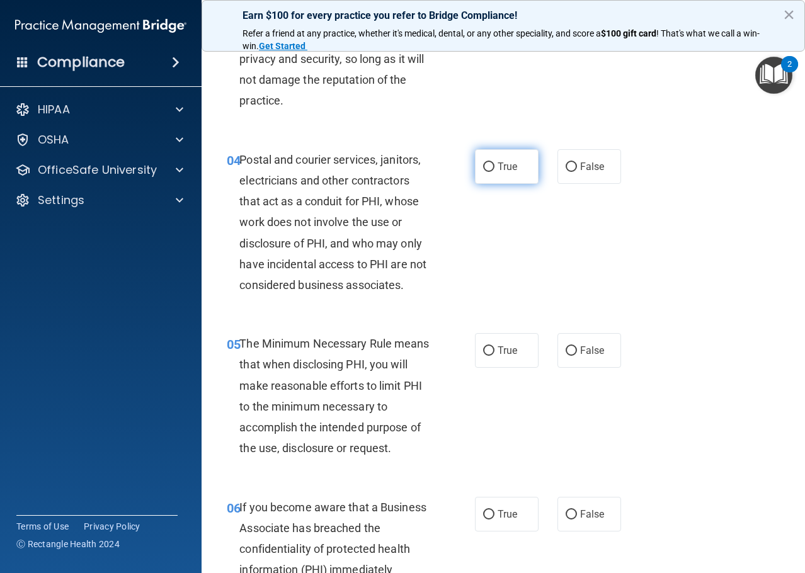
click at [506, 152] on label "True" at bounding box center [507, 166] width 64 height 35
click at [495, 163] on input "True" at bounding box center [488, 167] width 11 height 9
radio input "true"
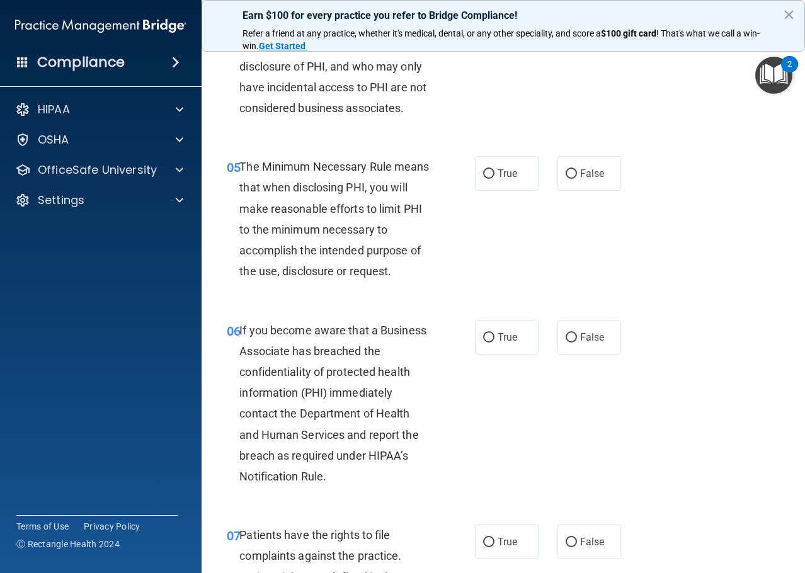
scroll to position [567, 0]
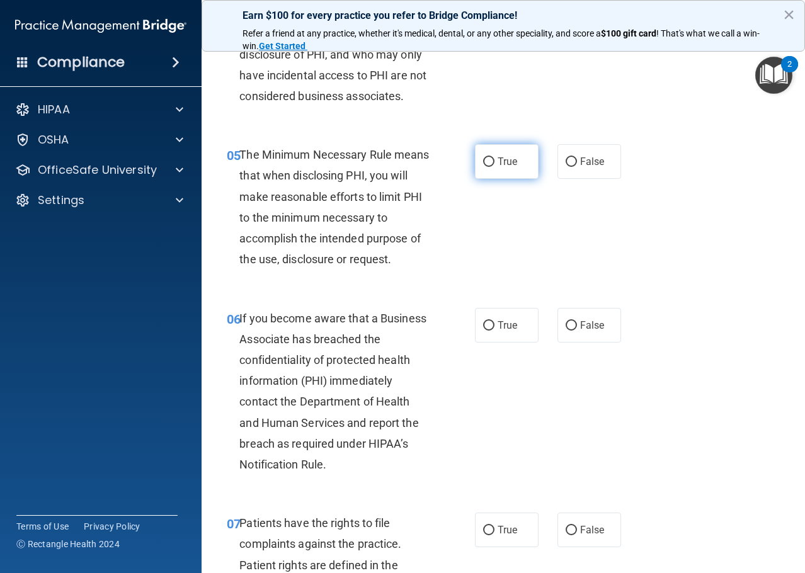
click at [485, 156] on label "True" at bounding box center [507, 161] width 64 height 35
click at [493, 175] on label "True" at bounding box center [507, 161] width 64 height 35
click at [493, 167] on input "True" at bounding box center [488, 162] width 11 height 9
radio input "true"
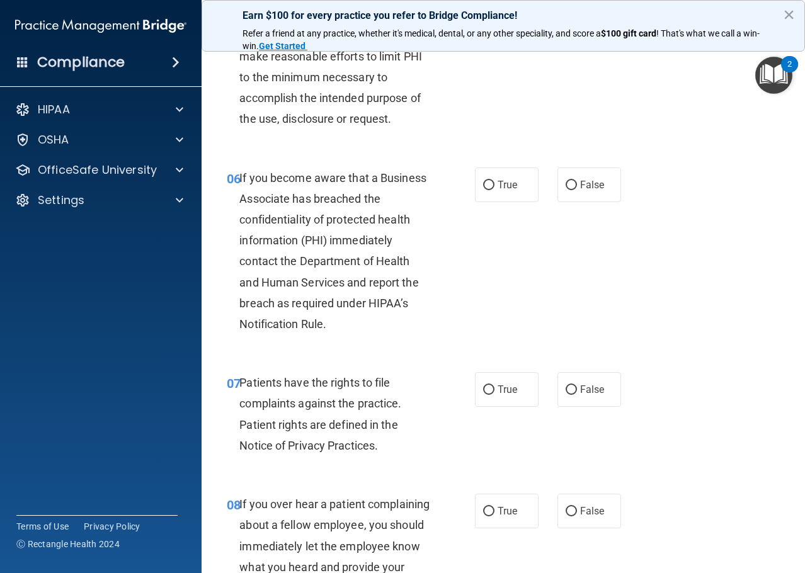
scroll to position [756, 0]
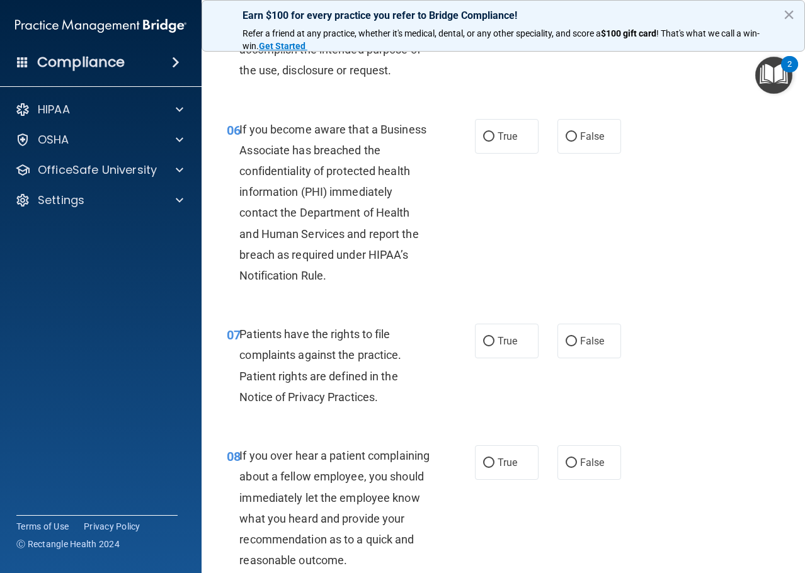
click at [462, 141] on div "06 If you become aware that a Business Associate has breached the confidentiali…" at bounding box center [351, 206] width 286 height 174
click at [476, 132] on label "True" at bounding box center [507, 136] width 64 height 35
click at [483, 132] on input "True" at bounding box center [488, 136] width 11 height 9
radio input "true"
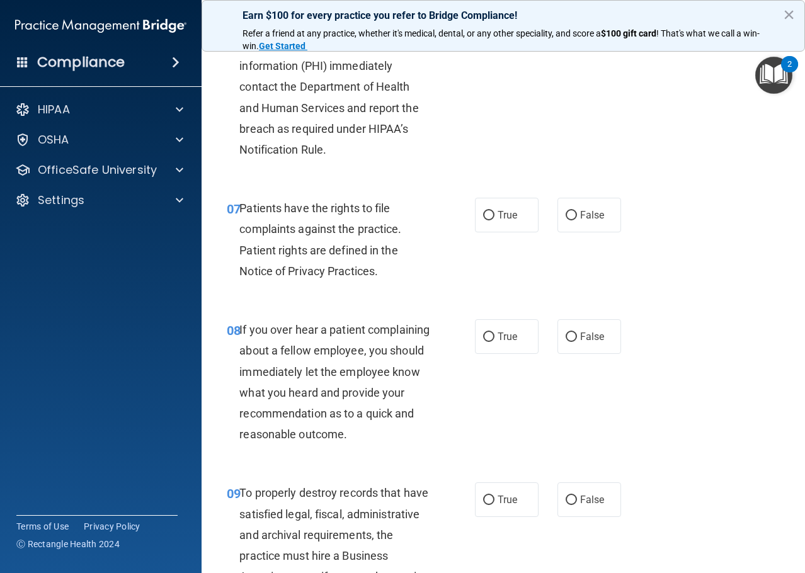
scroll to position [945, 0]
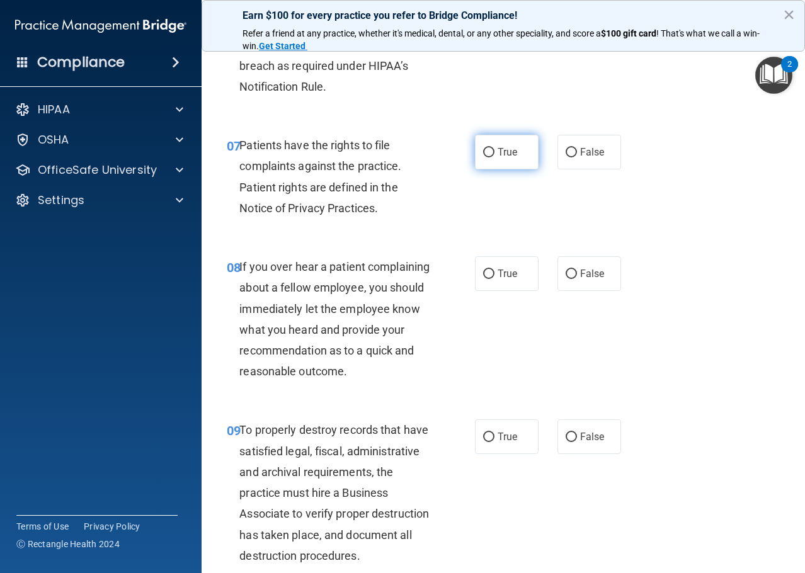
click at [498, 154] on span "True" at bounding box center [508, 152] width 20 height 12
click at [495, 154] on input "True" at bounding box center [488, 152] width 11 height 9
radio input "true"
click at [558, 280] on label "False" at bounding box center [590, 273] width 64 height 35
click at [566, 279] on input "False" at bounding box center [571, 274] width 11 height 9
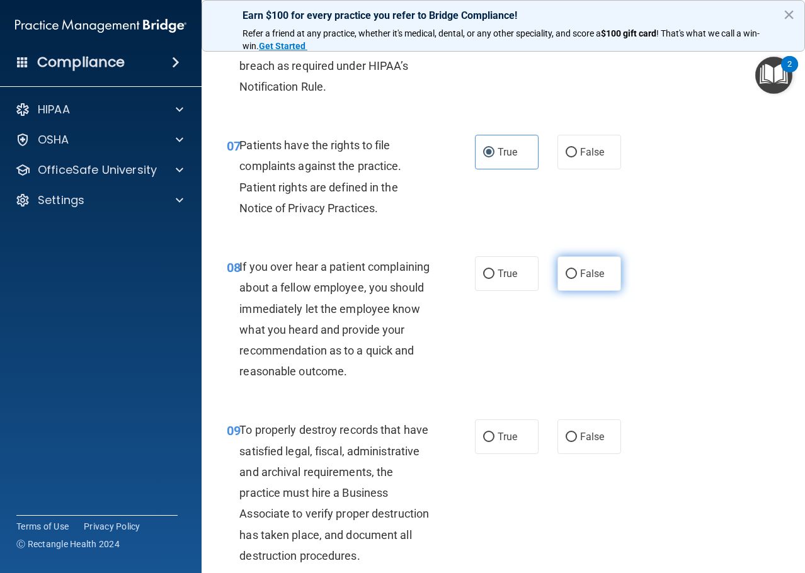
radio input "true"
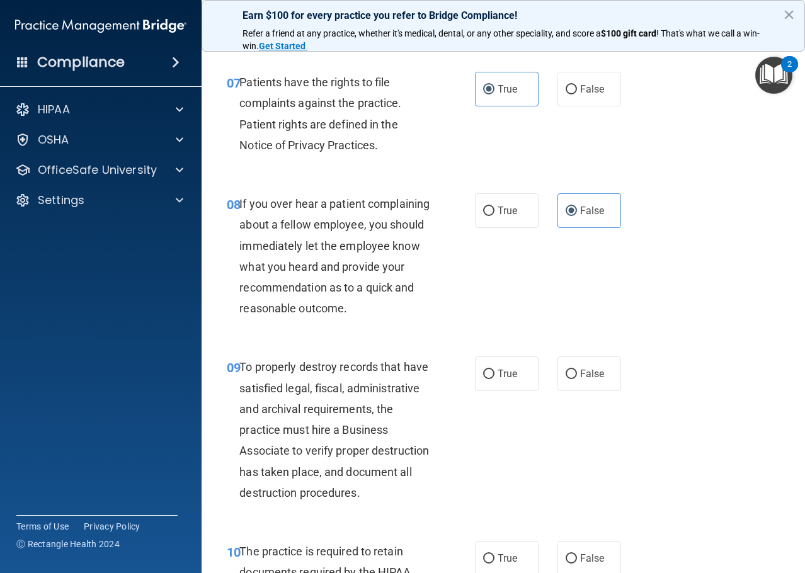
scroll to position [1134, 0]
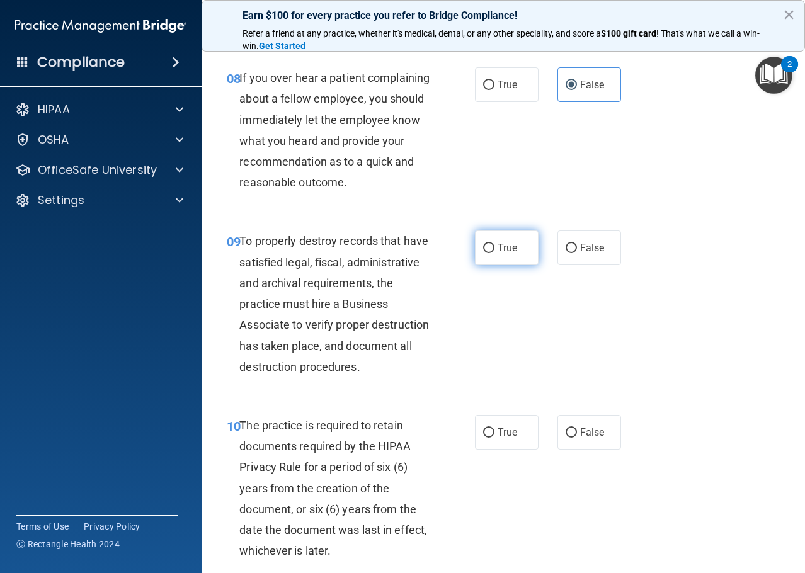
click at [498, 254] on span "True" at bounding box center [508, 248] width 20 height 12
click at [495, 253] on input "True" at bounding box center [488, 248] width 11 height 9
radio input "true"
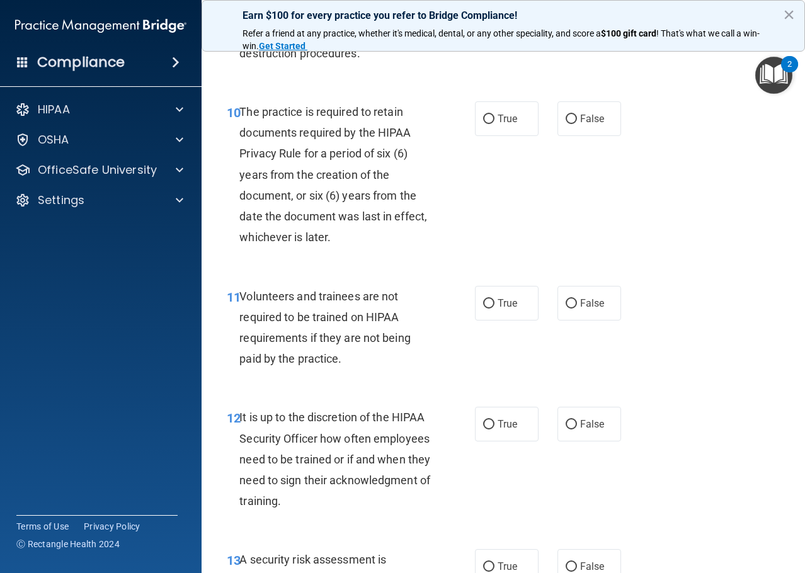
scroll to position [1449, 0]
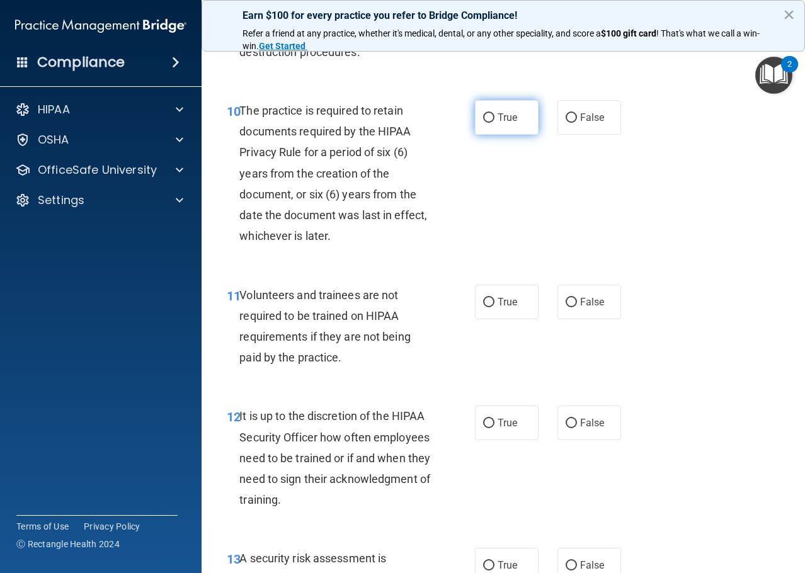
click at [478, 135] on label "True" at bounding box center [507, 117] width 64 height 35
click at [483, 123] on input "True" at bounding box center [488, 117] width 11 height 9
radio input "true"
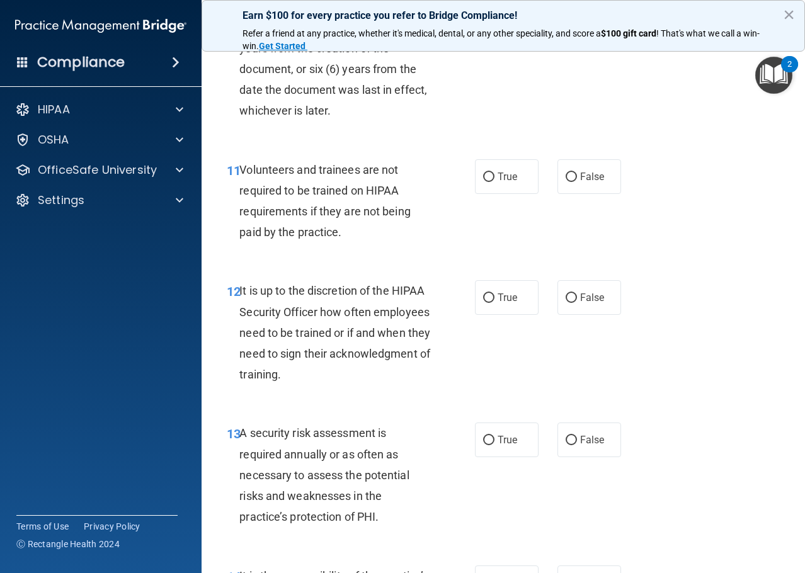
scroll to position [1575, 0]
click at [518, 193] on label "True" at bounding box center [507, 176] width 64 height 35
click at [495, 181] on input "True" at bounding box center [488, 176] width 11 height 9
radio input "true"
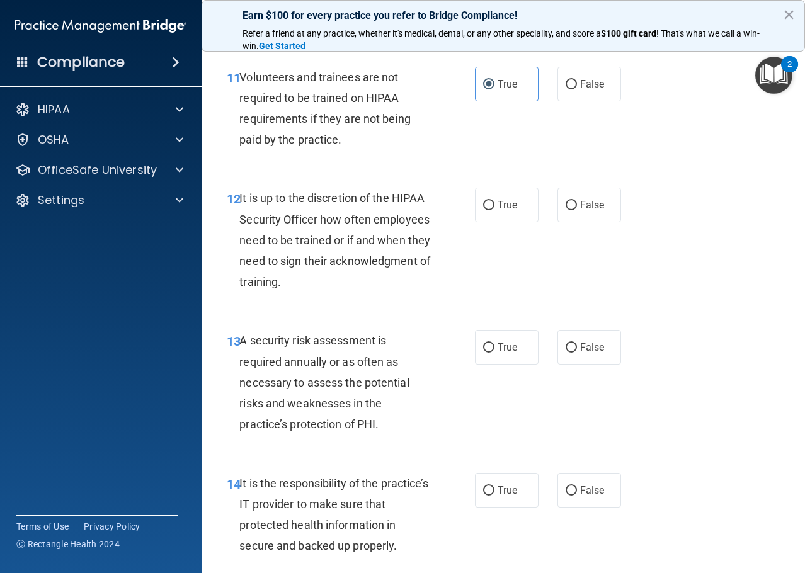
scroll to position [1764, 0]
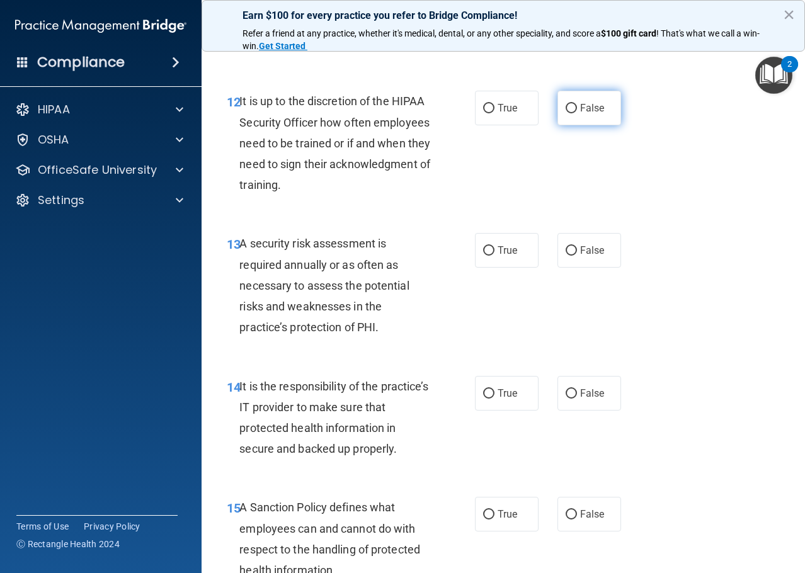
click at [561, 125] on label "False" at bounding box center [590, 108] width 64 height 35
click at [566, 113] on input "False" at bounding box center [571, 108] width 11 height 9
radio input "true"
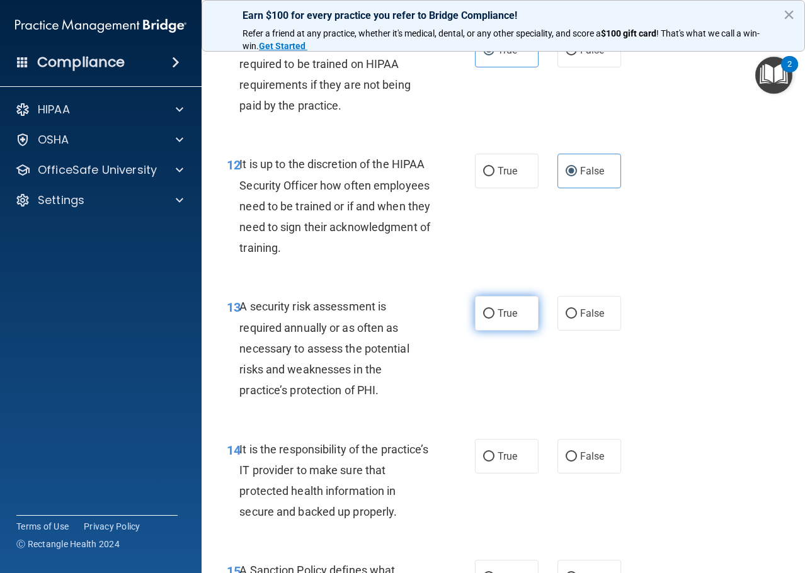
click at [484, 331] on label "True" at bounding box center [507, 313] width 64 height 35
click at [484, 319] on input "True" at bounding box center [488, 313] width 11 height 9
radio input "true"
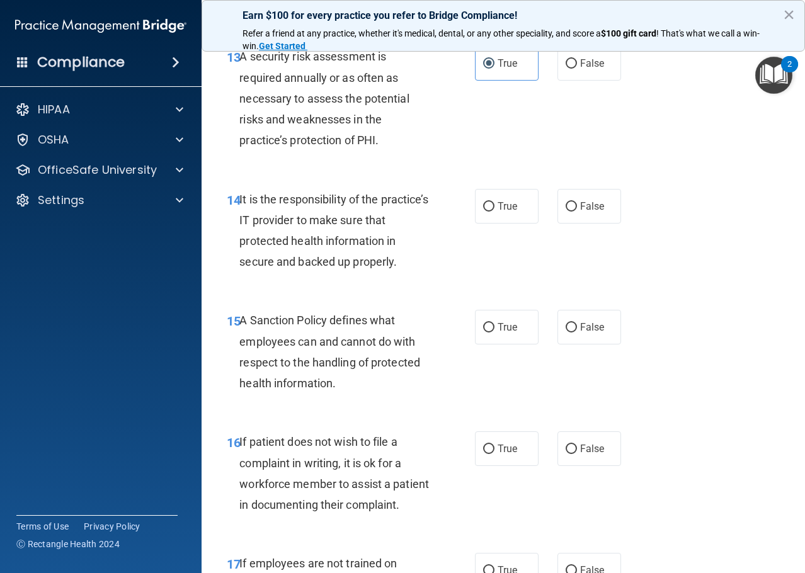
scroll to position [1953, 0]
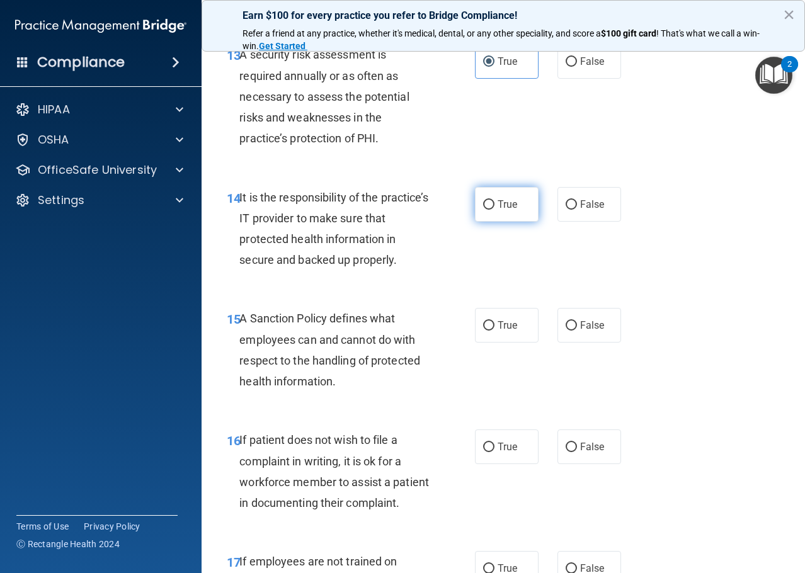
click at [503, 222] on label "True" at bounding box center [507, 204] width 64 height 35
click at [495, 210] on input "True" at bounding box center [488, 204] width 11 height 9
radio input "true"
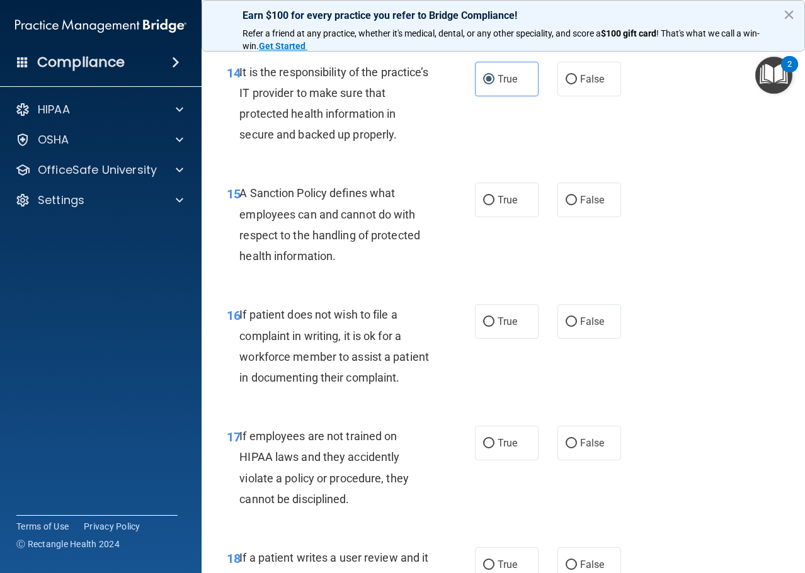
scroll to position [2079, 0]
drag, startPoint x: 354, startPoint y: 300, endPoint x: 370, endPoint y: 301, distance: 15.8
drag, startPoint x: 370, startPoint y: 301, endPoint x: 325, endPoint y: 316, distance: 47.4
click at [325, 288] on div "15 A Sanction Policy defines what employees can and cannot do with respect to t…" at bounding box center [503, 227] width 572 height 122
click at [467, 242] on div "15 A Sanction Policy defines what employees can and cannot do with respect to t…" at bounding box center [351, 227] width 286 height 90
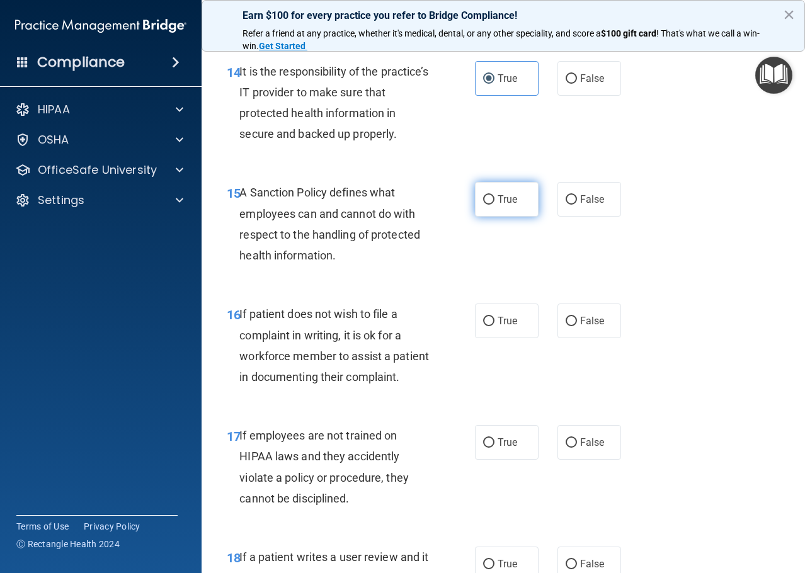
click at [492, 217] on label "True" at bounding box center [507, 199] width 64 height 35
click at [492, 205] on input "True" at bounding box center [488, 199] width 11 height 9
radio input "true"
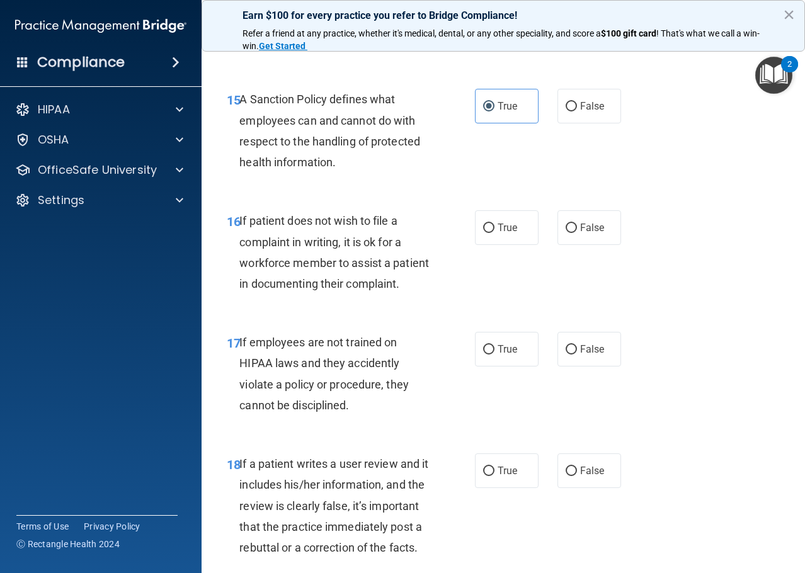
scroll to position [2205, 0]
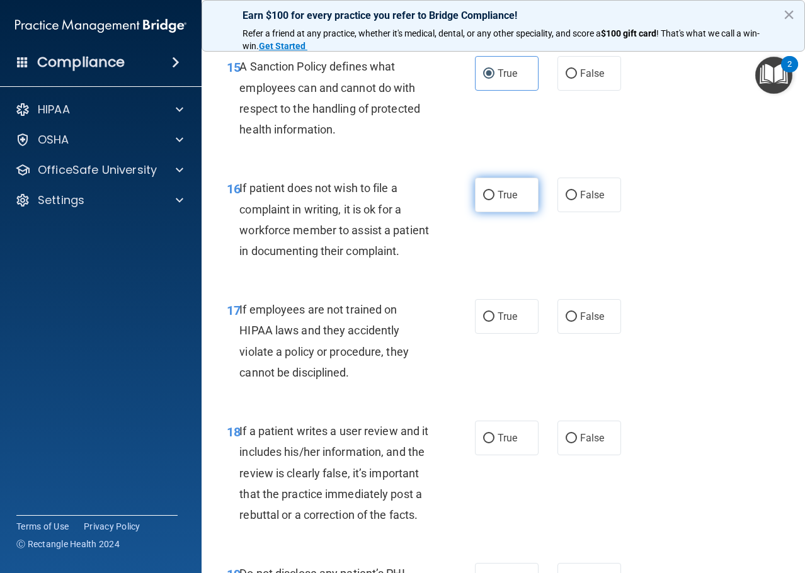
click at [476, 212] on label "True" at bounding box center [507, 195] width 64 height 35
click at [483, 200] on input "True" at bounding box center [488, 195] width 11 height 9
radio input "true"
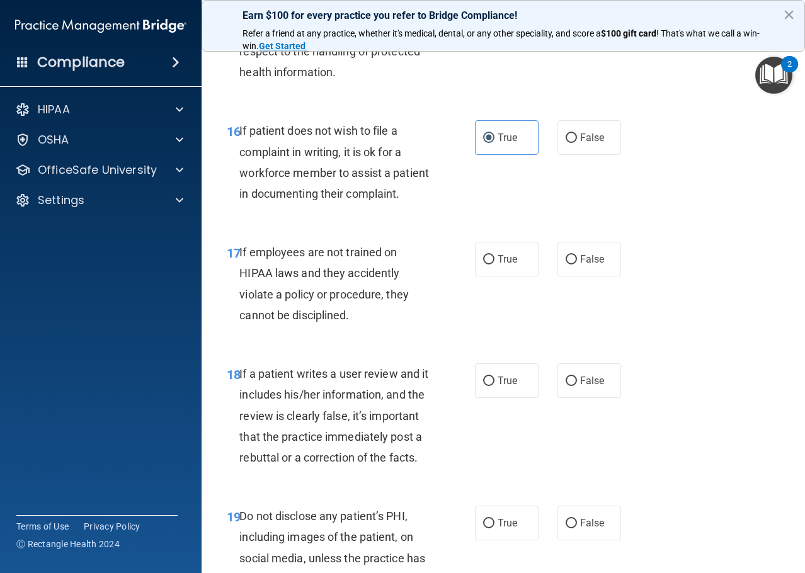
scroll to position [2331, 0]
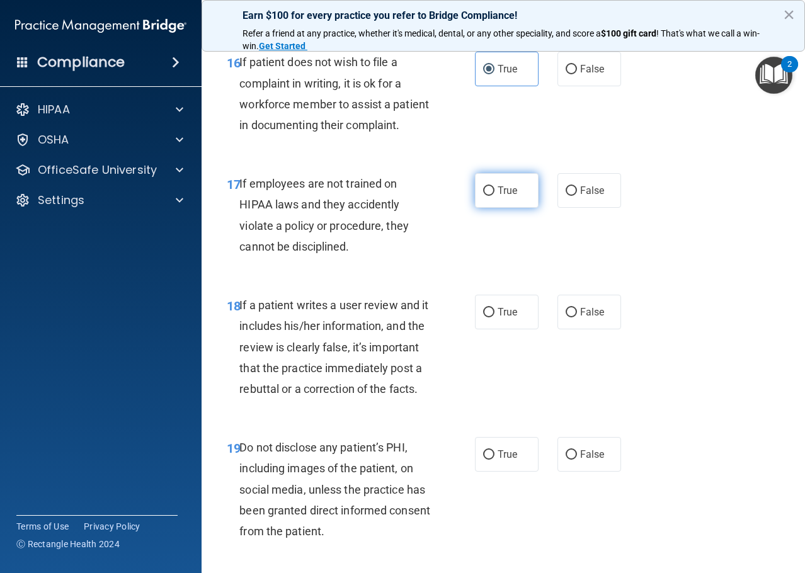
click at [475, 208] on label "True" at bounding box center [507, 190] width 64 height 35
click at [483, 196] on input "True" at bounding box center [488, 191] width 11 height 9
radio input "true"
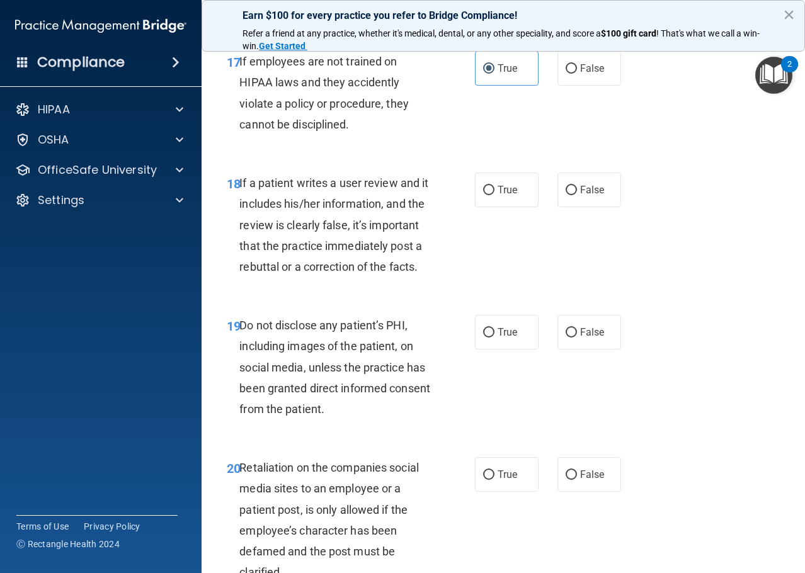
scroll to position [2457, 0]
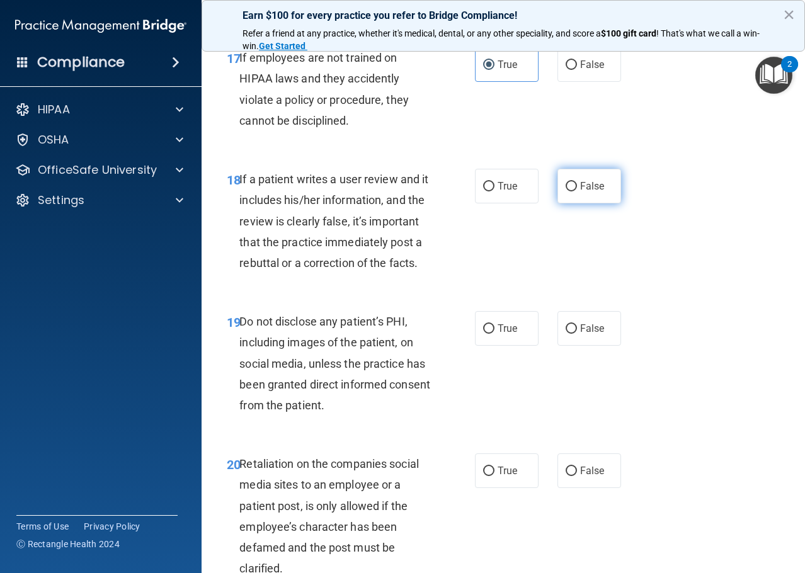
click at [580, 192] on span "False" at bounding box center [592, 186] width 25 height 12
click at [577, 192] on input "False" at bounding box center [571, 186] width 11 height 9
radio input "true"
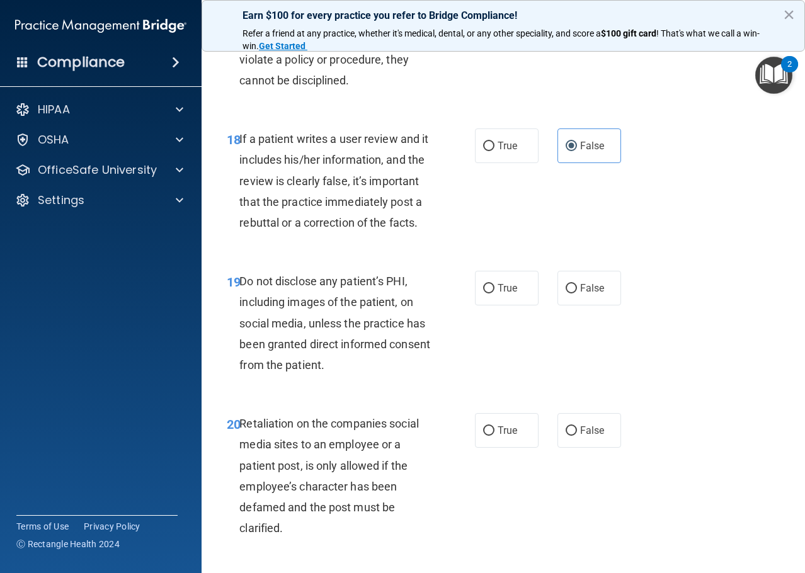
scroll to position [2520, 0]
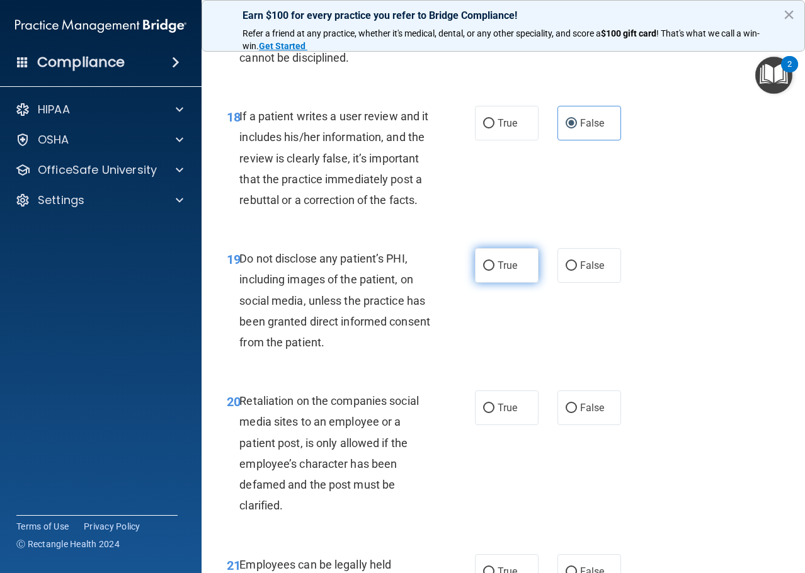
click at [485, 271] on input "True" at bounding box center [488, 265] width 11 height 9
radio input "true"
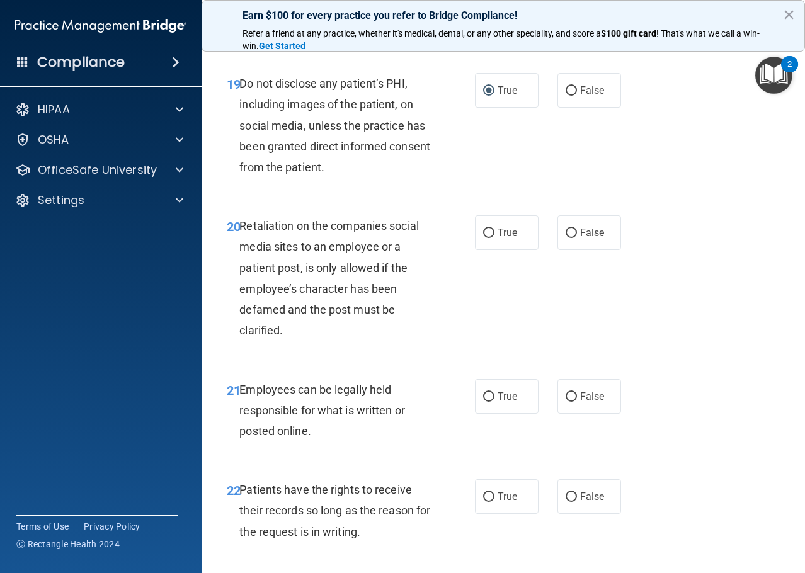
scroll to position [2709, 0]
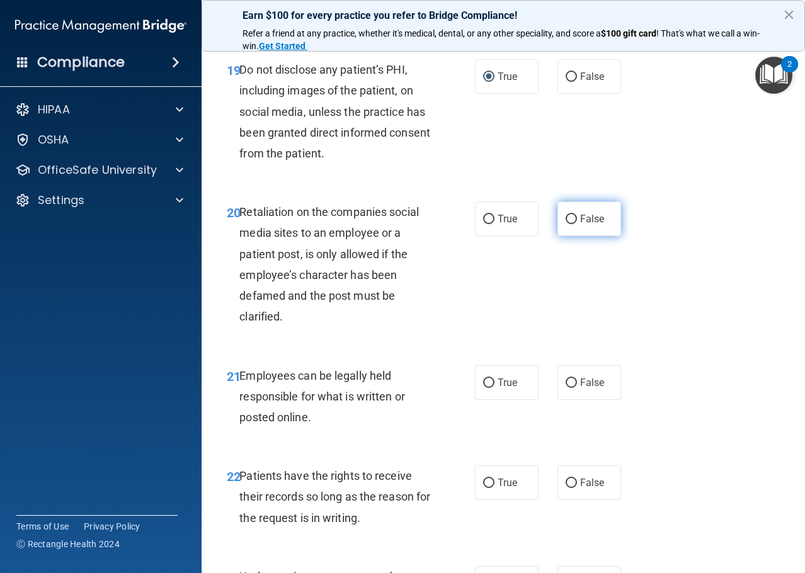
click at [568, 236] on label "False" at bounding box center [590, 219] width 64 height 35
click at [568, 224] on input "False" at bounding box center [571, 219] width 11 height 9
radio input "true"
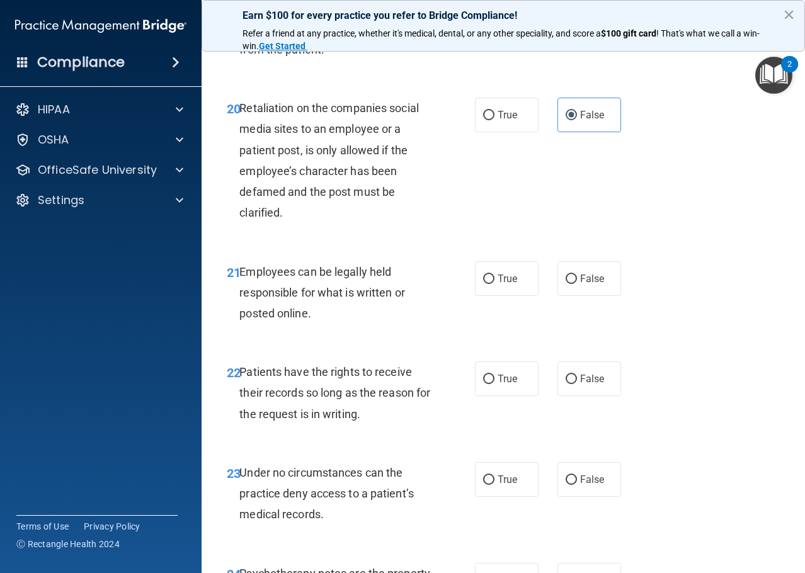
scroll to position [2835, 0]
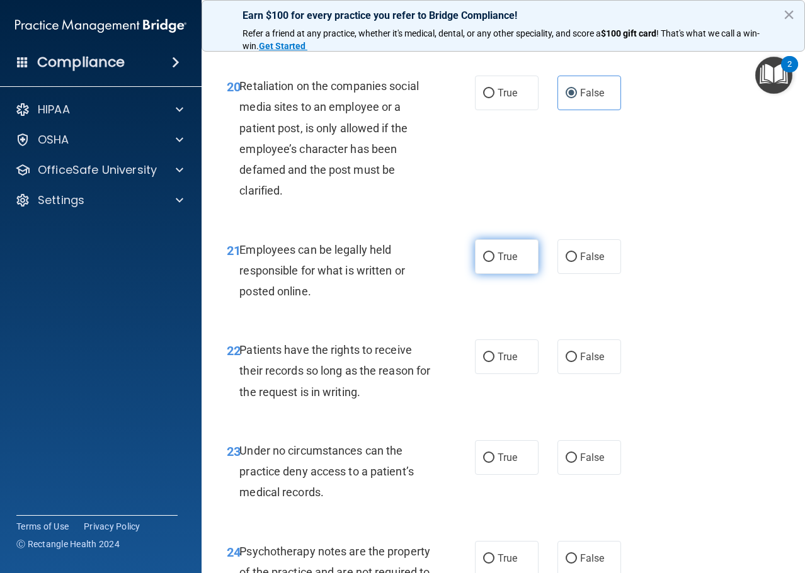
click at [481, 274] on label "True" at bounding box center [507, 256] width 64 height 35
click at [483, 262] on input "True" at bounding box center [488, 257] width 11 height 9
radio input "true"
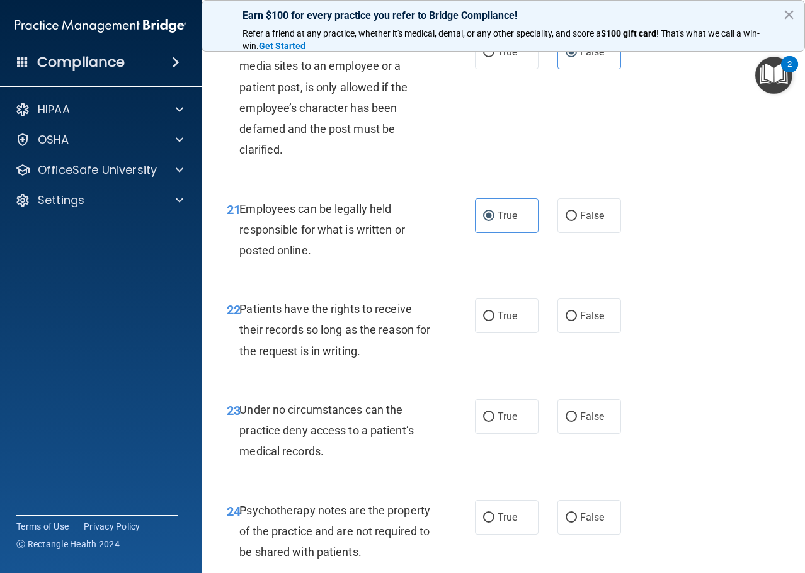
scroll to position [2898, 0]
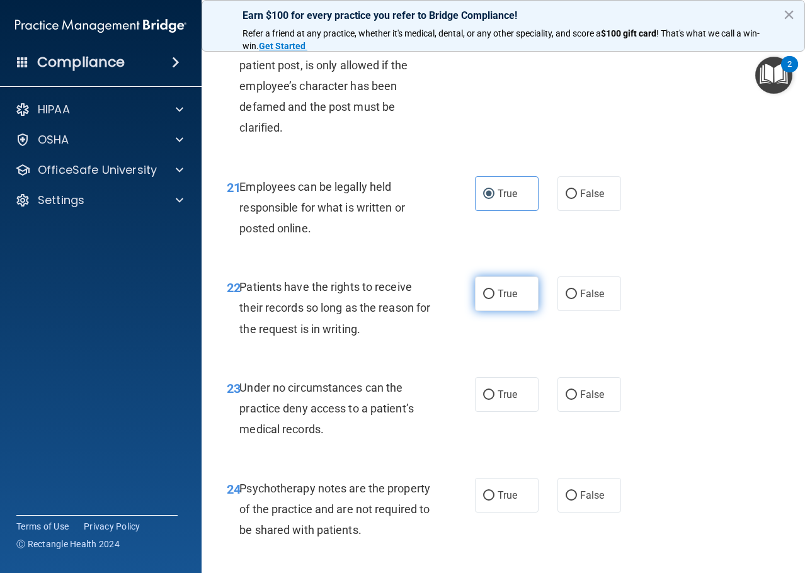
click at [498, 300] on span "True" at bounding box center [508, 294] width 20 height 12
click at [495, 299] on input "True" at bounding box center [488, 294] width 11 height 9
radio input "true"
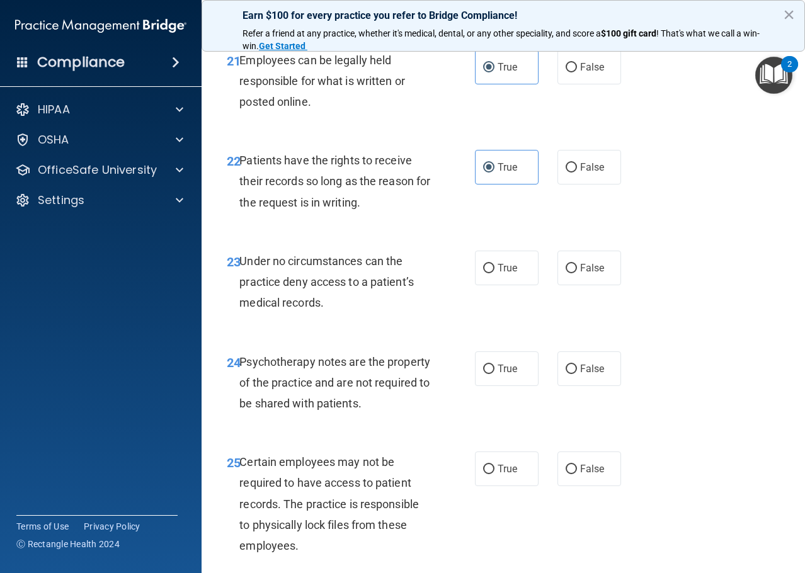
scroll to position [3088, 0]
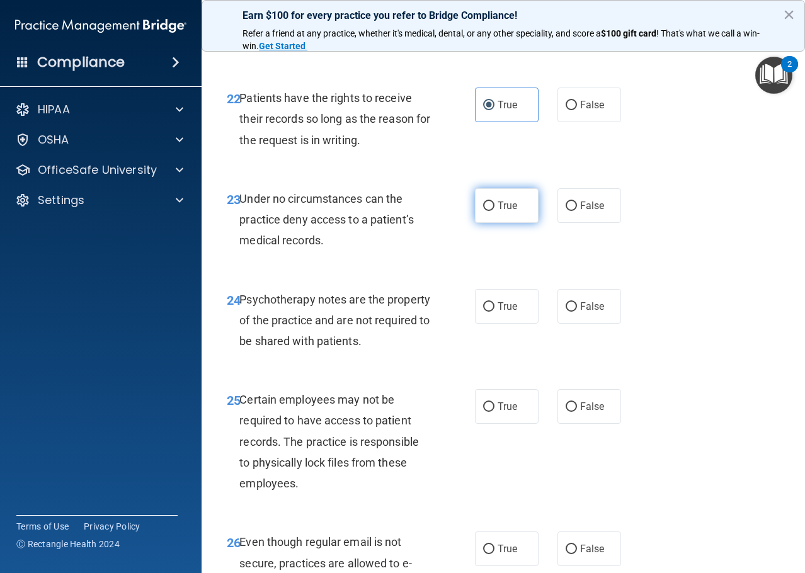
click at [475, 223] on label "True" at bounding box center [507, 205] width 64 height 35
click at [483, 211] on input "True" at bounding box center [488, 206] width 11 height 9
radio input "true"
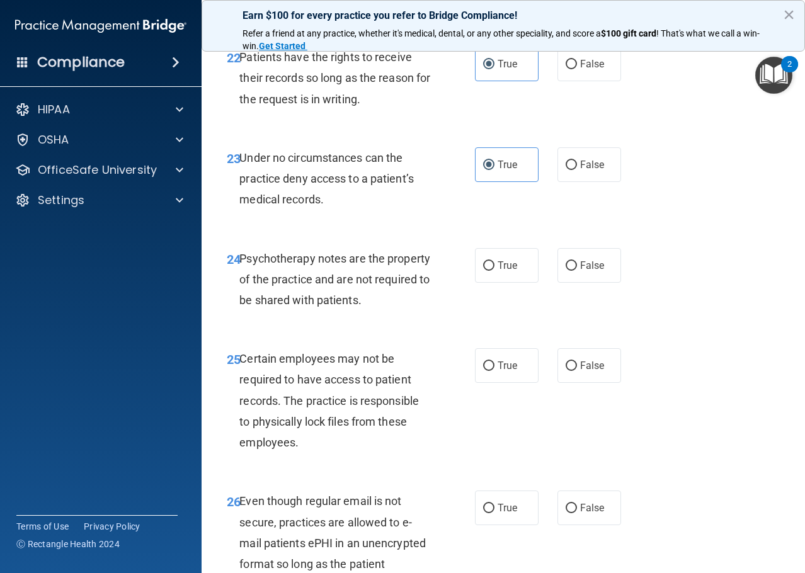
scroll to position [3151, 0]
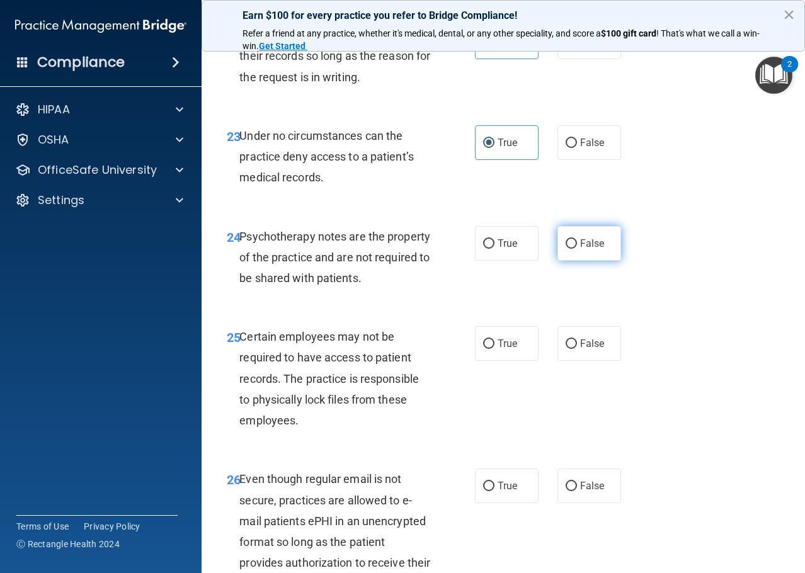
click at [572, 261] on label "False" at bounding box center [590, 243] width 64 height 35
click at [572, 249] on input "False" at bounding box center [571, 243] width 11 height 9
radio input "true"
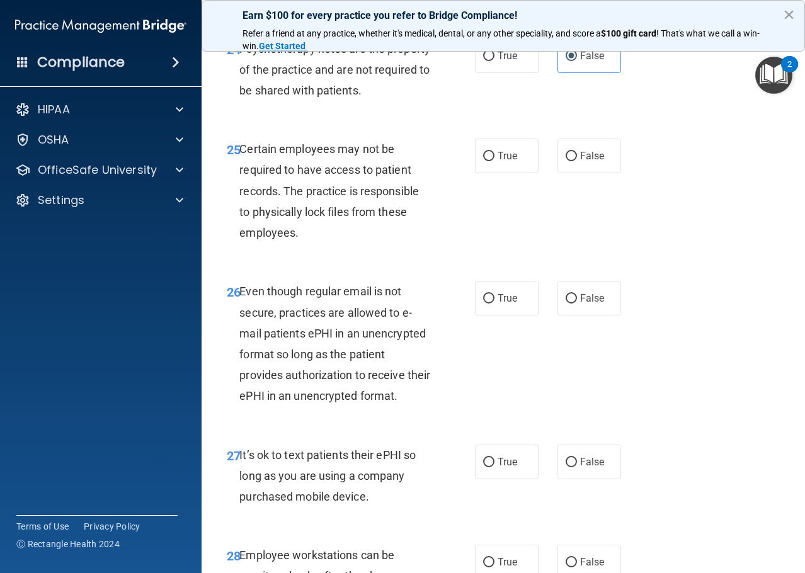
scroll to position [3340, 0]
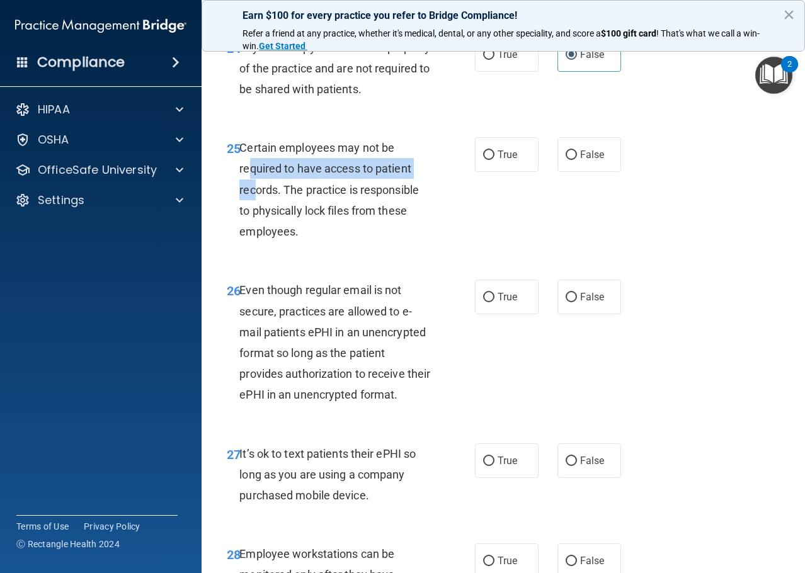
drag, startPoint x: 272, startPoint y: 267, endPoint x: 252, endPoint y: 263, distance: 20.0
click at [252, 242] on div "Certain employees may not be required to have access to patient records. The pr…" at bounding box center [339, 189] width 200 height 105
click at [294, 264] on div "25 Certain employees may not be required to have access to patient records. The…" at bounding box center [503, 193] width 572 height 142
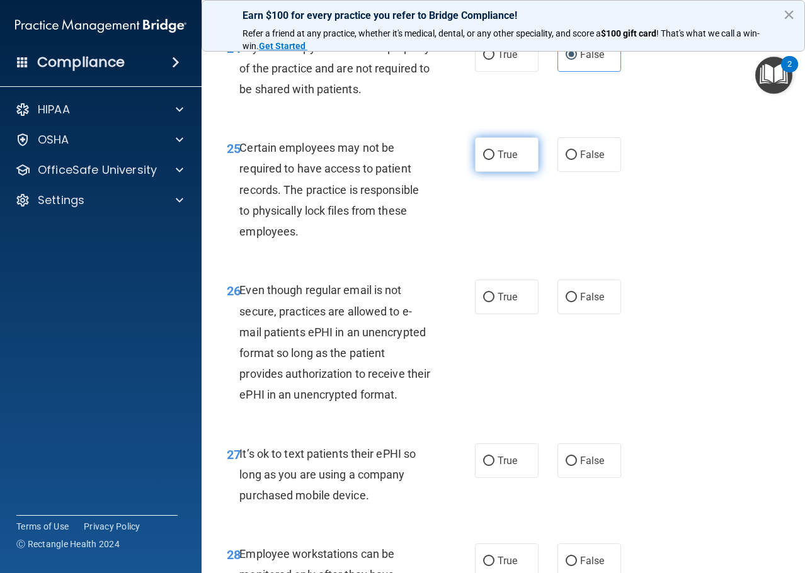
click at [513, 172] on label "True" at bounding box center [507, 154] width 64 height 35
click at [495, 160] on input "True" at bounding box center [488, 155] width 11 height 9
radio input "true"
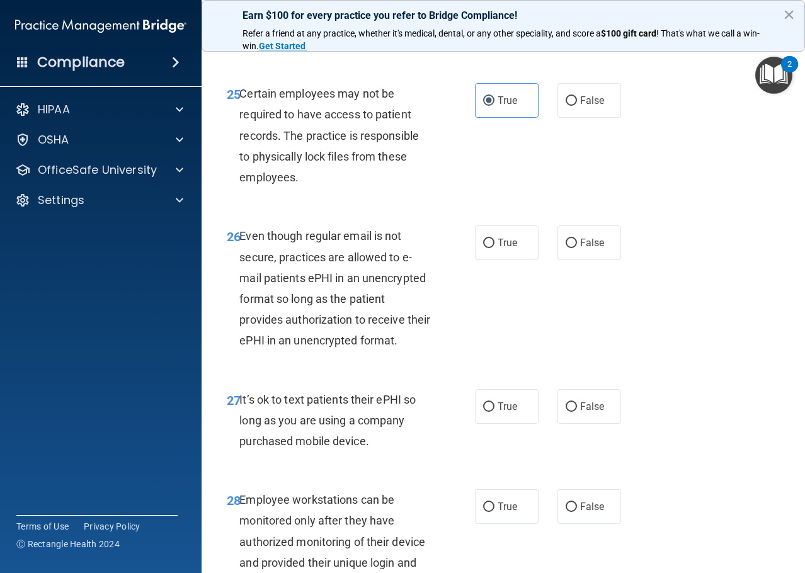
scroll to position [3466, 0]
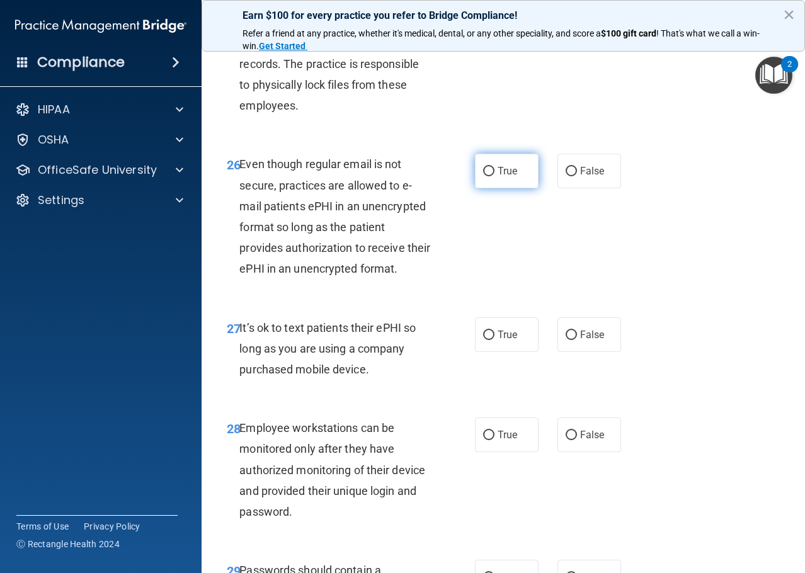
click at [485, 176] on input "True" at bounding box center [488, 171] width 11 height 9
radio input "true"
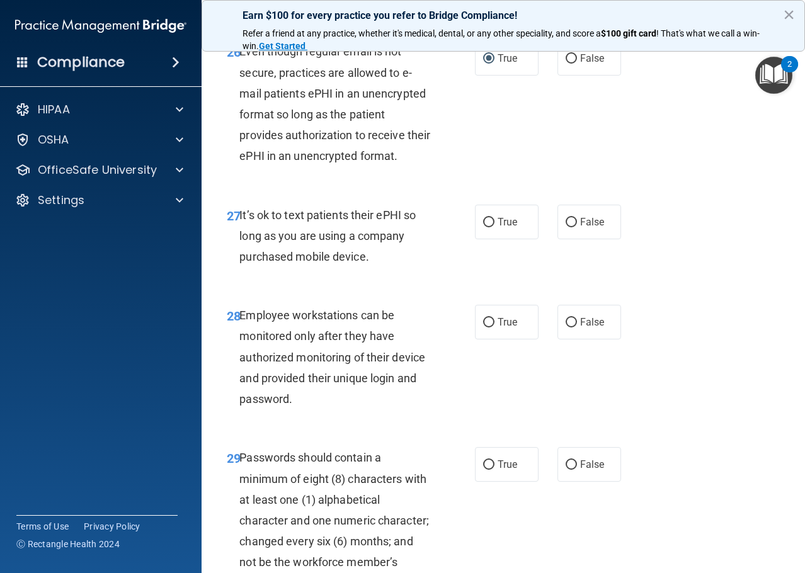
scroll to position [3592, 0]
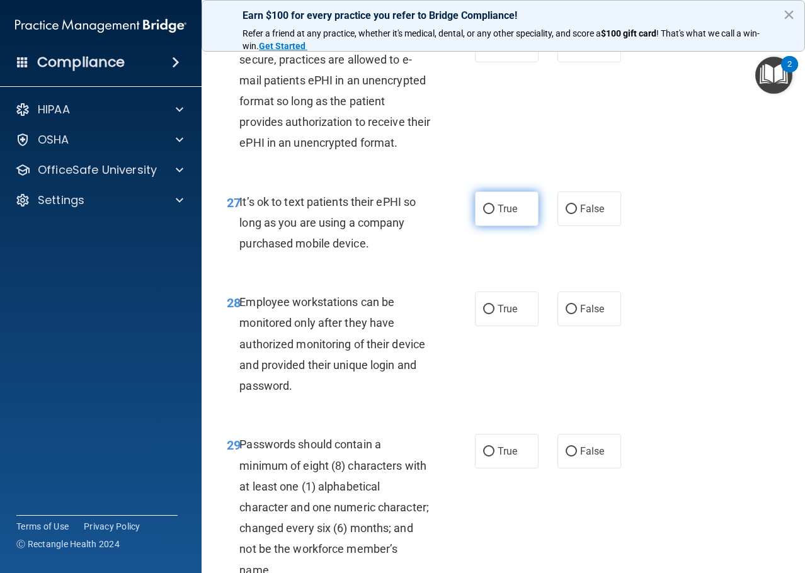
click at [483, 226] on label "True" at bounding box center [507, 209] width 64 height 35
click at [483, 214] on input "True" at bounding box center [488, 209] width 11 height 9
radio input "true"
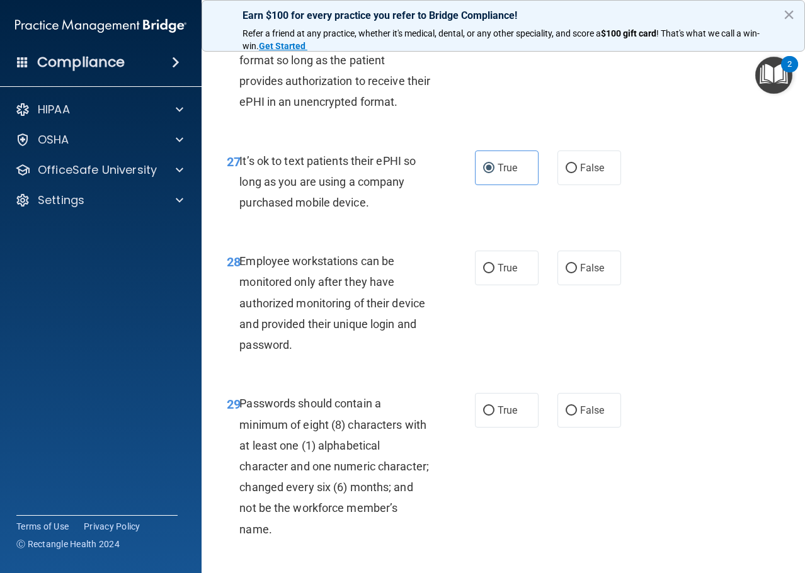
scroll to position [3655, 0]
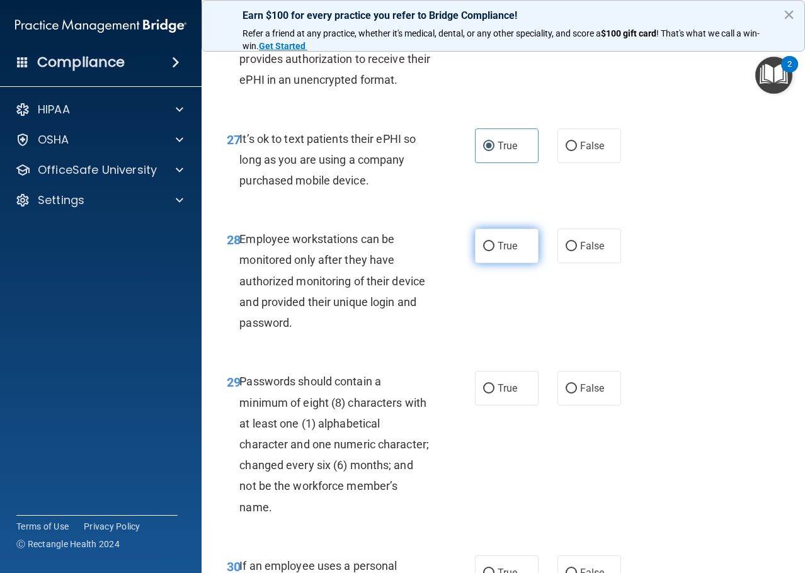
click at [500, 263] on label "True" at bounding box center [507, 246] width 64 height 35
click at [495, 251] on input "True" at bounding box center [488, 246] width 11 height 9
radio input "true"
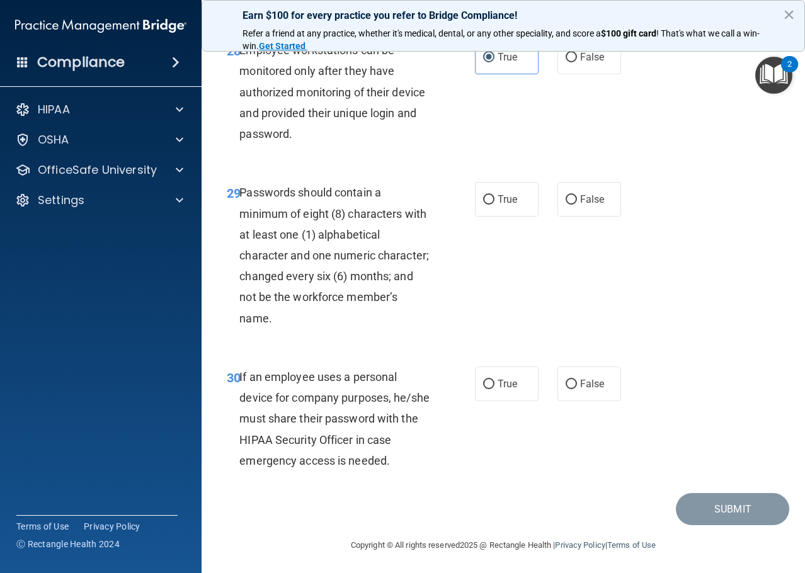
scroll to position [3907, 0]
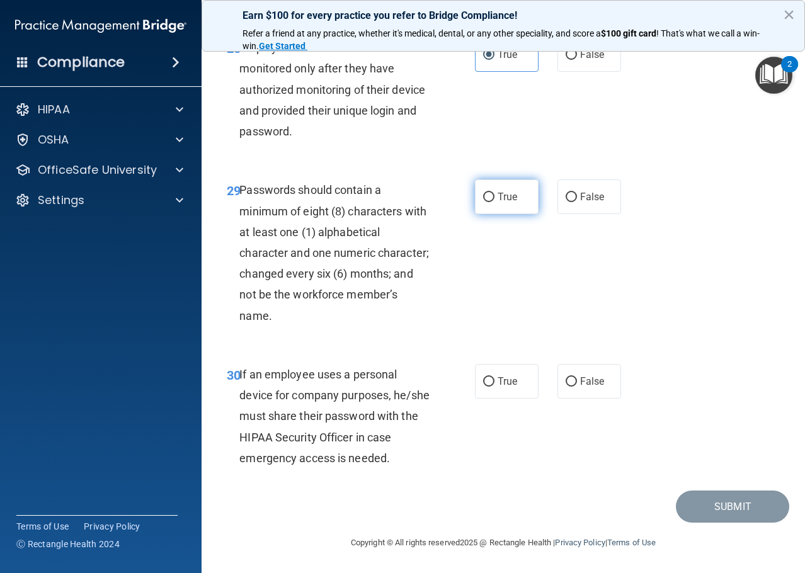
click at [488, 214] on label "True" at bounding box center [507, 197] width 64 height 35
click at [488, 202] on input "True" at bounding box center [488, 197] width 11 height 9
radio input "true"
drag, startPoint x: 313, startPoint y: 391, endPoint x: 285, endPoint y: 352, distance: 48.4
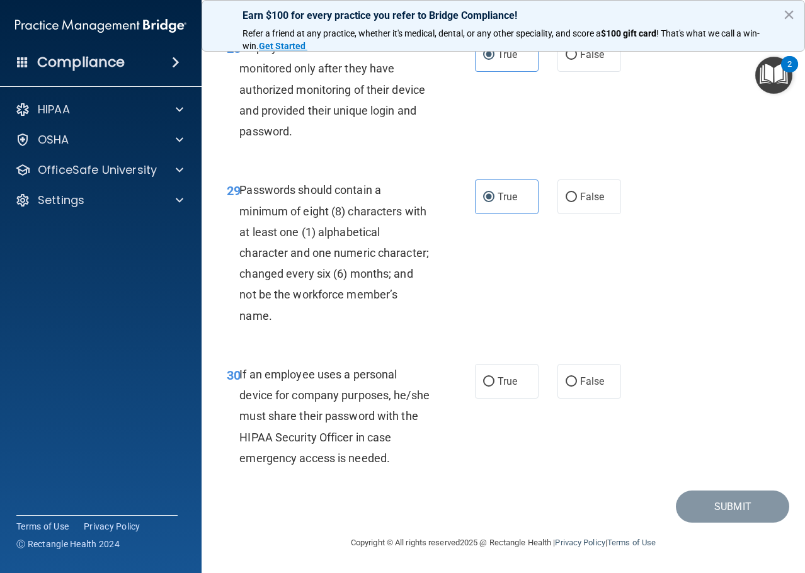
click at [285, 352] on div "30 If an employee uses a personal device for company purposes, he/she must shar…" at bounding box center [503, 419] width 572 height 142
click at [507, 375] on label "True" at bounding box center [507, 381] width 64 height 35
click at [495, 377] on input "True" at bounding box center [488, 381] width 11 height 9
radio input "true"
click at [720, 508] on button "Submit" at bounding box center [732, 507] width 113 height 32
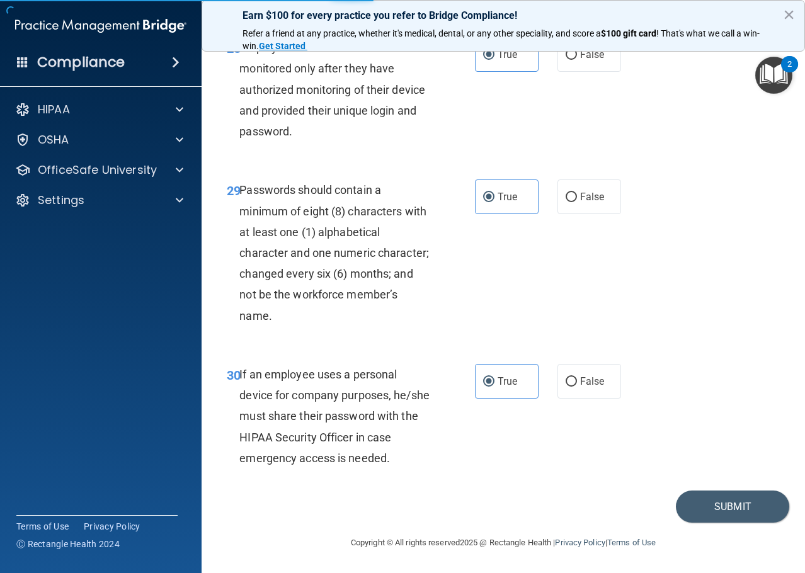
drag, startPoint x: 595, startPoint y: 482, endPoint x: 589, endPoint y: 496, distance: 15.5
click at [589, 496] on div "Submit" at bounding box center [503, 507] width 572 height 32
drag, startPoint x: 589, startPoint y: 495, endPoint x: 515, endPoint y: 501, distance: 73.4
click at [515, 501] on div "Submit" at bounding box center [503, 507] width 572 height 32
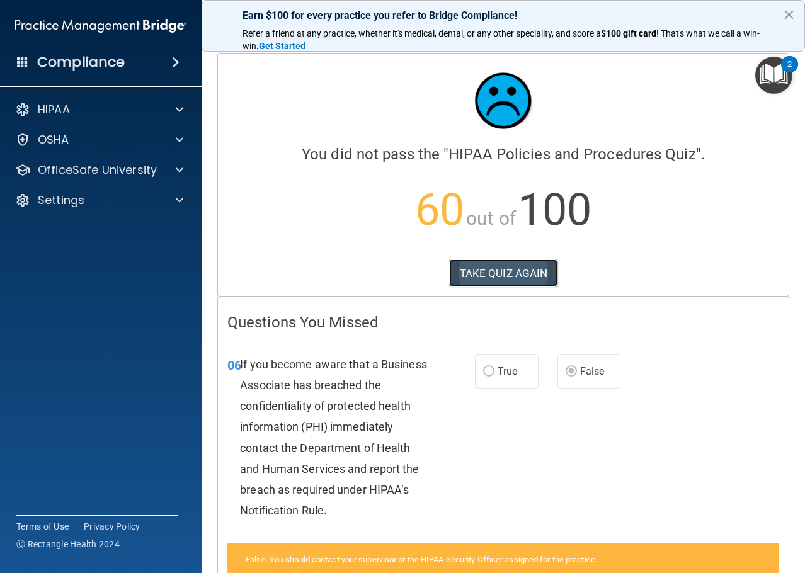
click at [491, 269] on button "TAKE QUIZ AGAIN" at bounding box center [503, 274] width 109 height 28
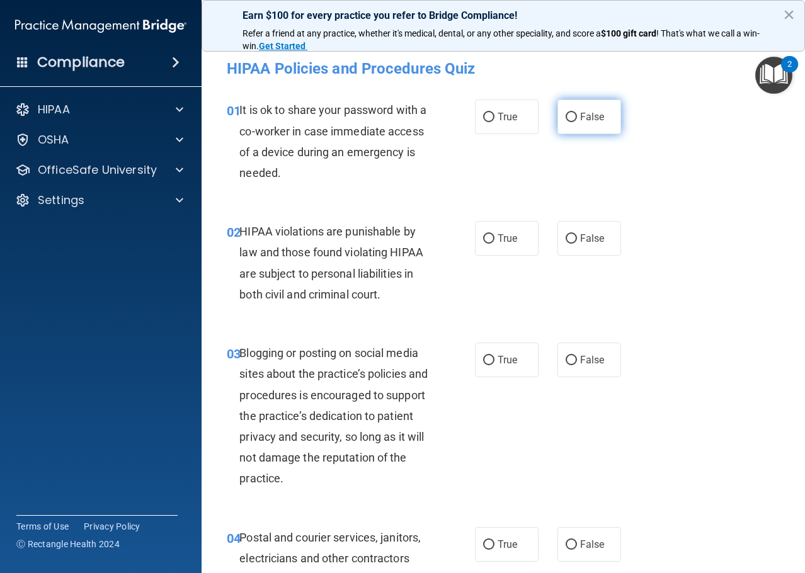
click at [581, 115] on span "False" at bounding box center [592, 117] width 25 height 12
click at [577, 115] on input "False" at bounding box center [571, 117] width 11 height 9
radio input "true"
click at [497, 245] on label "True" at bounding box center [507, 238] width 64 height 35
click at [495, 244] on input "True" at bounding box center [488, 238] width 11 height 9
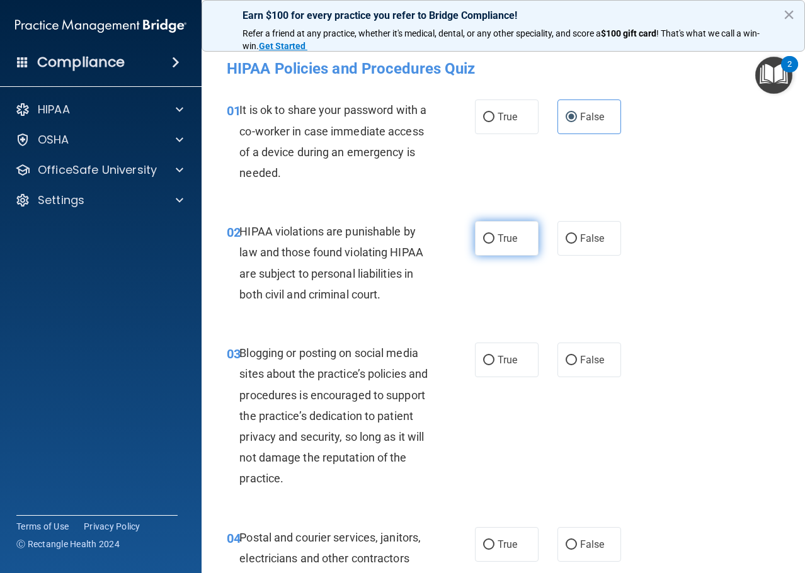
radio input "true"
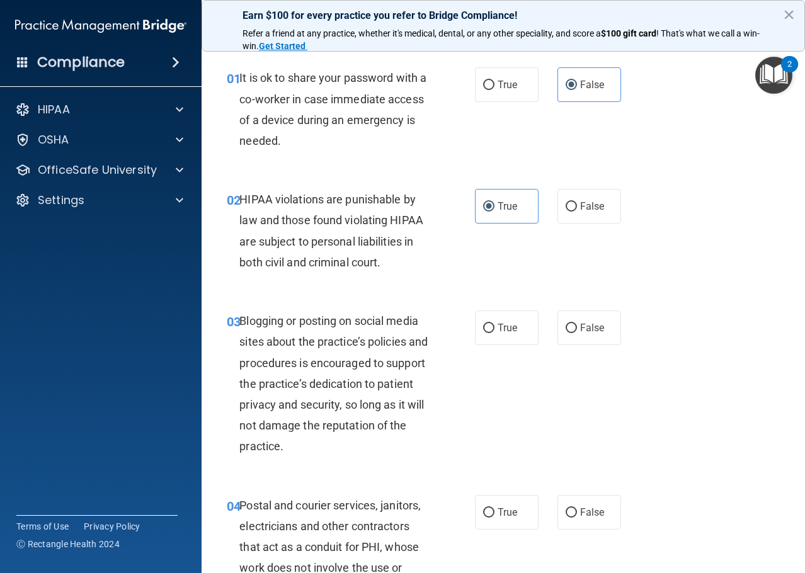
scroll to position [63, 0]
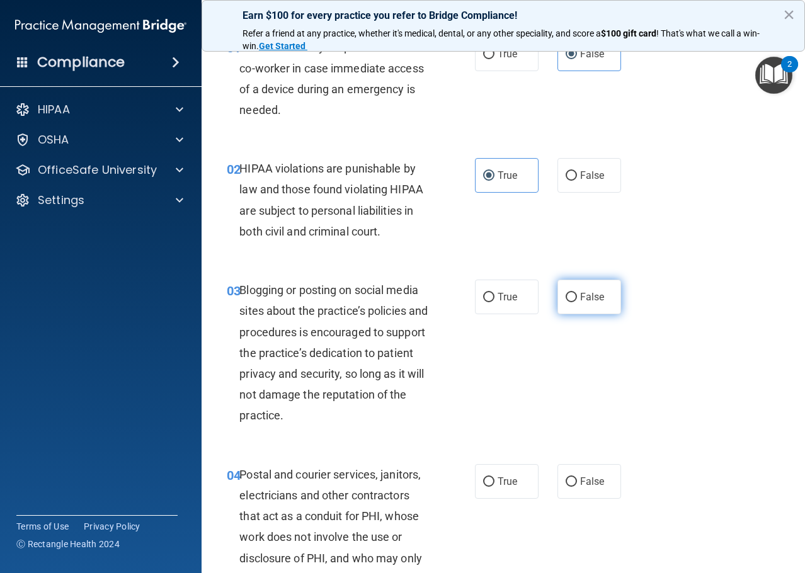
click at [602, 288] on label "False" at bounding box center [590, 297] width 64 height 35
click at [577, 293] on input "False" at bounding box center [571, 297] width 11 height 9
radio input "true"
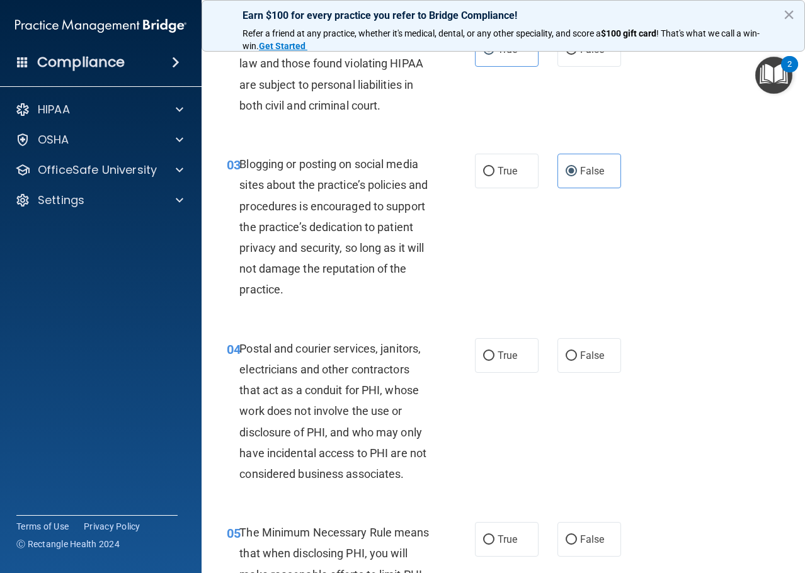
scroll to position [252, 0]
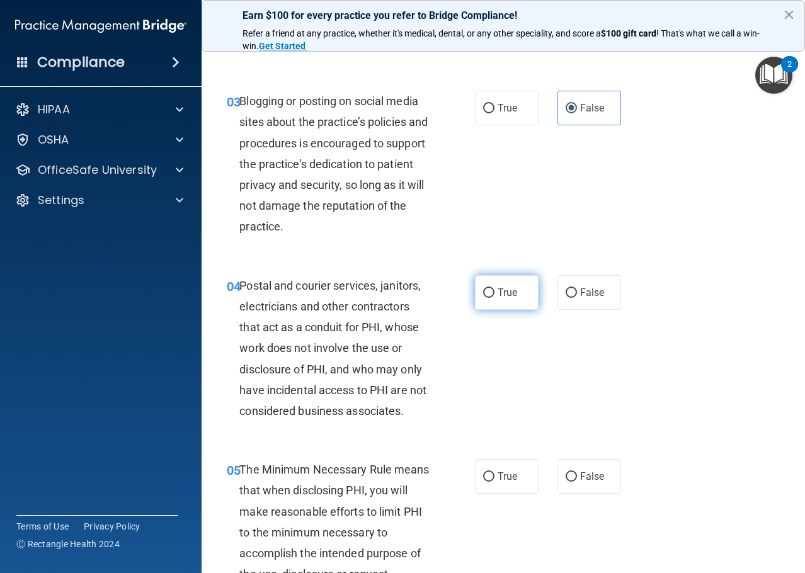
click at [490, 305] on label "True" at bounding box center [507, 292] width 64 height 35
click at [490, 298] on input "True" at bounding box center [488, 293] width 11 height 9
radio input "true"
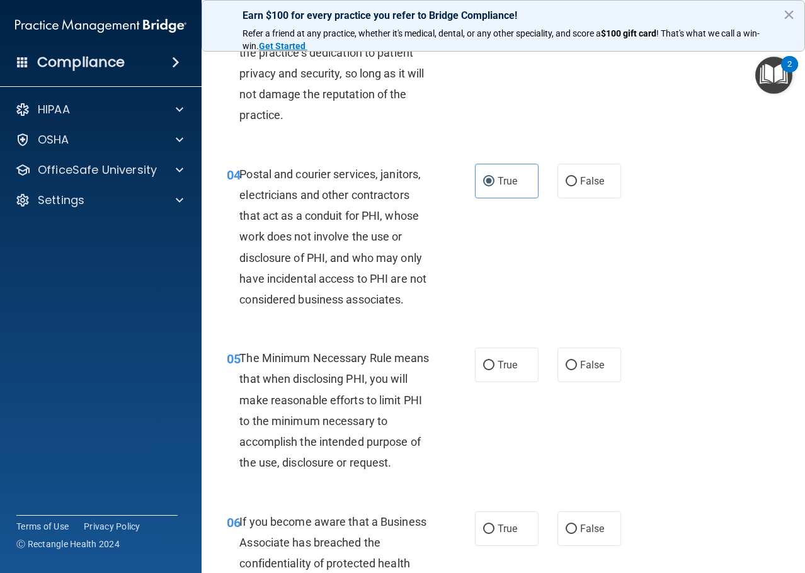
scroll to position [378, 0]
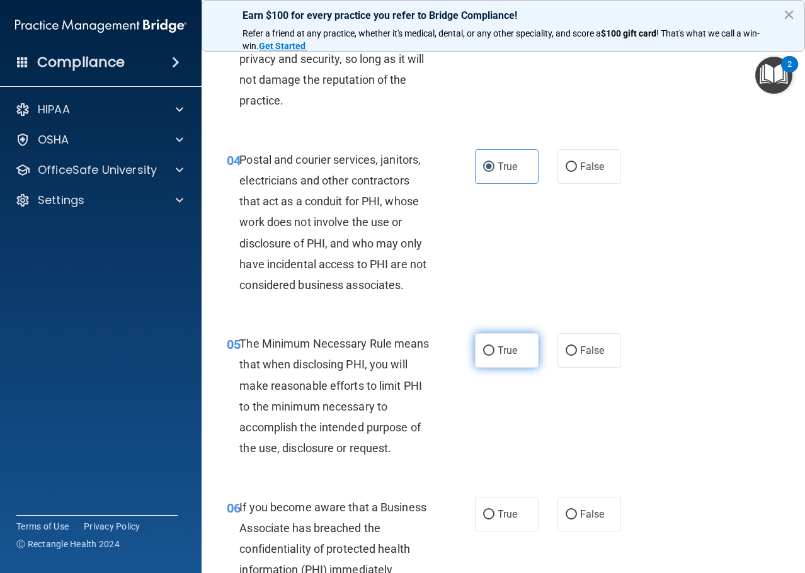
click at [486, 357] on label "True" at bounding box center [507, 350] width 64 height 35
click at [486, 356] on input "True" at bounding box center [488, 351] width 11 height 9
radio input "true"
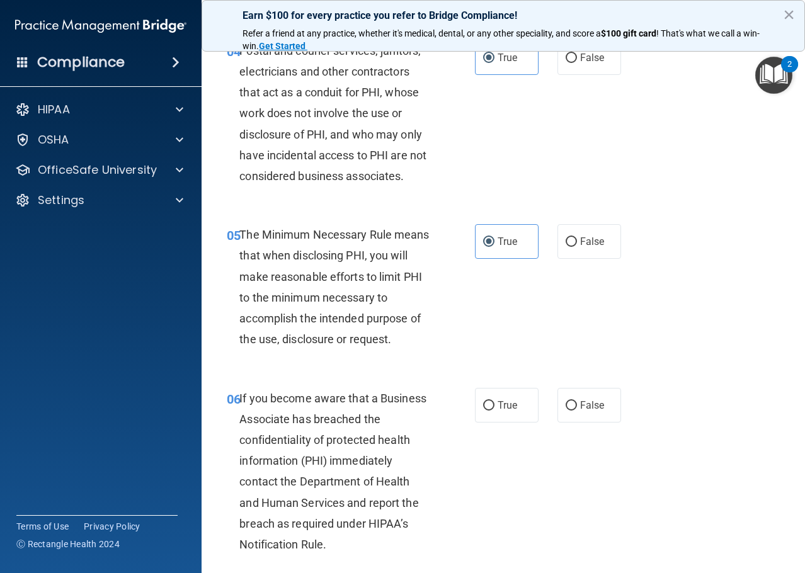
scroll to position [504, 0]
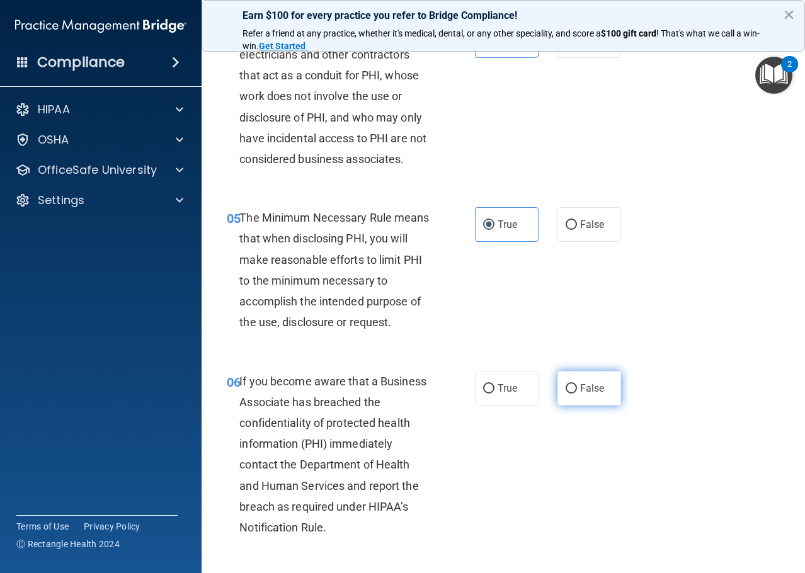
click at [573, 388] on label "False" at bounding box center [590, 388] width 64 height 35
click at [573, 388] on input "False" at bounding box center [571, 388] width 11 height 9
radio input "true"
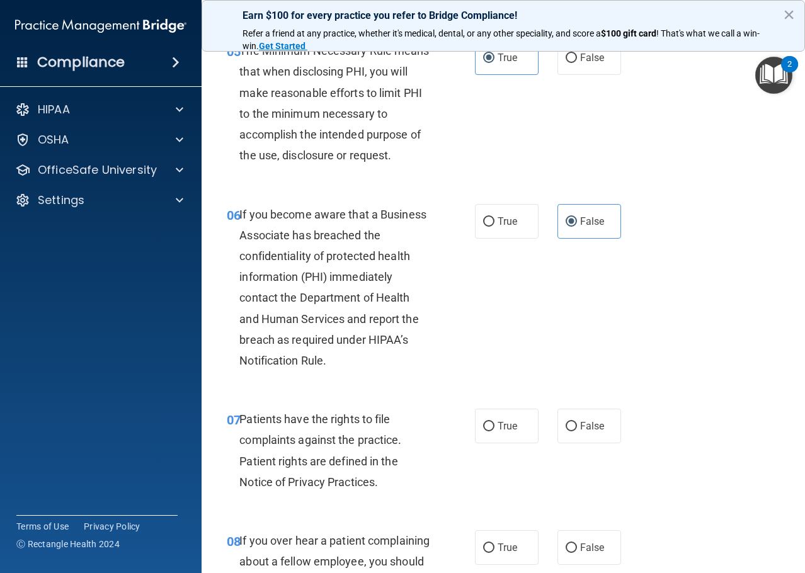
scroll to position [693, 0]
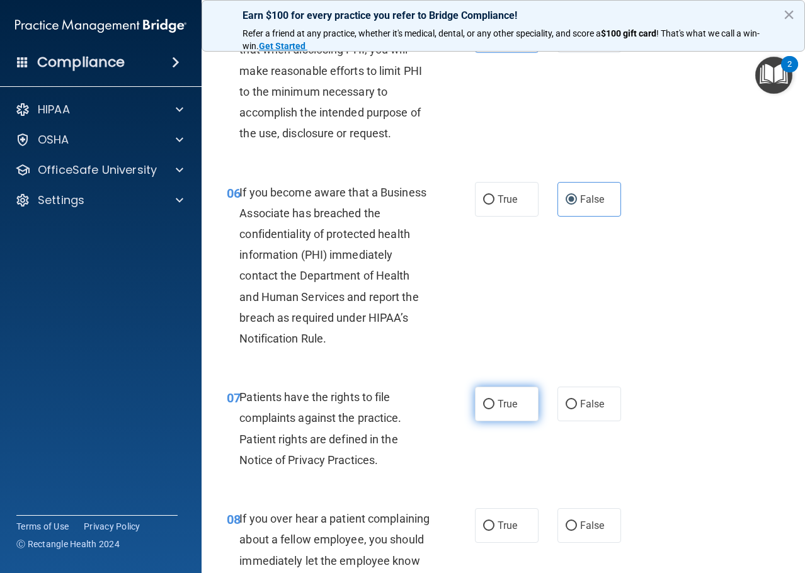
click at [483, 408] on input "True" at bounding box center [488, 404] width 11 height 9
radio input "true"
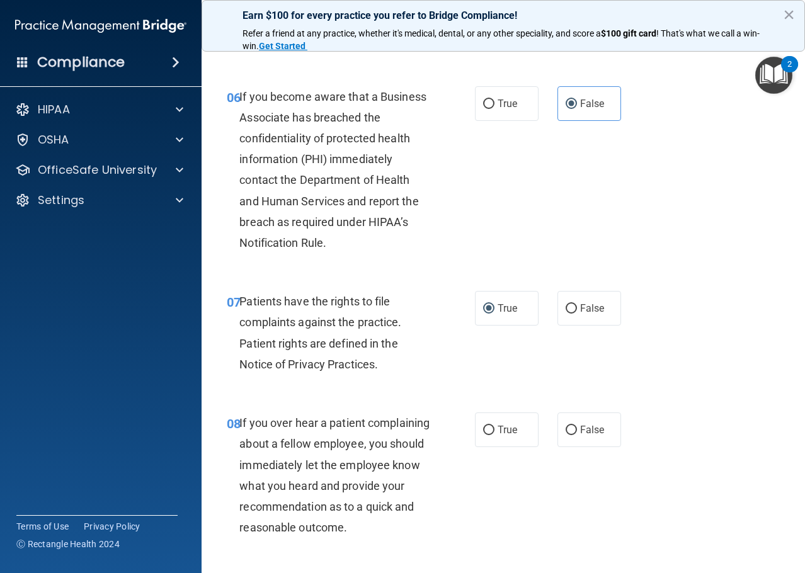
scroll to position [819, 0]
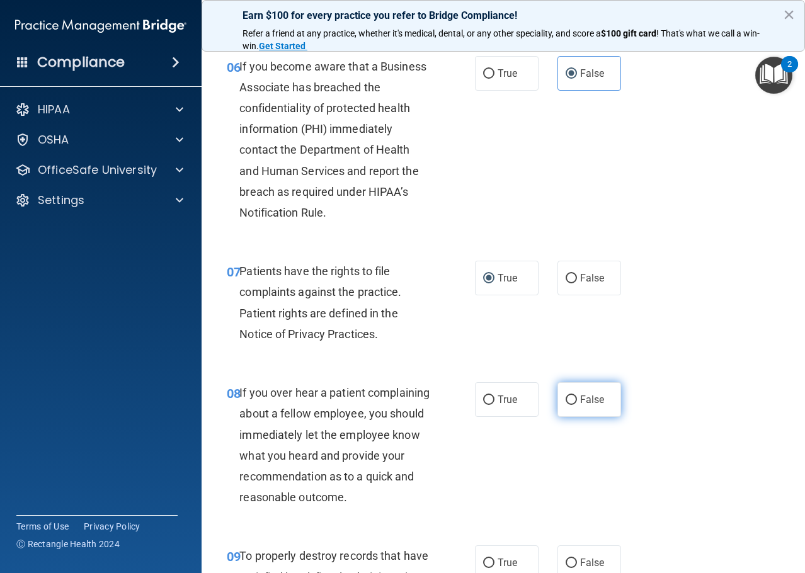
click at [582, 400] on span "False" at bounding box center [592, 400] width 25 height 12
click at [577, 400] on input "False" at bounding box center [571, 400] width 11 height 9
radio input "true"
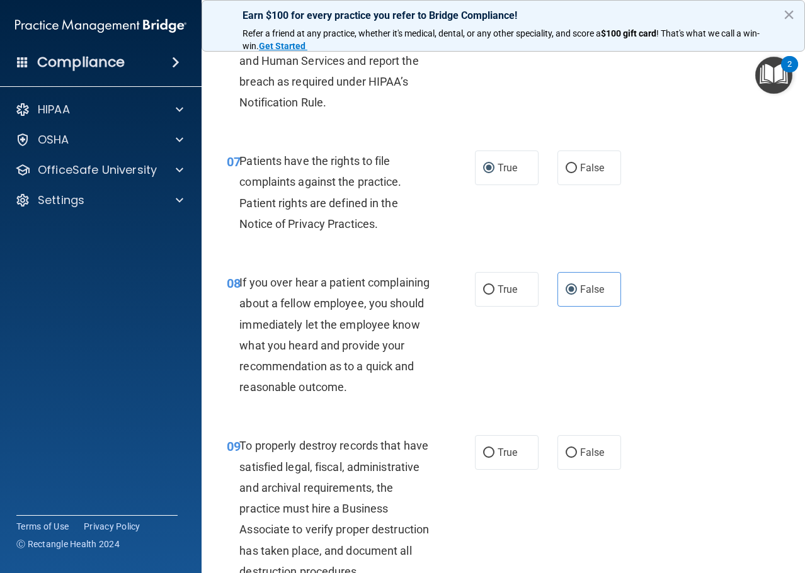
scroll to position [945, 0]
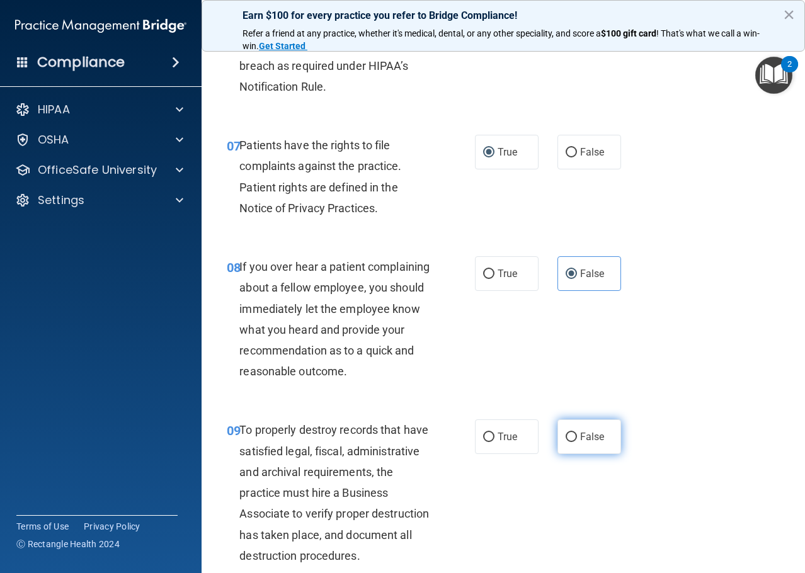
click at [566, 442] on input "False" at bounding box center [571, 437] width 11 height 9
radio input "true"
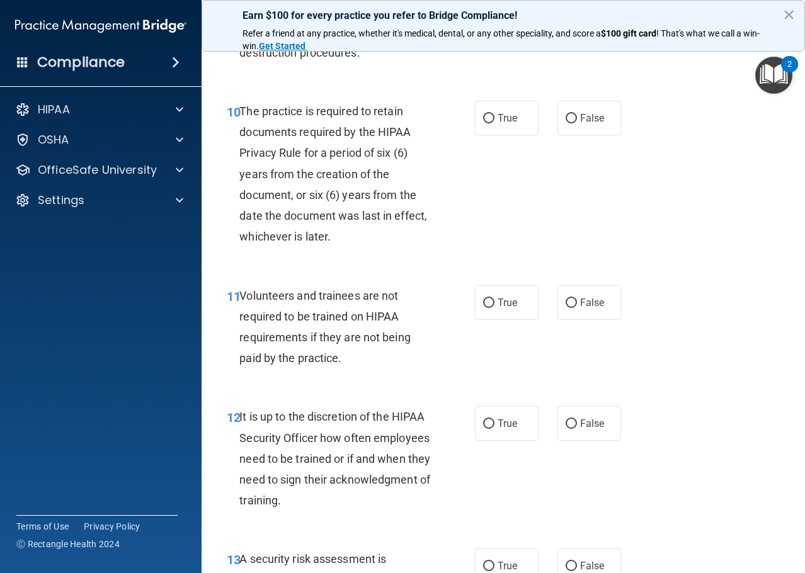
scroll to position [1449, 0]
click at [568, 307] on input "False" at bounding box center [571, 302] width 11 height 9
radio input "true"
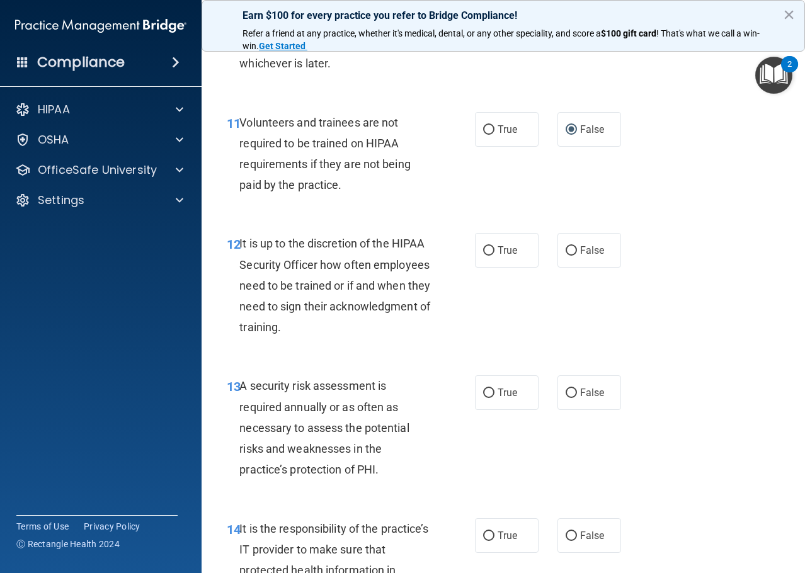
scroll to position [1638, 0]
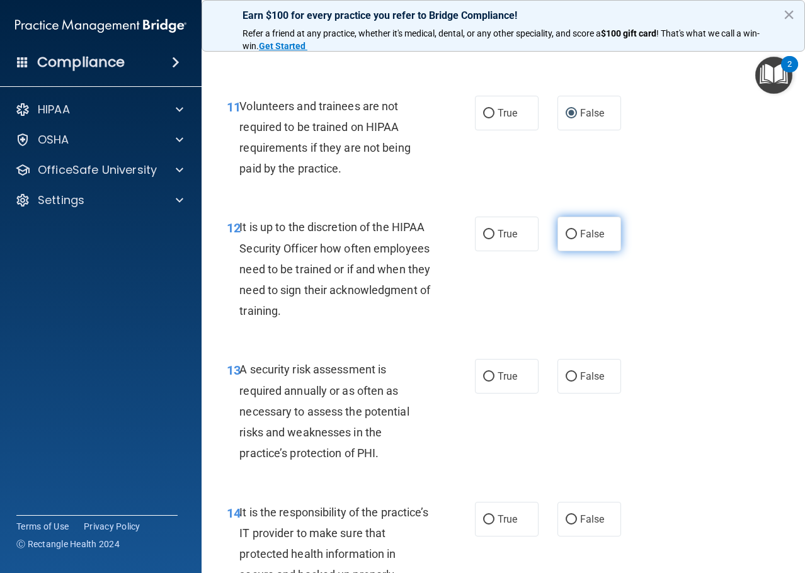
click at [572, 251] on label "False" at bounding box center [590, 234] width 64 height 35
click at [572, 239] on input "False" at bounding box center [571, 234] width 11 height 9
radio input "true"
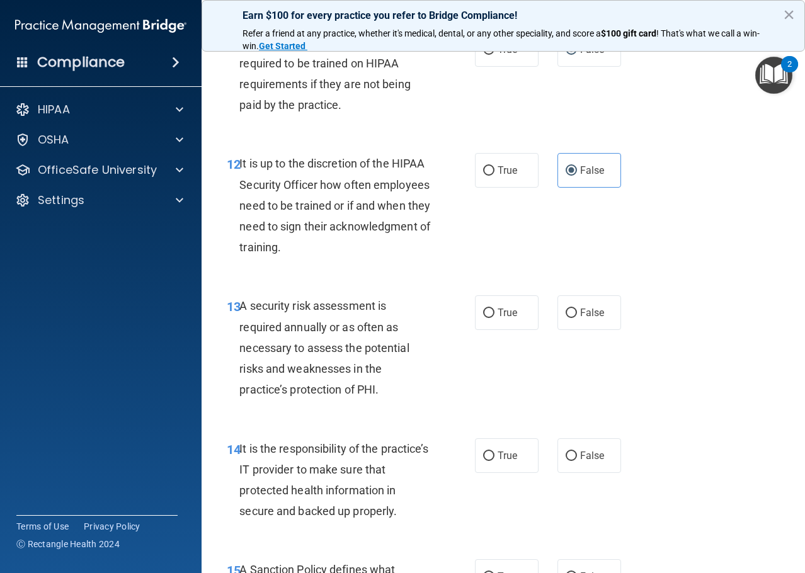
scroll to position [1764, 0]
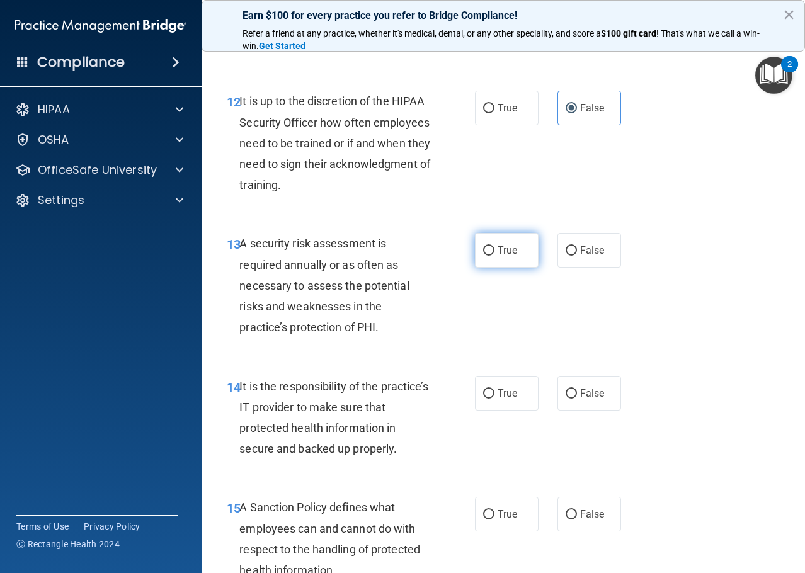
click at [478, 268] on label "True" at bounding box center [507, 250] width 64 height 35
click at [483, 256] on input "True" at bounding box center [488, 250] width 11 height 9
radio input "true"
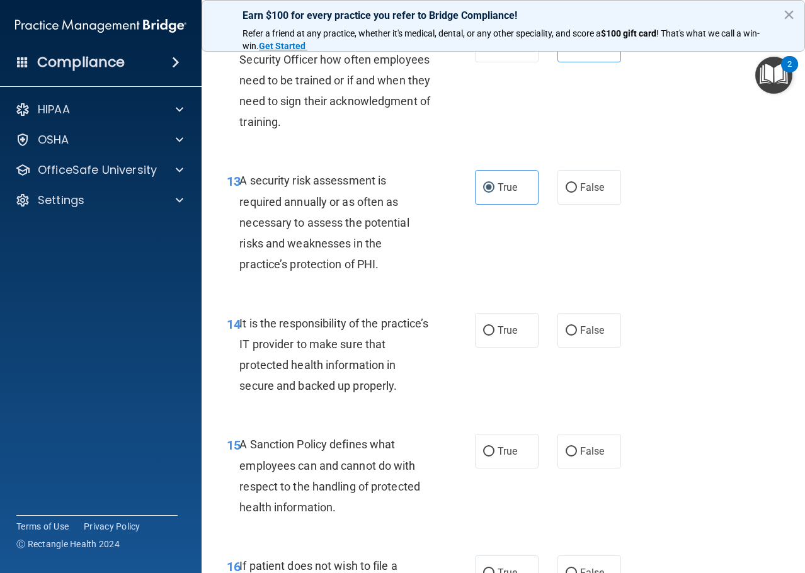
scroll to position [1953, 0]
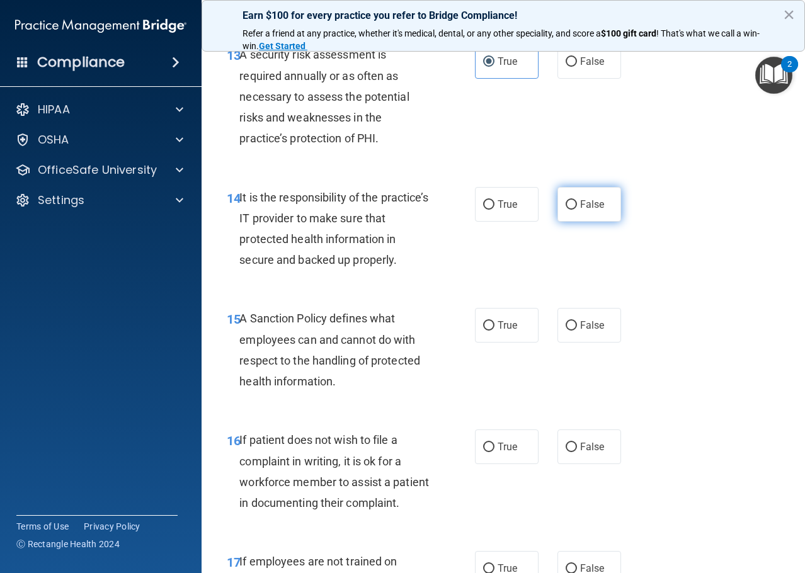
click at [578, 222] on label "False" at bounding box center [590, 204] width 64 height 35
click at [577, 210] on input "False" at bounding box center [571, 204] width 11 height 9
radio input "true"
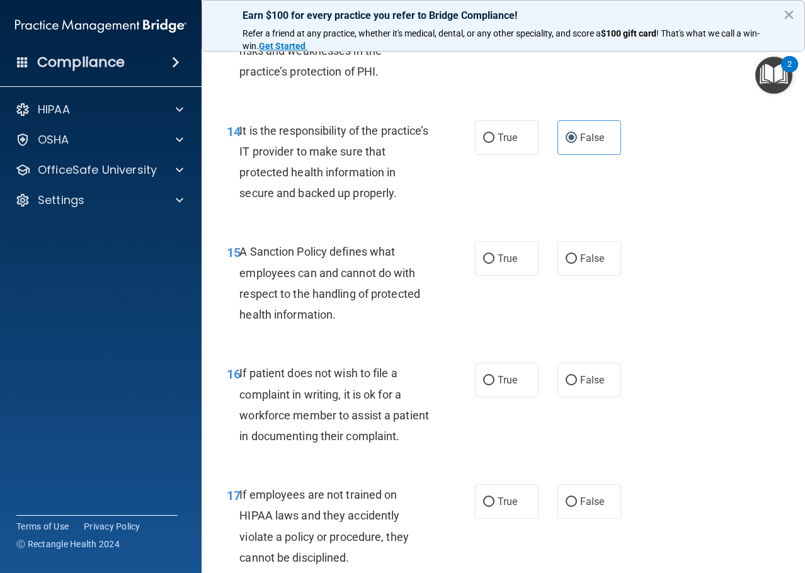
scroll to position [2079, 0]
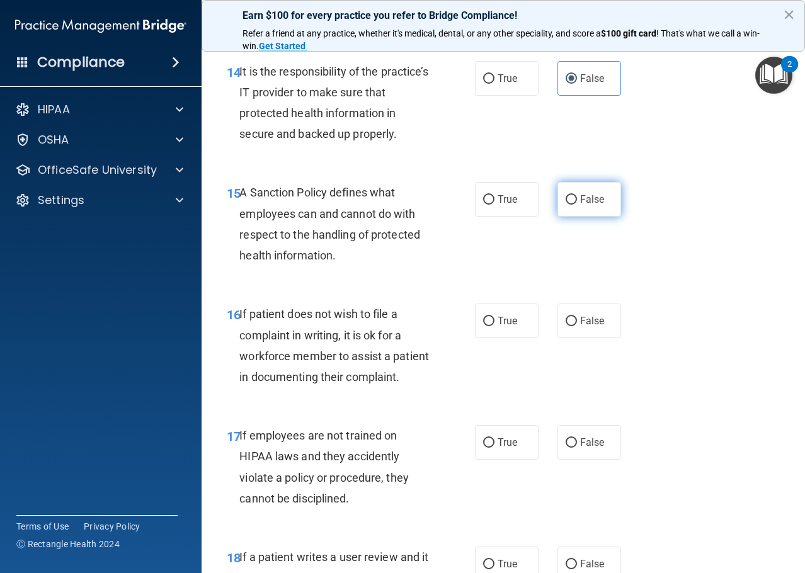
click at [592, 217] on label "False" at bounding box center [590, 199] width 64 height 35
click at [577, 205] on input "False" at bounding box center [571, 199] width 11 height 9
radio input "true"
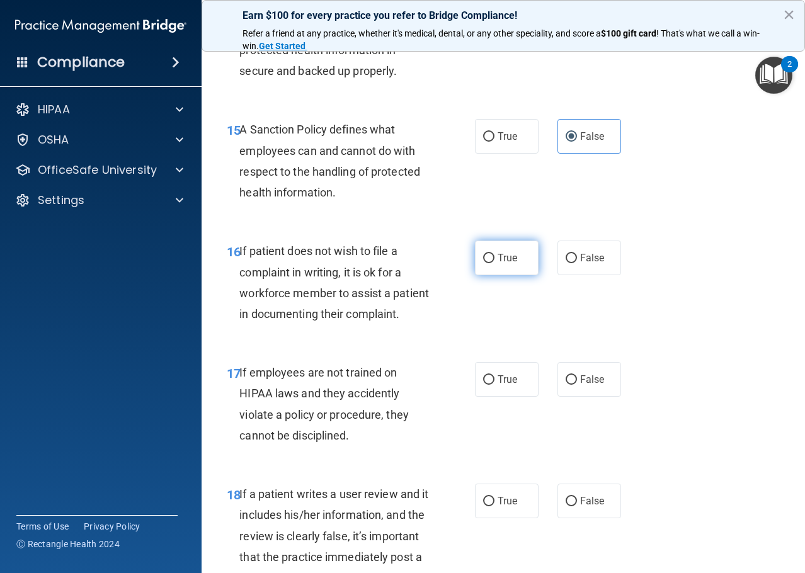
click at [476, 275] on label "True" at bounding box center [507, 258] width 64 height 35
click at [483, 263] on input "True" at bounding box center [488, 258] width 11 height 9
radio input "true"
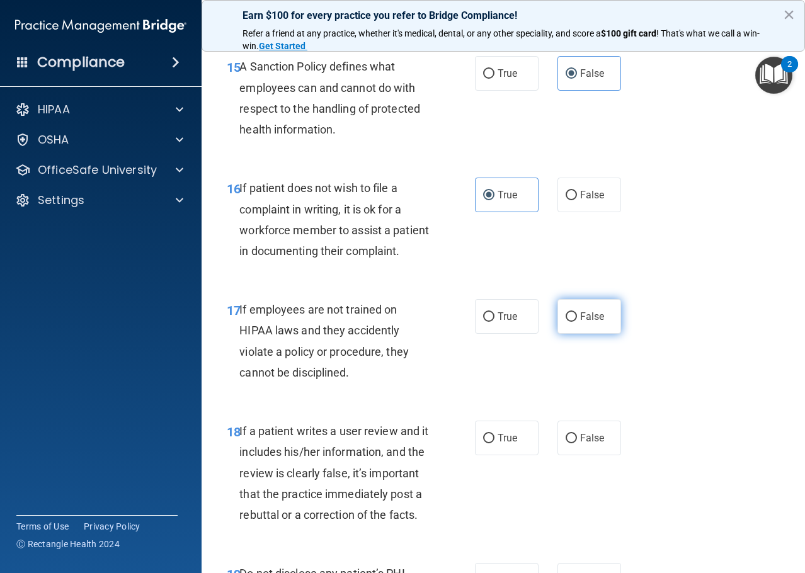
click at [582, 323] on span "False" at bounding box center [592, 317] width 25 height 12
click at [577, 322] on input "False" at bounding box center [571, 317] width 11 height 9
radio input "true"
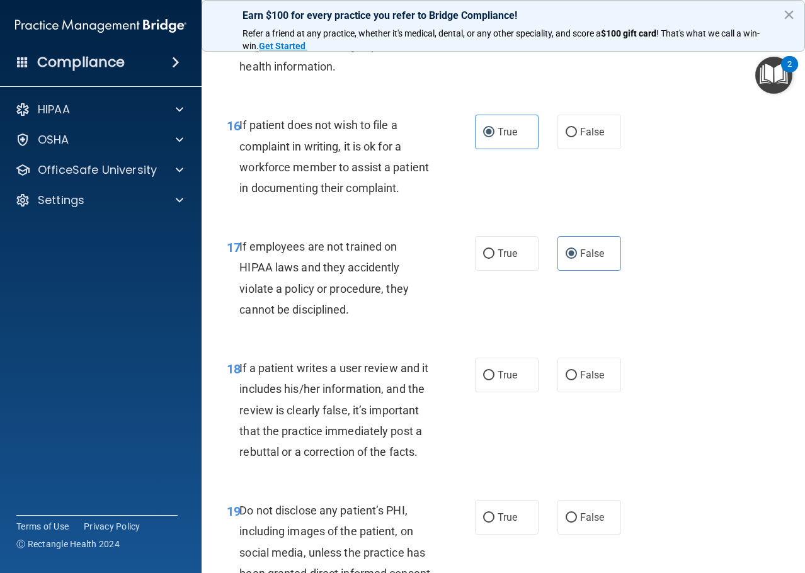
scroll to position [2331, 0]
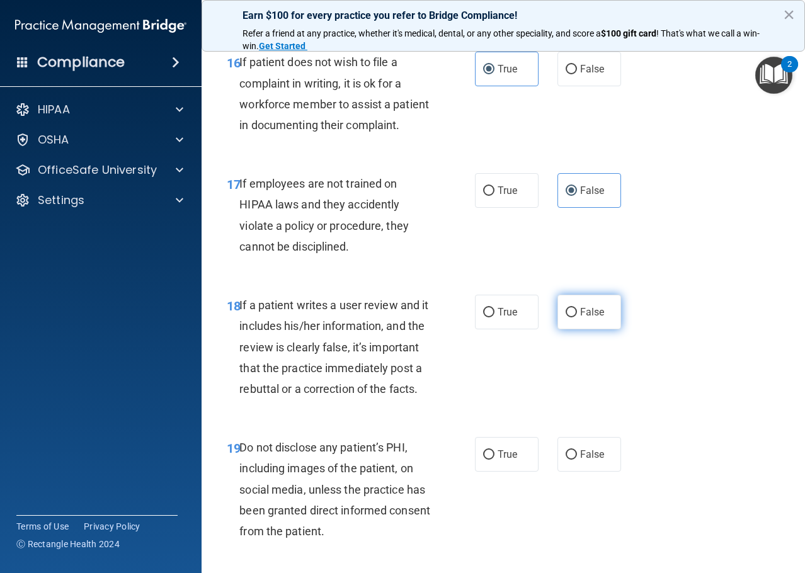
click at [572, 330] on label "False" at bounding box center [590, 312] width 64 height 35
click at [572, 318] on input "False" at bounding box center [571, 312] width 11 height 9
radio input "true"
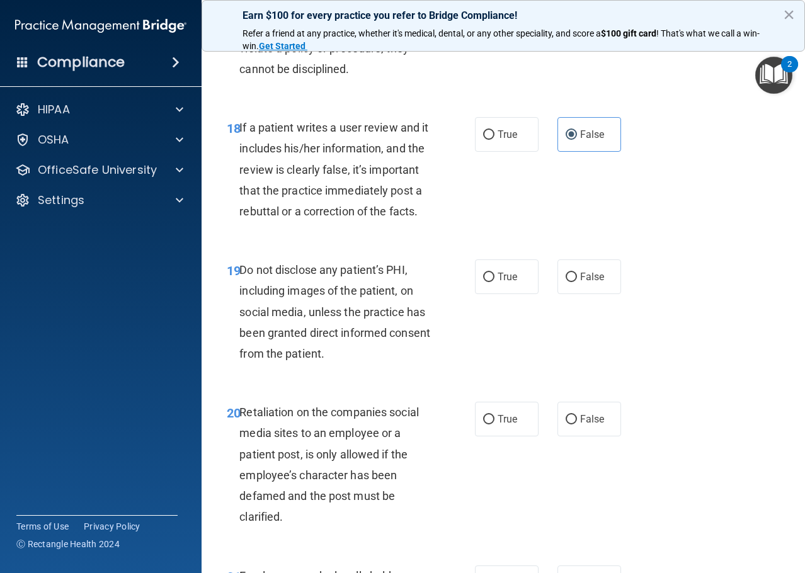
scroll to position [2520, 0]
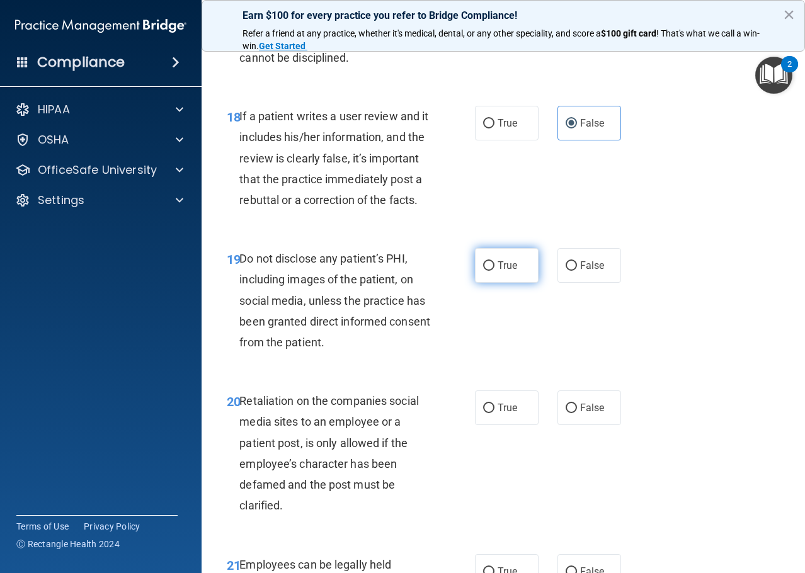
click at [498, 272] on span "True" at bounding box center [508, 266] width 20 height 12
click at [493, 271] on input "True" at bounding box center [488, 265] width 11 height 9
radio input "true"
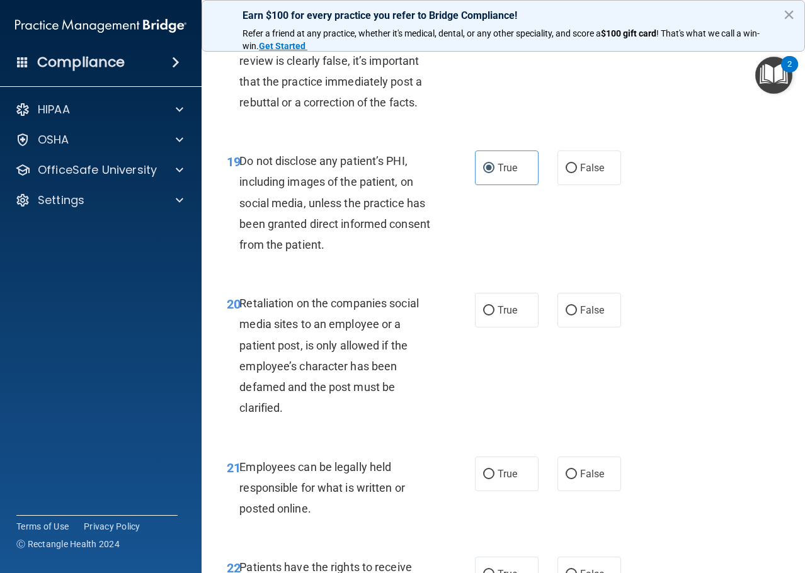
scroll to position [2646, 0]
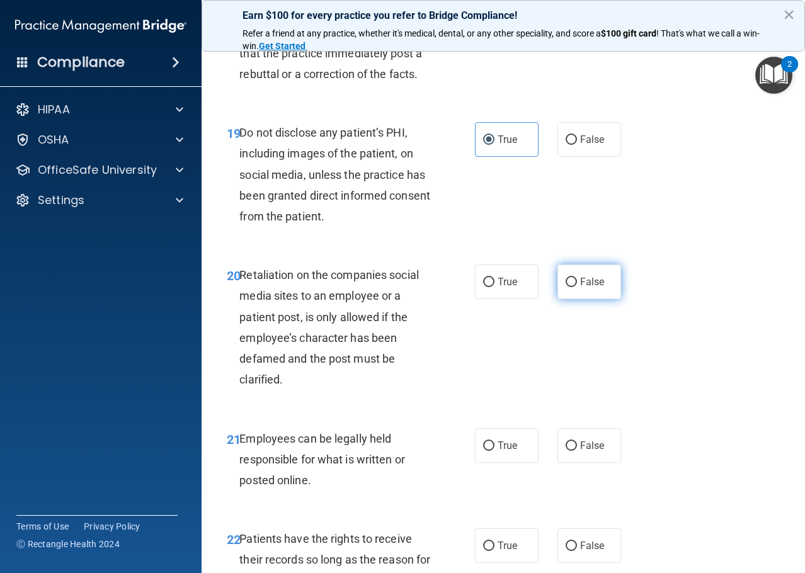
click at [590, 299] on label "False" at bounding box center [590, 282] width 64 height 35
click at [577, 287] on input "False" at bounding box center [571, 282] width 11 height 9
radio input "true"
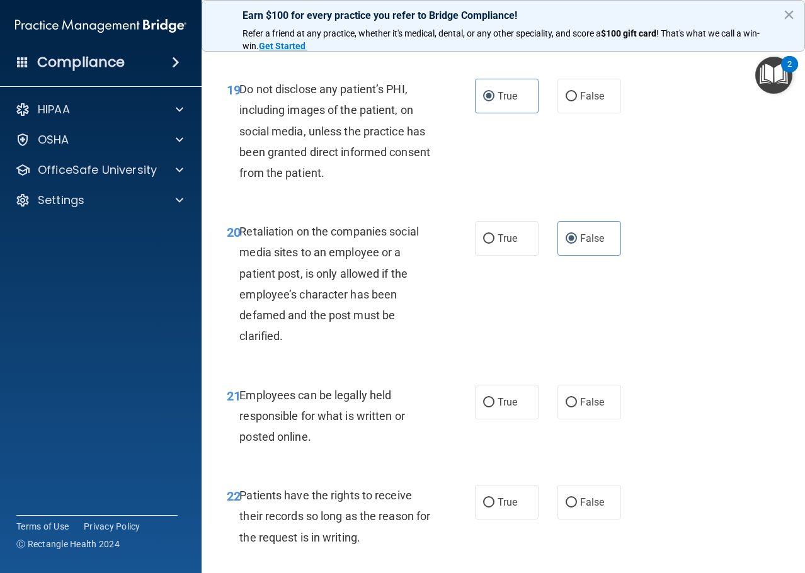
scroll to position [2772, 0]
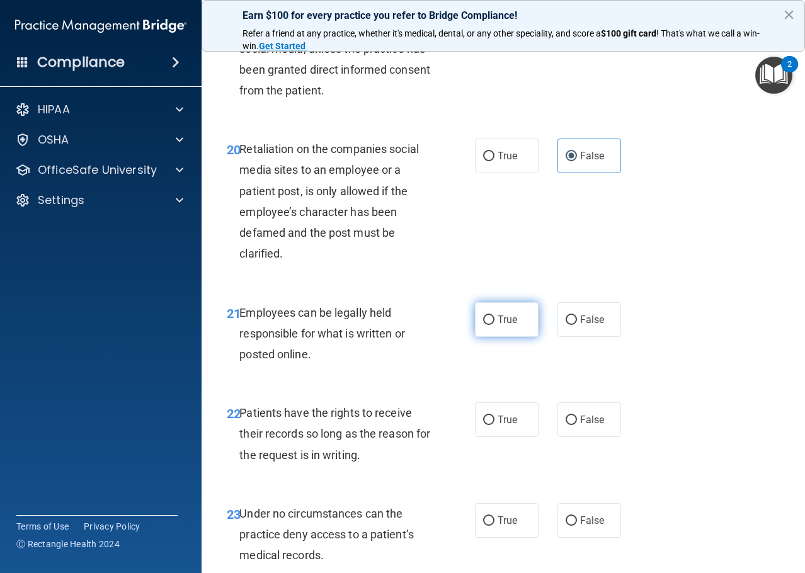
click at [510, 326] on span "True" at bounding box center [508, 320] width 20 height 12
click at [495, 325] on input "True" at bounding box center [488, 320] width 11 height 9
radio input "true"
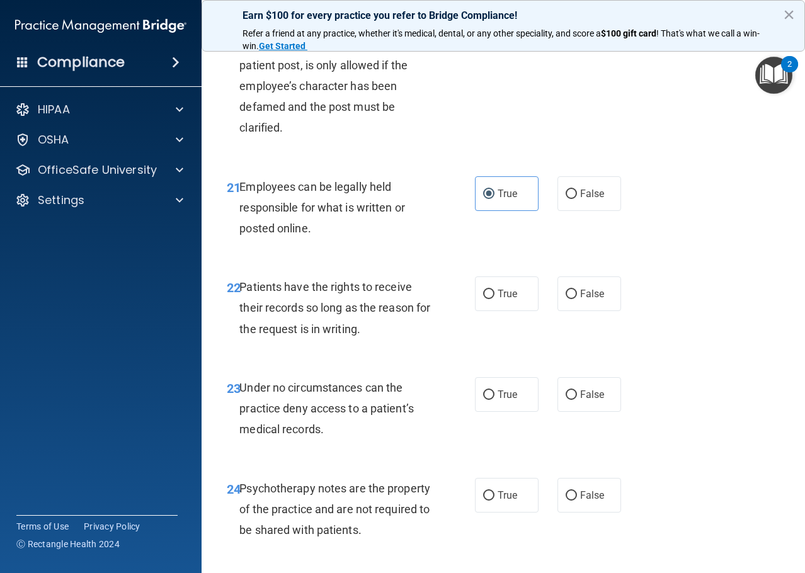
scroll to position [2961, 0]
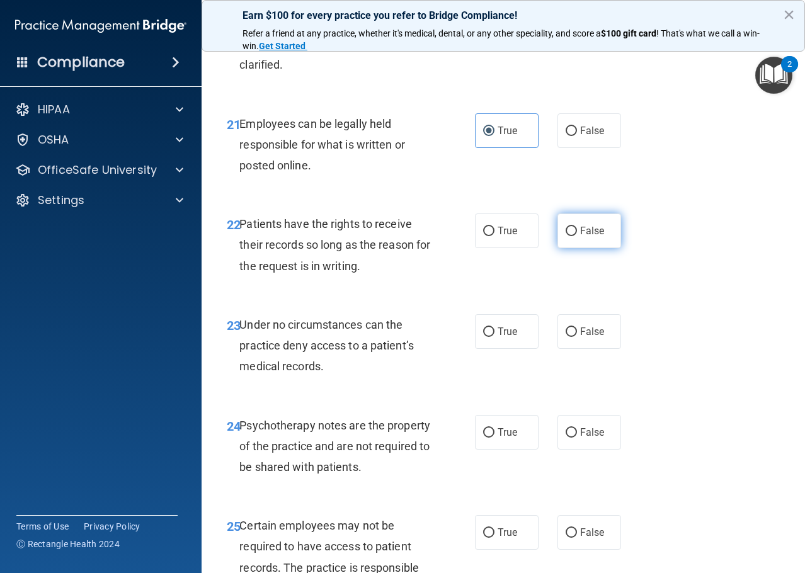
click at [568, 236] on input "False" at bounding box center [571, 231] width 11 height 9
radio input "true"
click at [574, 349] on label "False" at bounding box center [590, 331] width 64 height 35
click at [574, 337] on input "False" at bounding box center [571, 332] width 11 height 9
radio input "true"
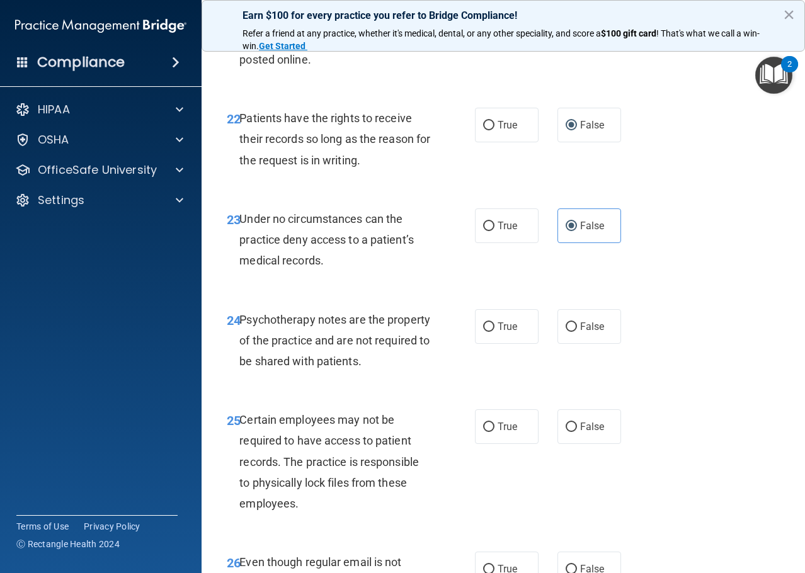
scroll to position [3088, 0]
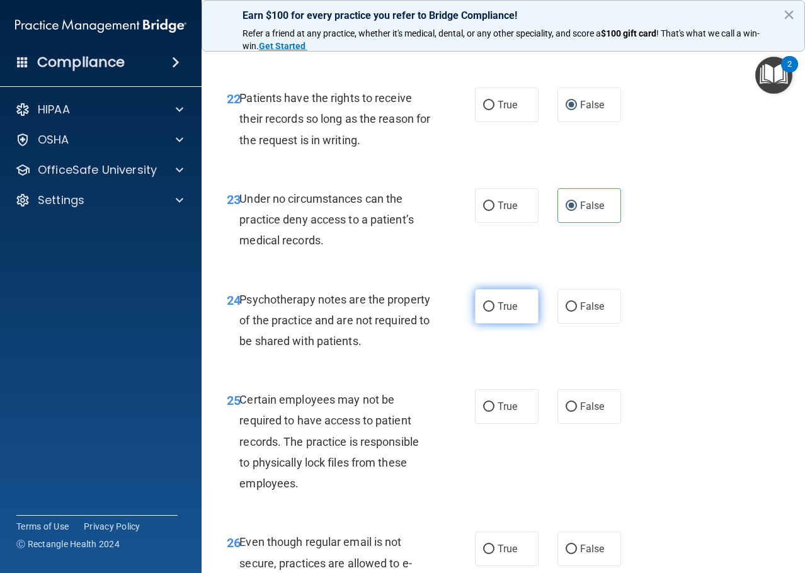
click at [483, 312] on input "True" at bounding box center [488, 306] width 11 height 9
radio input "true"
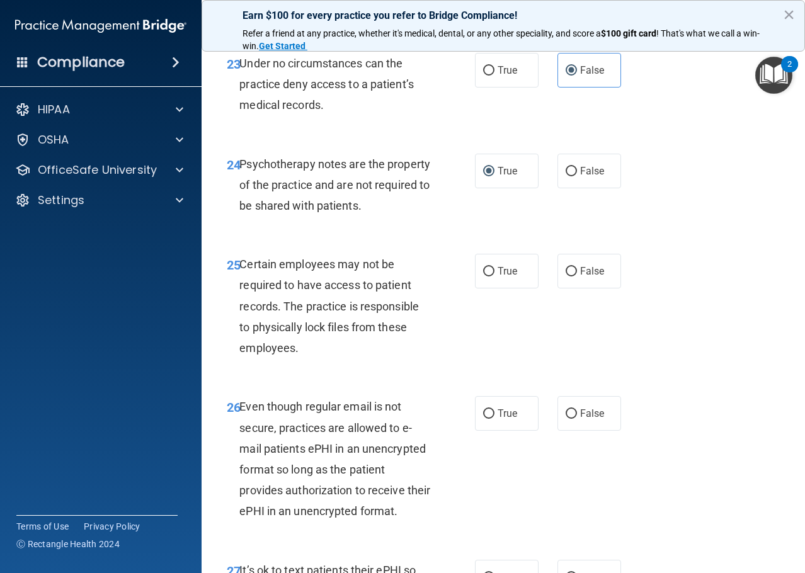
scroll to position [3277, 0]
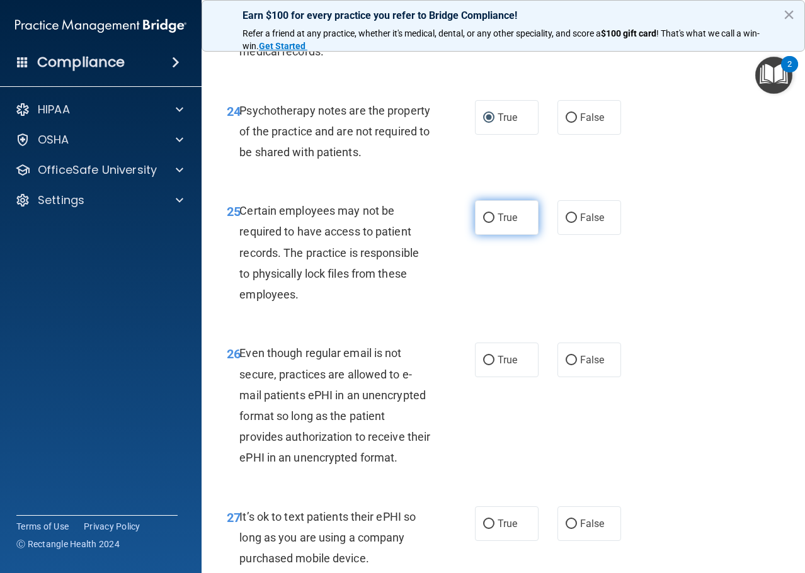
click at [483, 235] on label "True" at bounding box center [507, 217] width 64 height 35
click at [483, 223] on input "True" at bounding box center [488, 218] width 11 height 9
radio input "true"
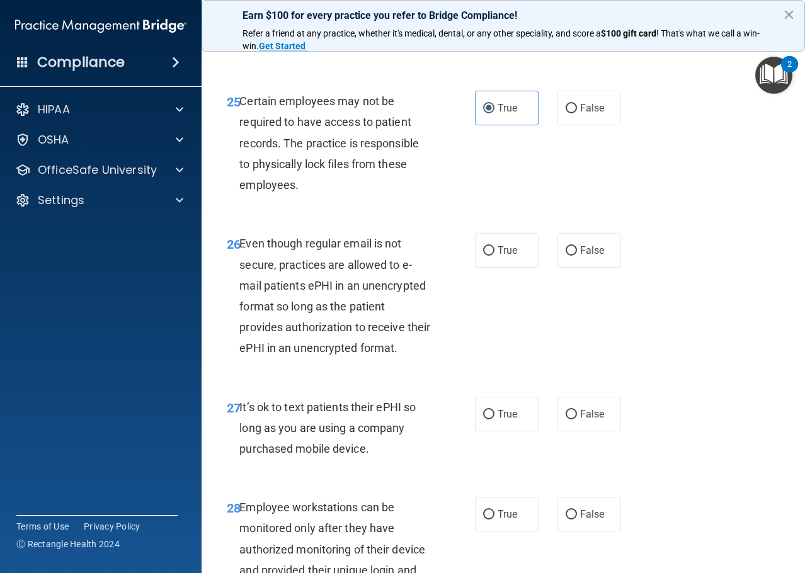
scroll to position [3466, 0]
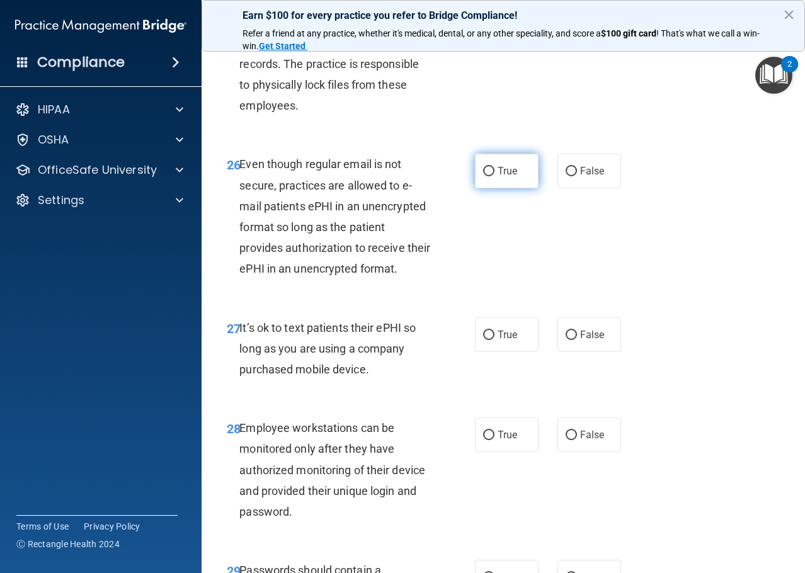
click at [498, 177] on span "True" at bounding box center [508, 171] width 20 height 12
click at [494, 176] on input "True" at bounding box center [488, 171] width 11 height 9
radio input "true"
click at [569, 340] on input "False" at bounding box center [571, 335] width 11 height 9
radio input "true"
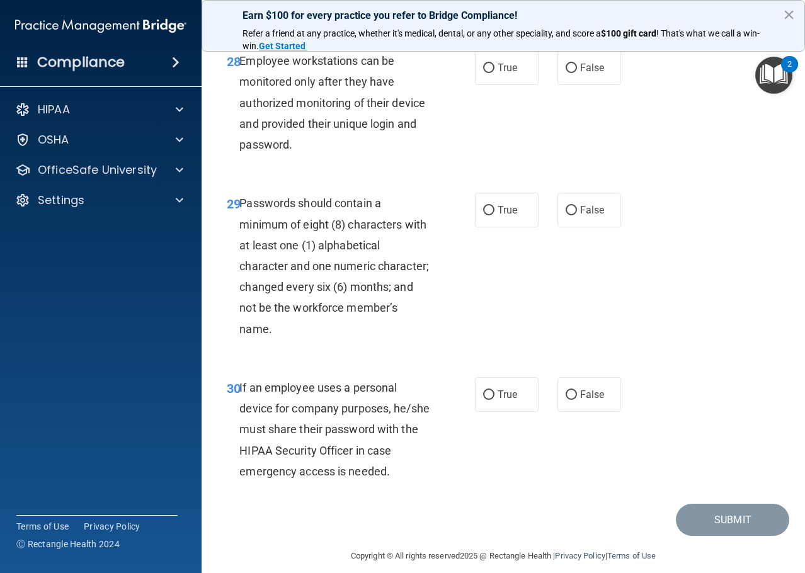
scroll to position [3844, 0]
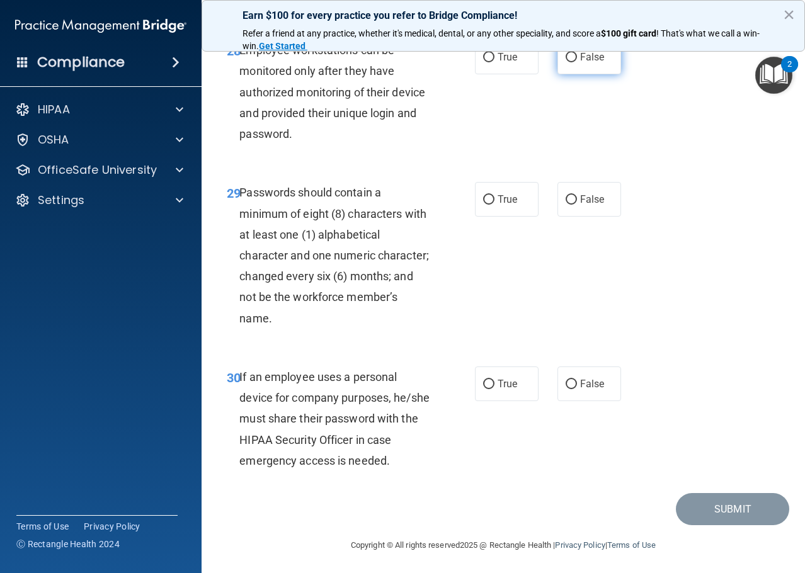
click at [568, 62] on input "False" at bounding box center [571, 57] width 11 height 9
radio input "true"
click at [483, 205] on input "True" at bounding box center [488, 199] width 11 height 9
radio input "true"
click at [483, 389] on input "True" at bounding box center [488, 384] width 11 height 9
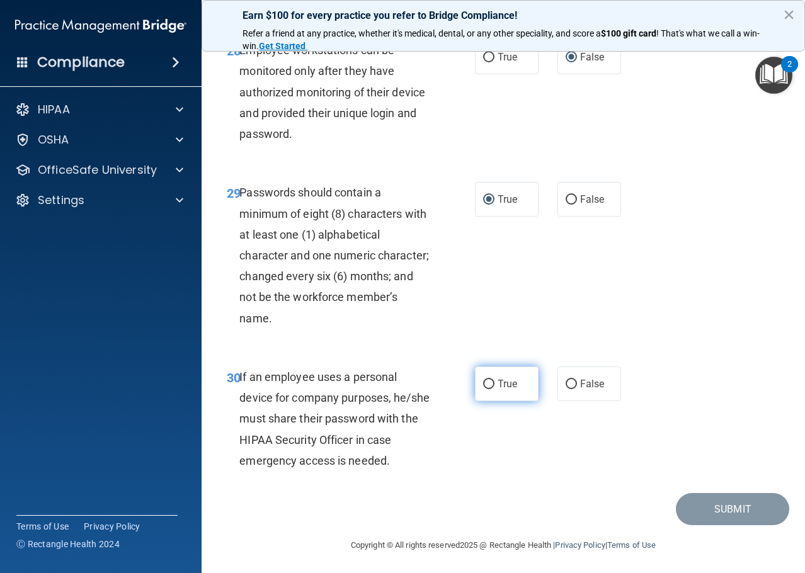
radio input "true"
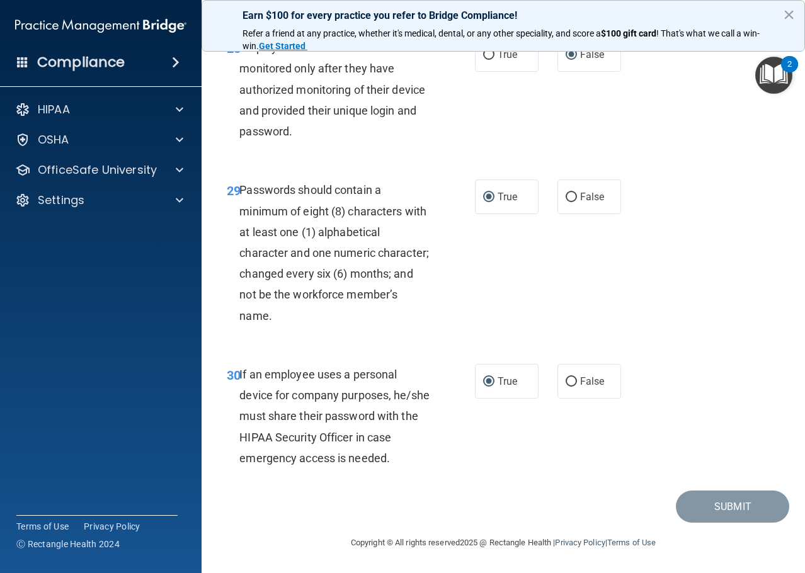
scroll to position [3929, 0]
click at [704, 528] on div "Copyright © All rights reserved 2025 @ Rectangle Health | Privacy Policy | Term…" at bounding box center [503, 543] width 460 height 40
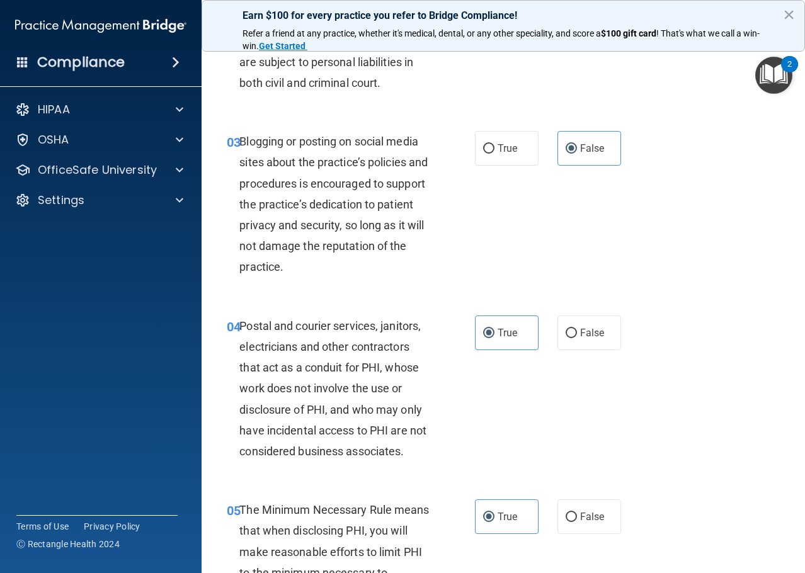
scroll to position [0, 0]
